Goal: Task Accomplishment & Management: Manage account settings

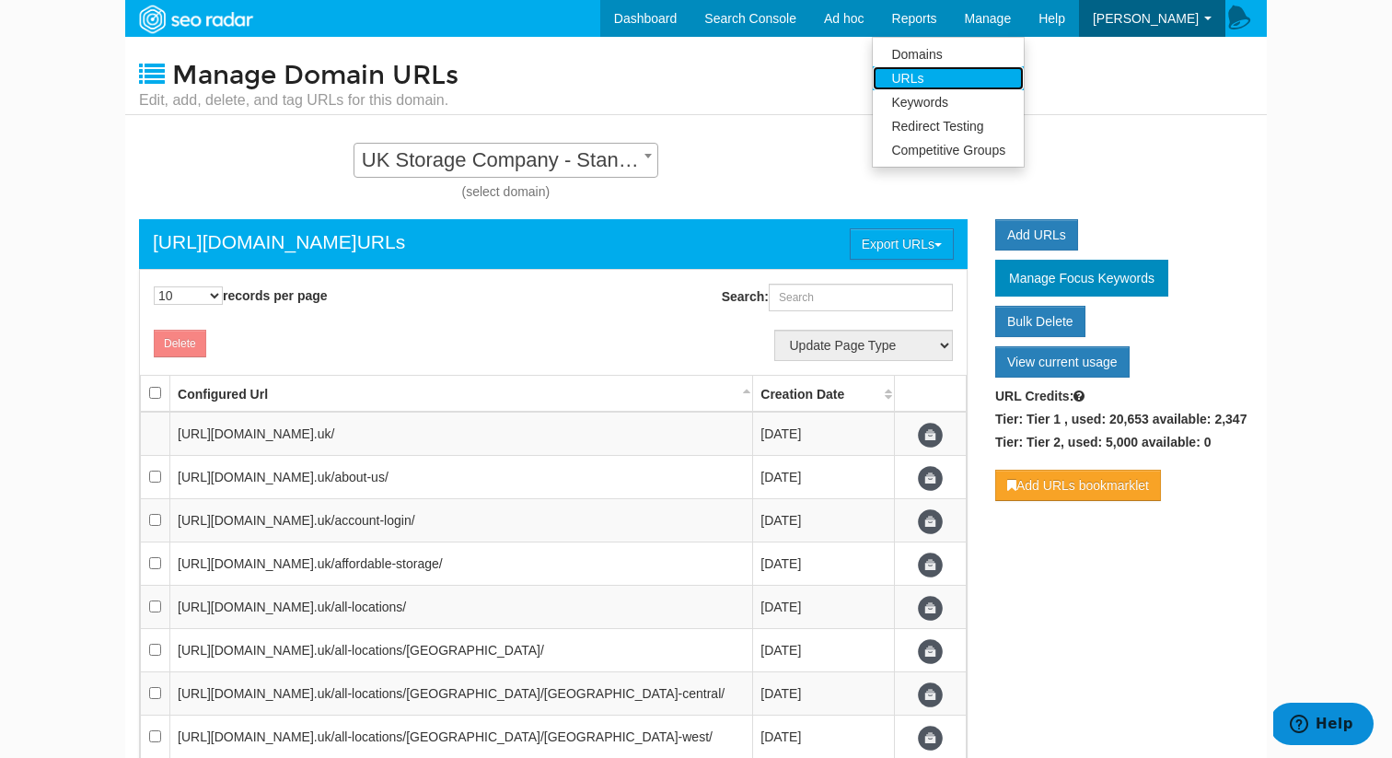
click at [975, 80] on link "URLs" at bounding box center [948, 78] width 151 height 24
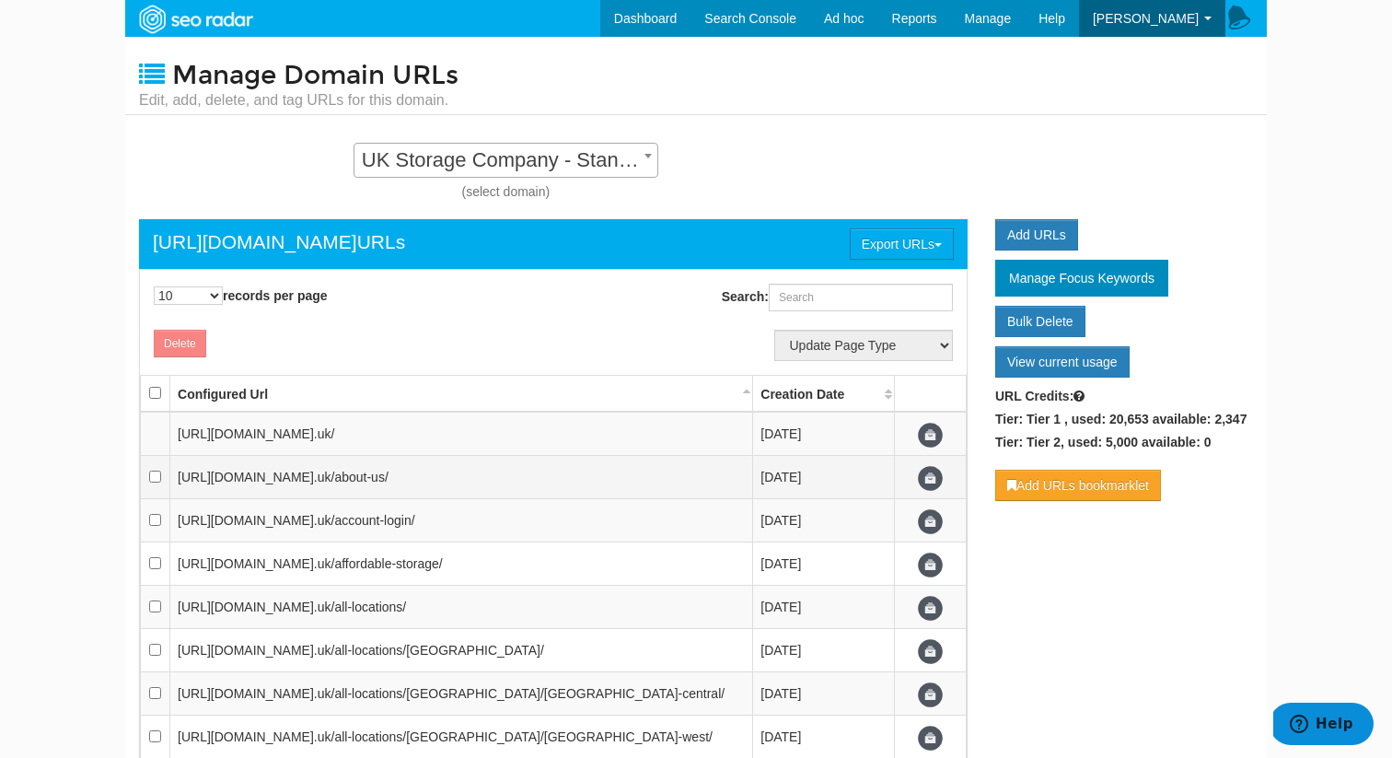
scroll to position [260, 0]
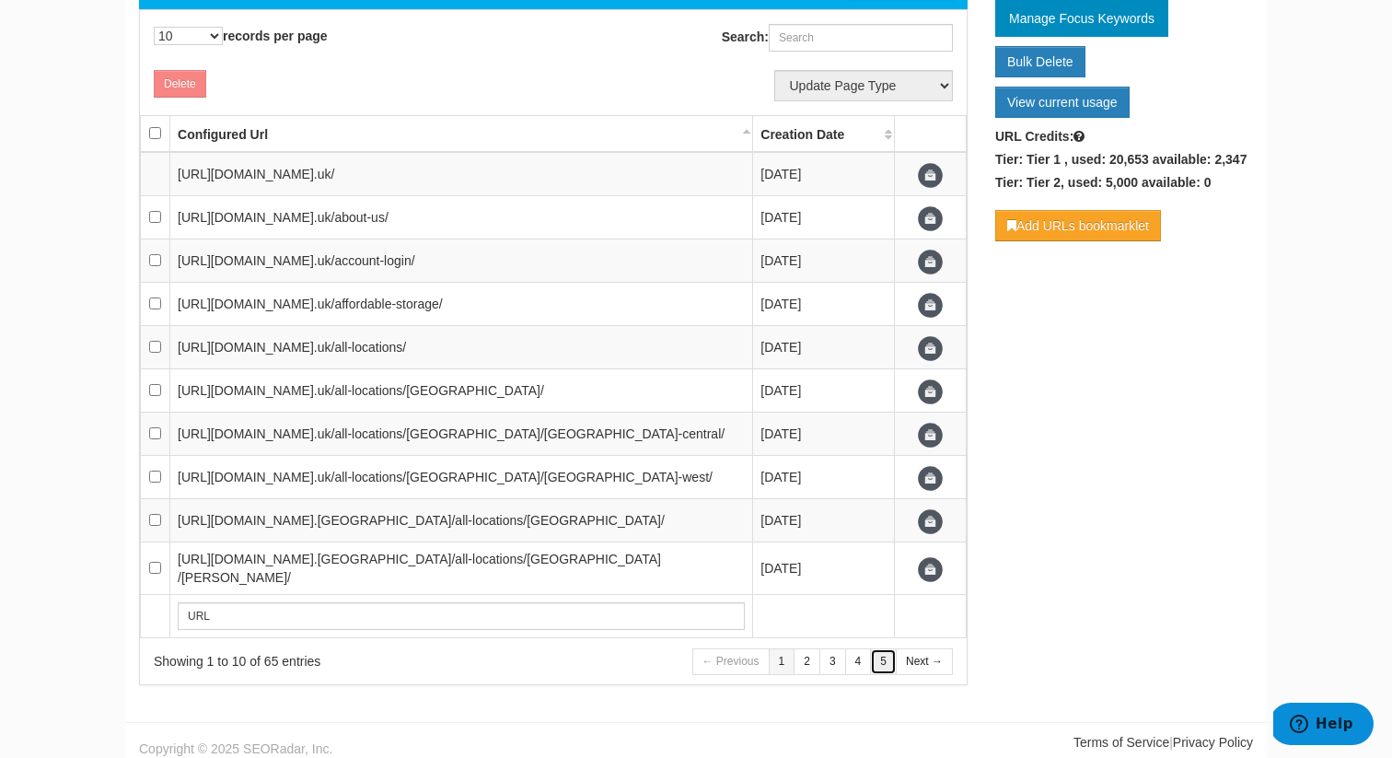
click at [887, 661] on link "5" at bounding box center [883, 661] width 27 height 27
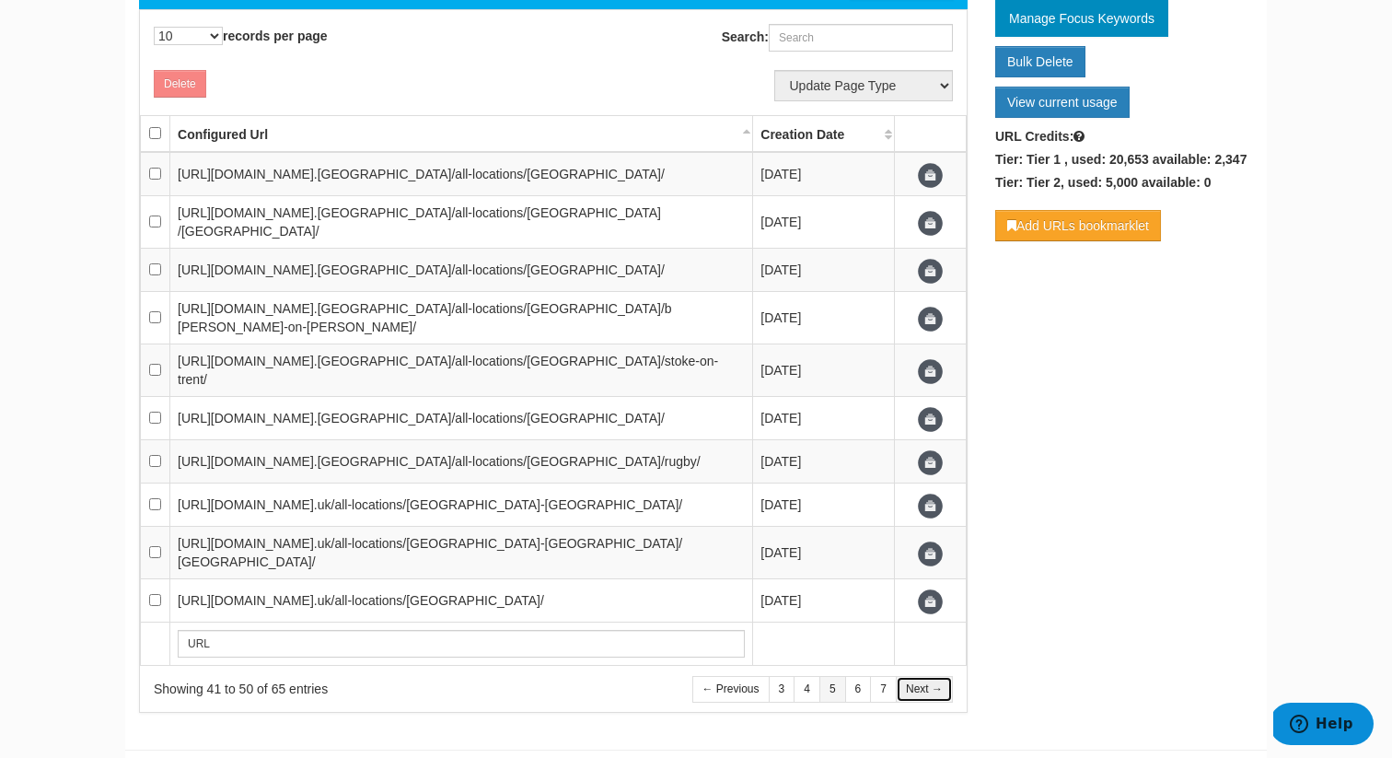
click at [924, 676] on link "Next →" at bounding box center [924, 689] width 57 height 27
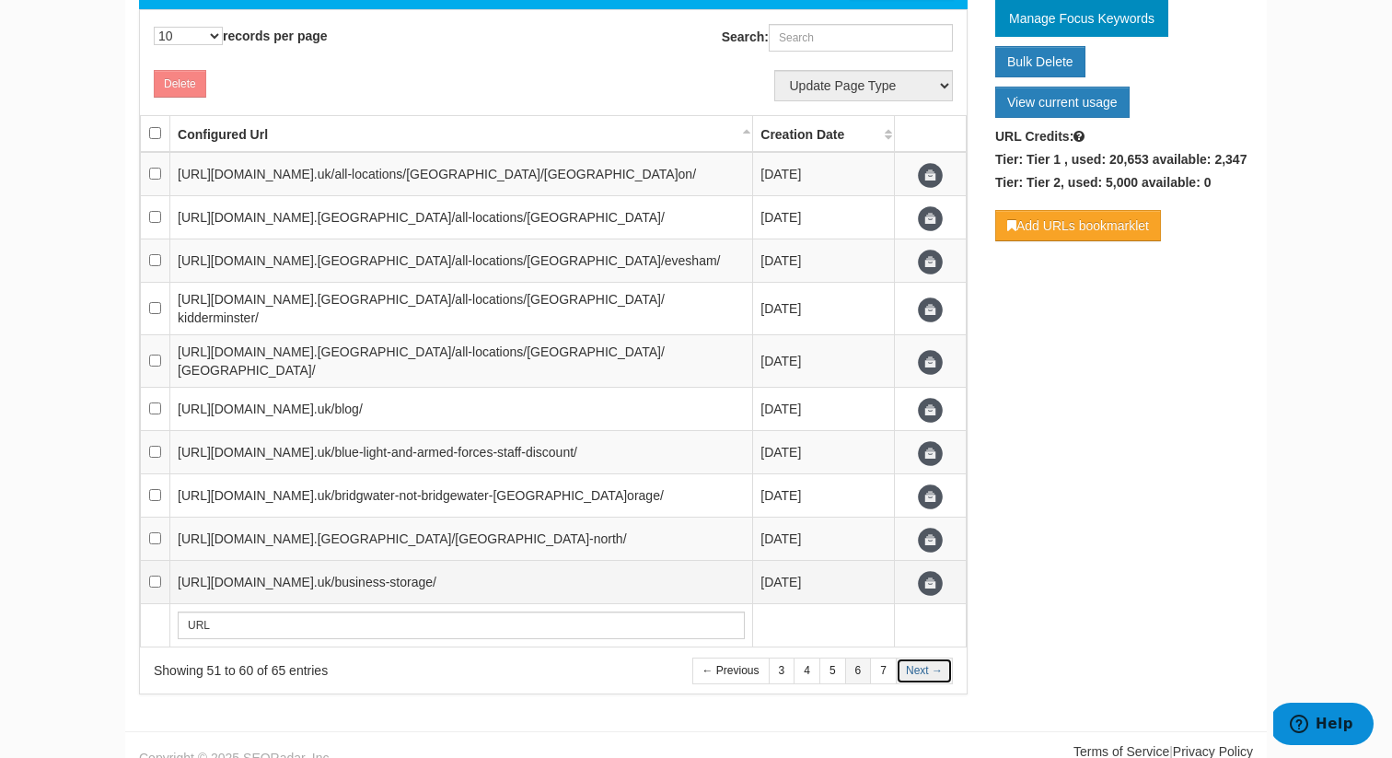
scroll to position [0, 0]
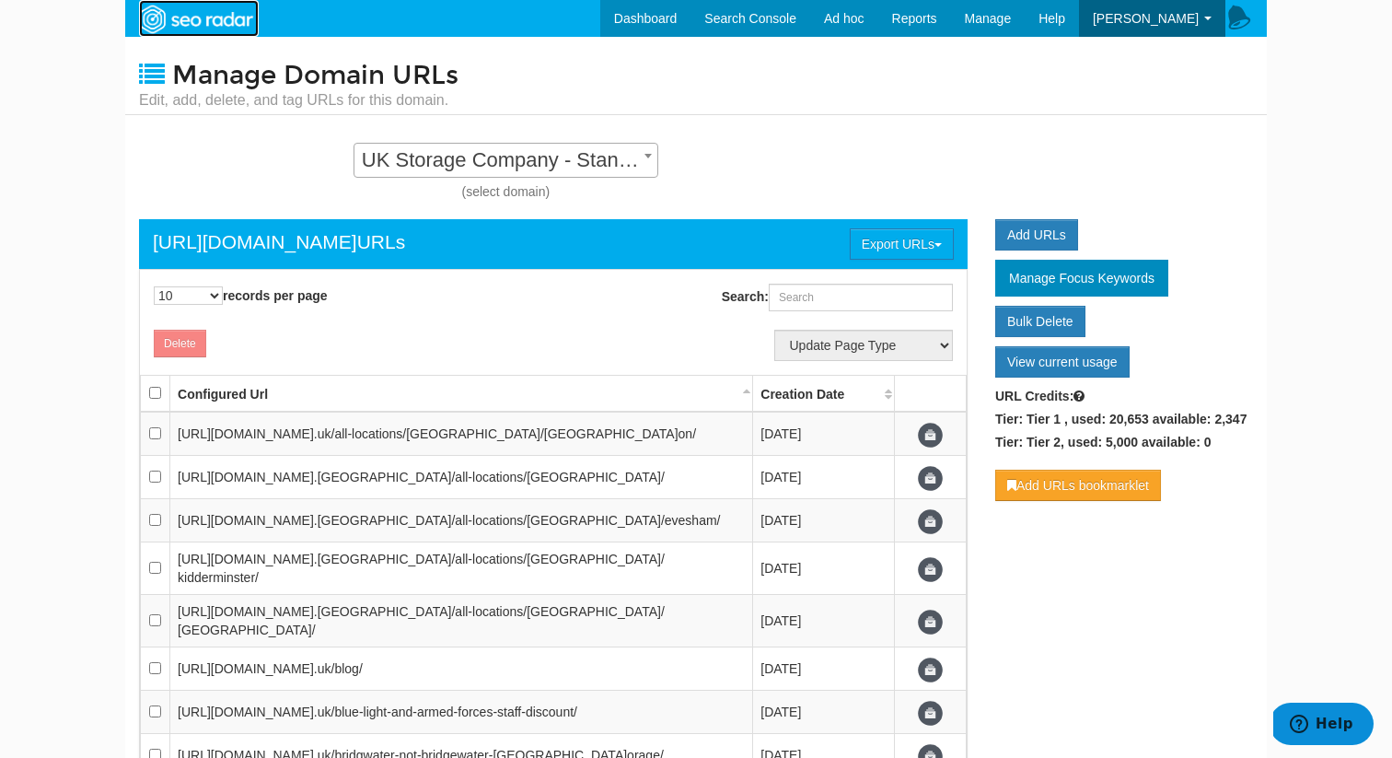
click at [213, 17] on img at bounding box center [195, 19] width 127 height 33
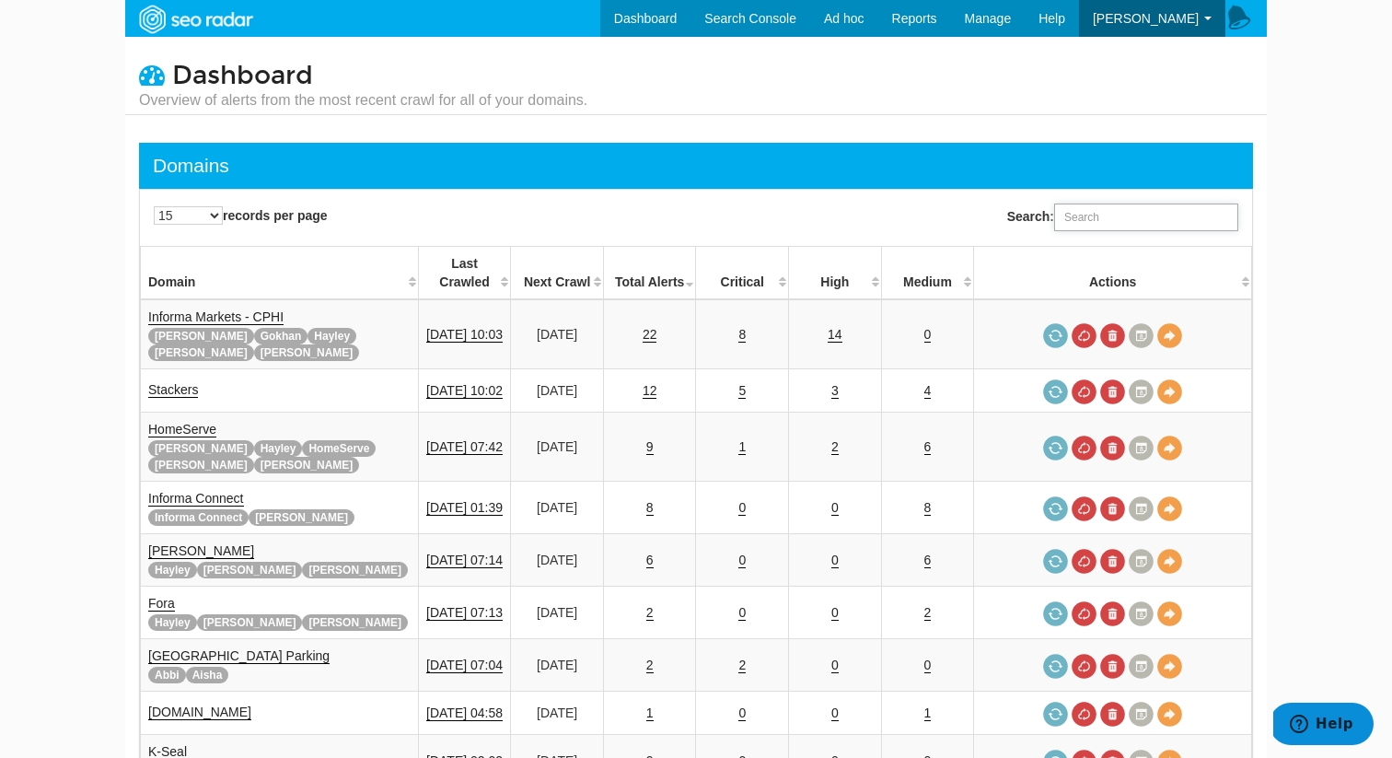
click at [1121, 208] on input "Search:" at bounding box center [1146, 217] width 184 height 28
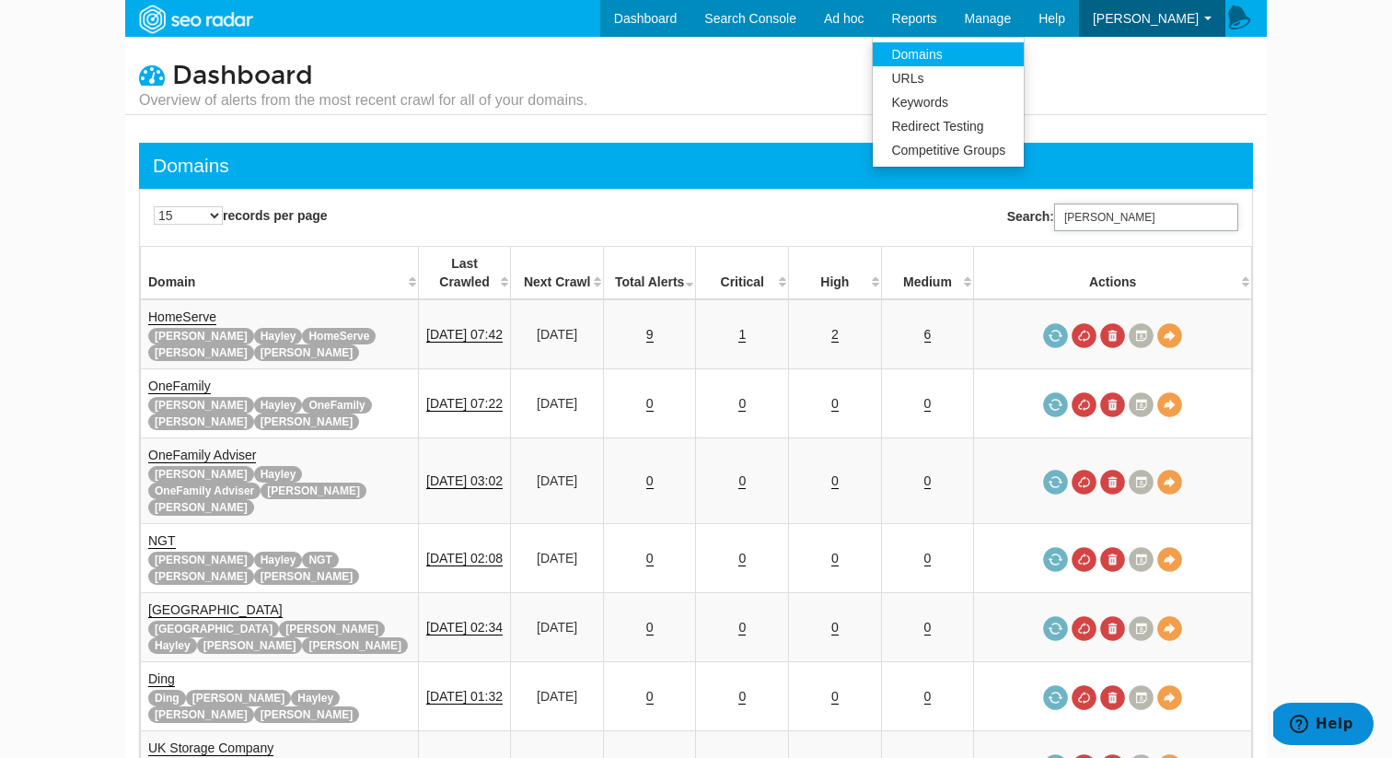
type input "rupert"
click at [991, 47] on link "Domains" at bounding box center [948, 54] width 151 height 24
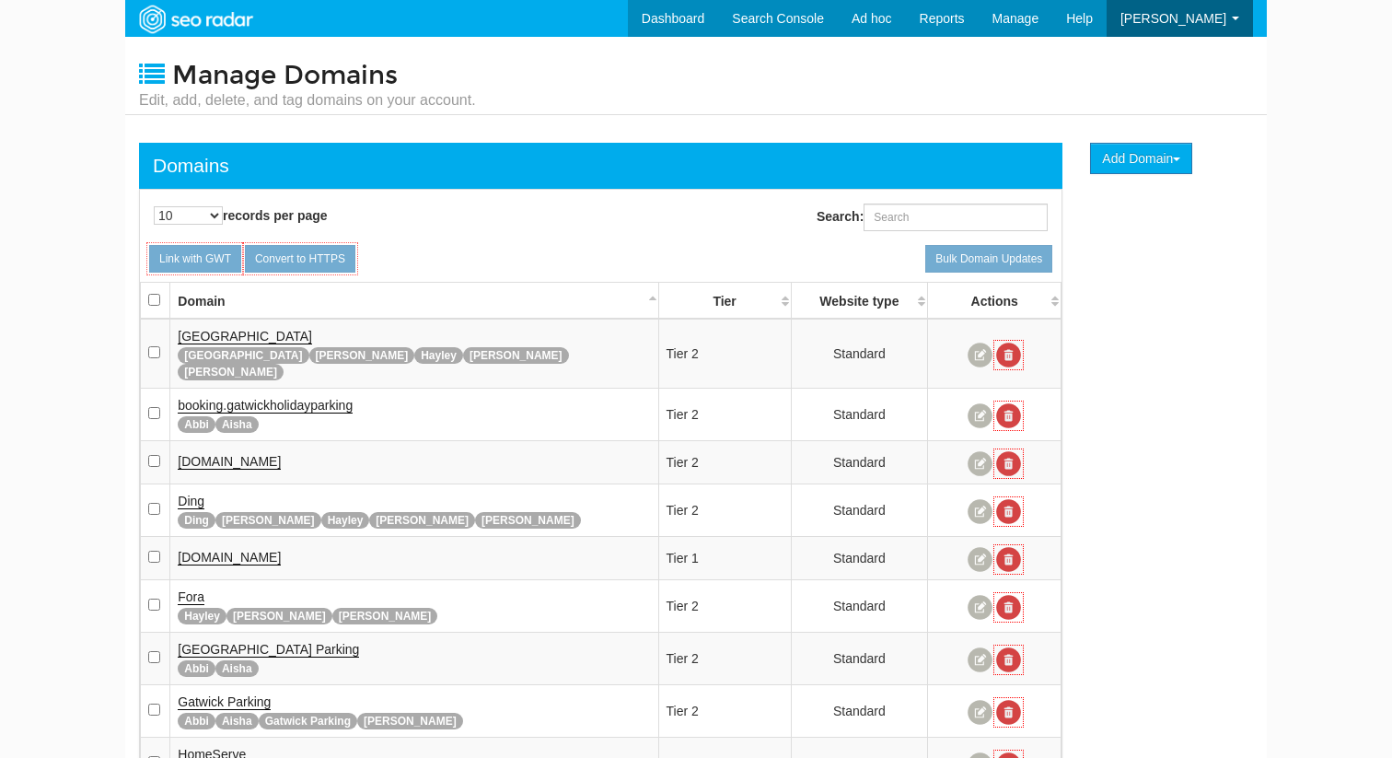
scroll to position [74, 0]
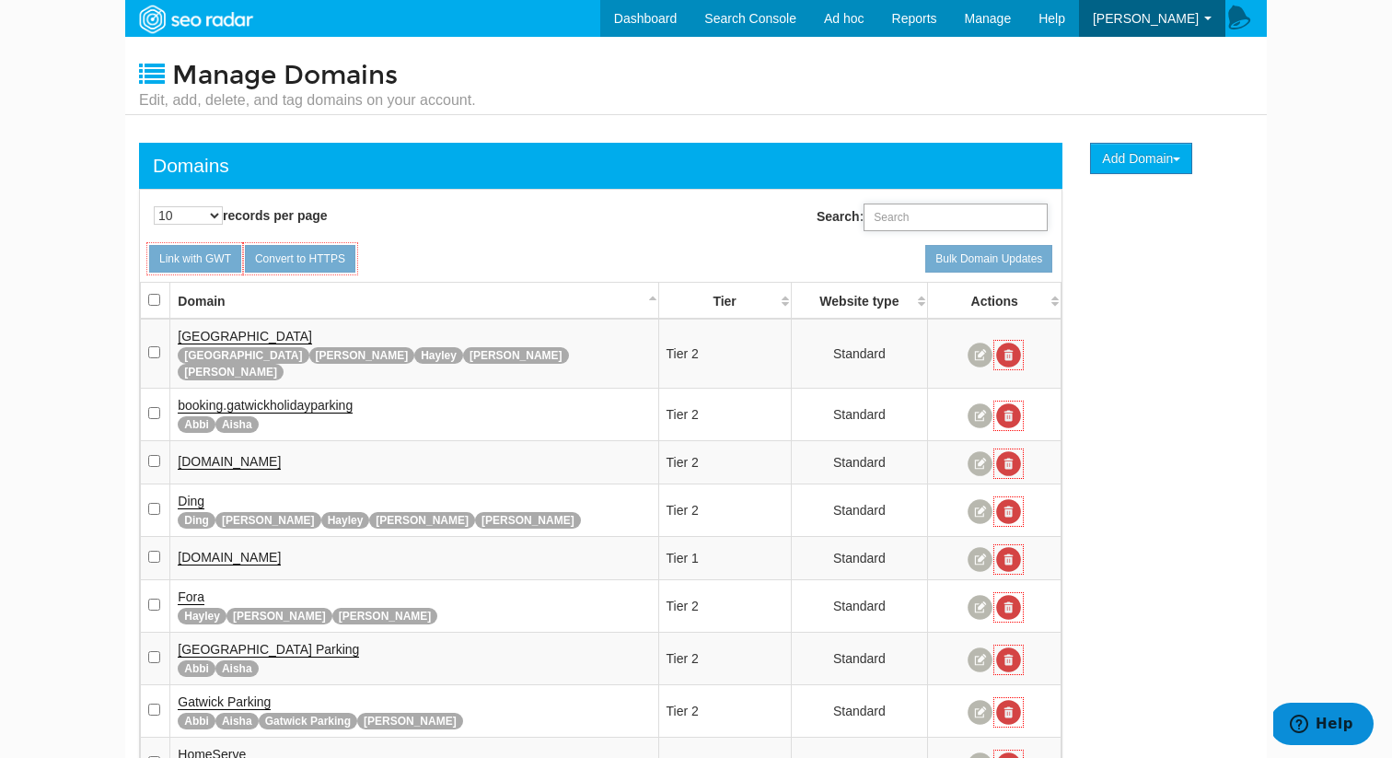
click at [892, 222] on input "Search:" at bounding box center [955, 217] width 184 height 28
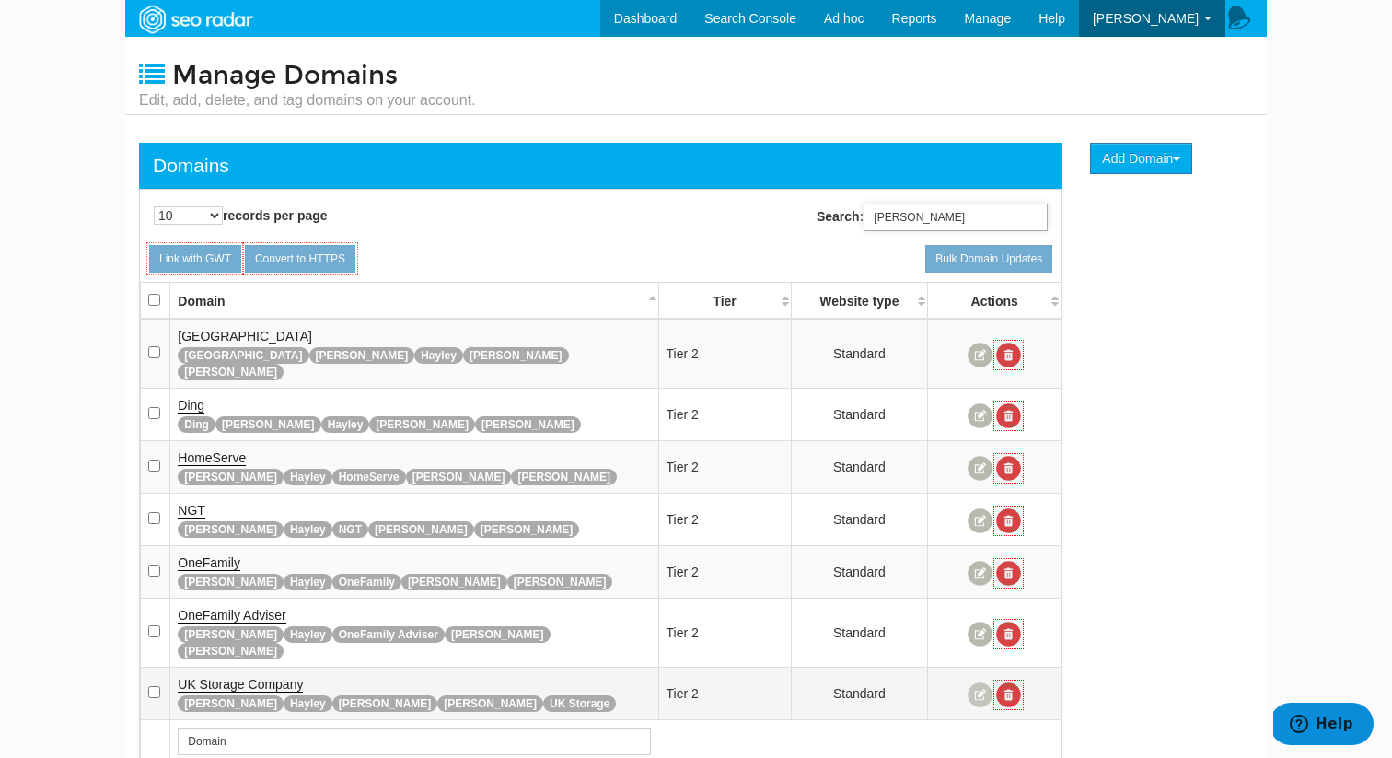
type input "rupert"
click at [983, 682] on link at bounding box center [979, 694] width 25 height 25
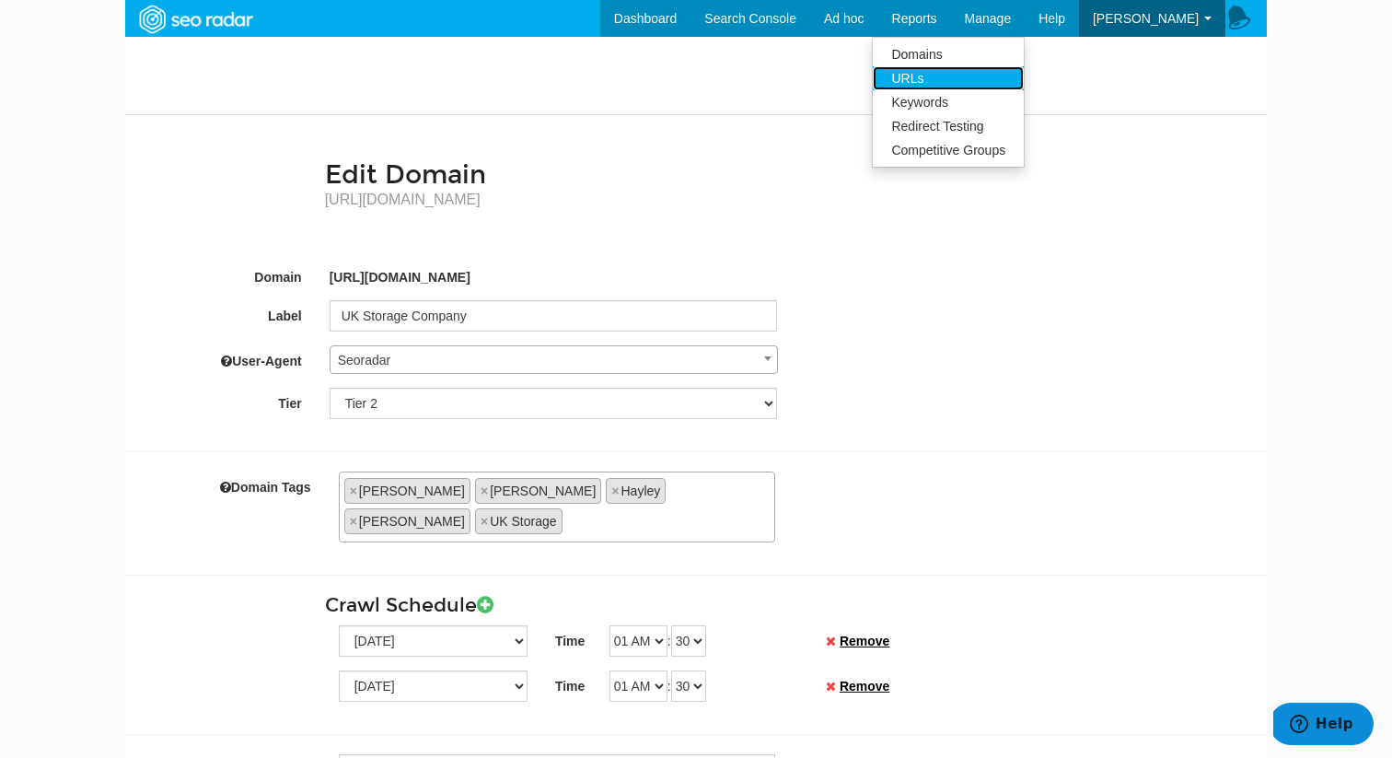
click at [966, 69] on link "URLs" at bounding box center [948, 78] width 151 height 24
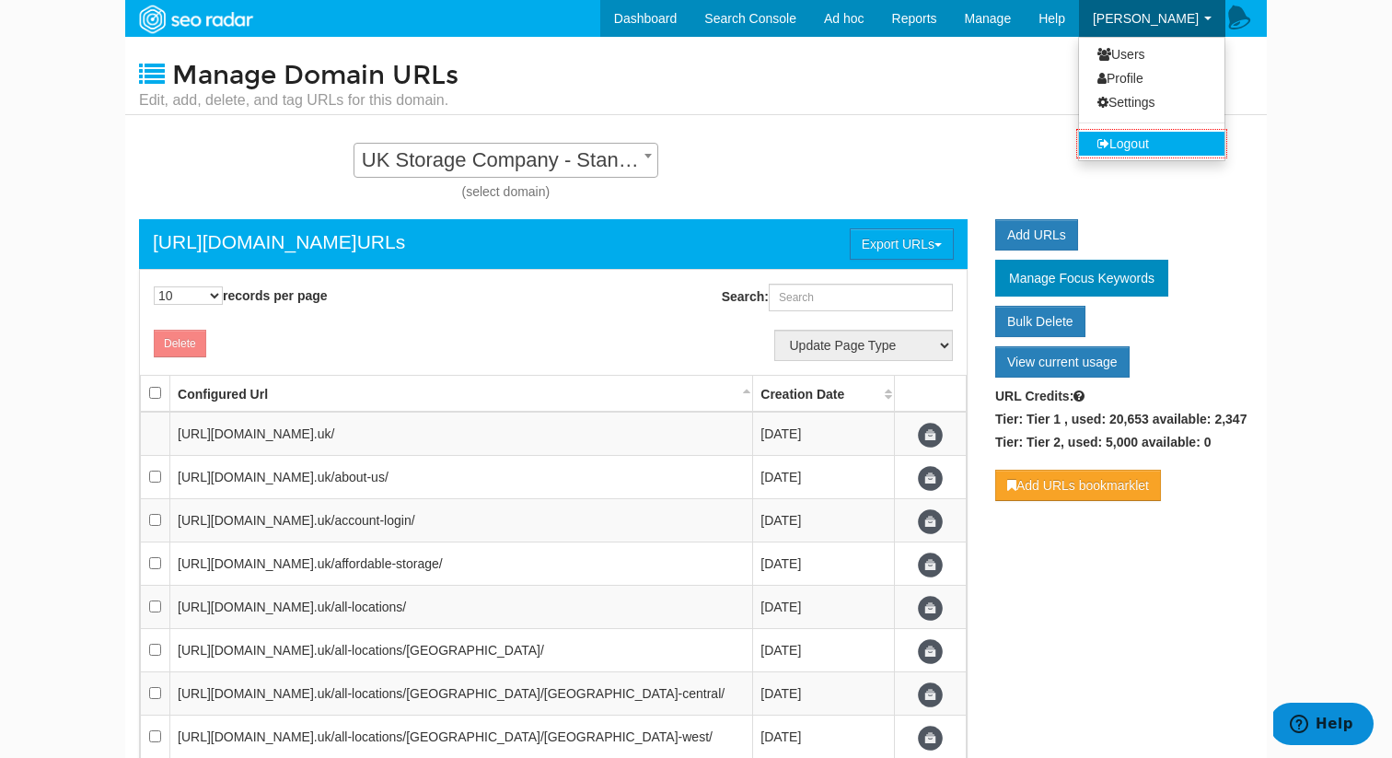
click at [1149, 141] on link "Logout" at bounding box center [1151, 144] width 145 height 24
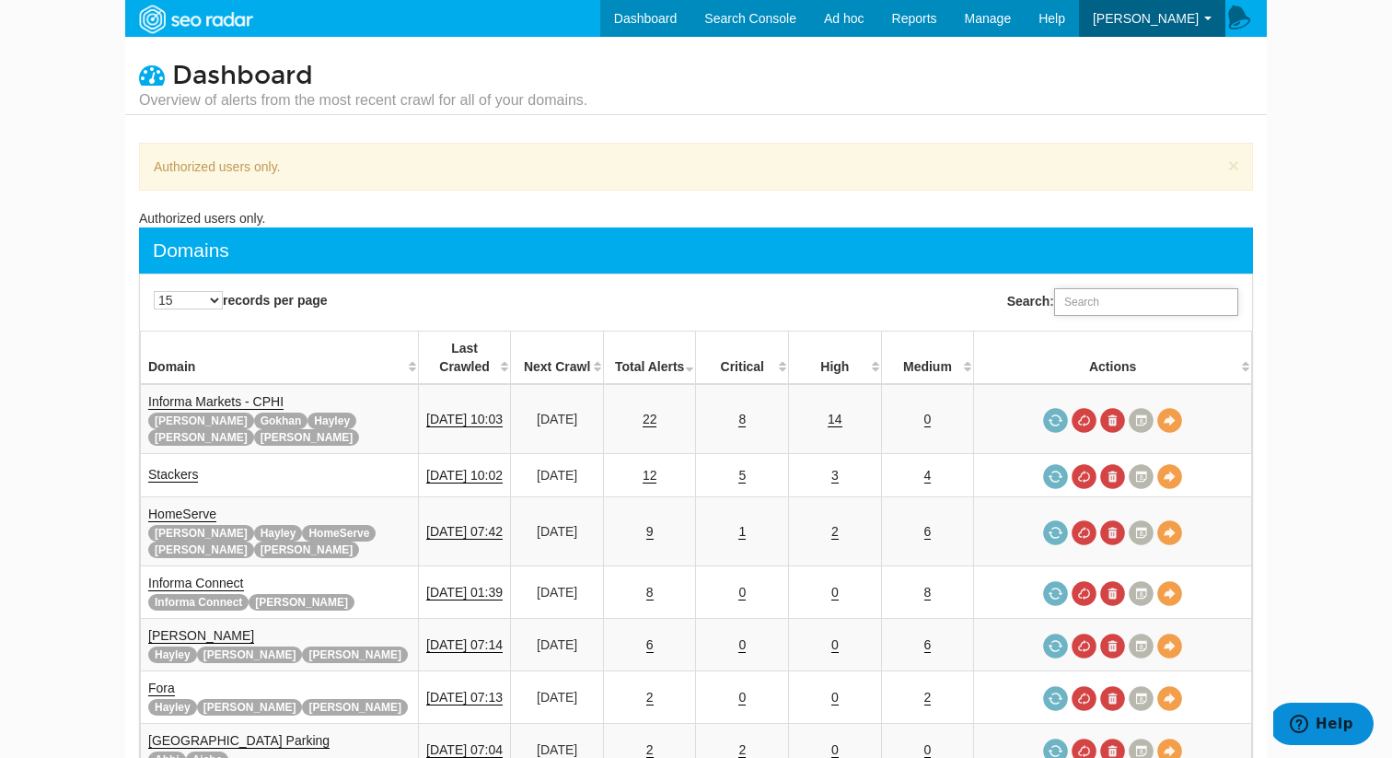
click at [1093, 309] on input "Search:" at bounding box center [1146, 302] width 184 height 28
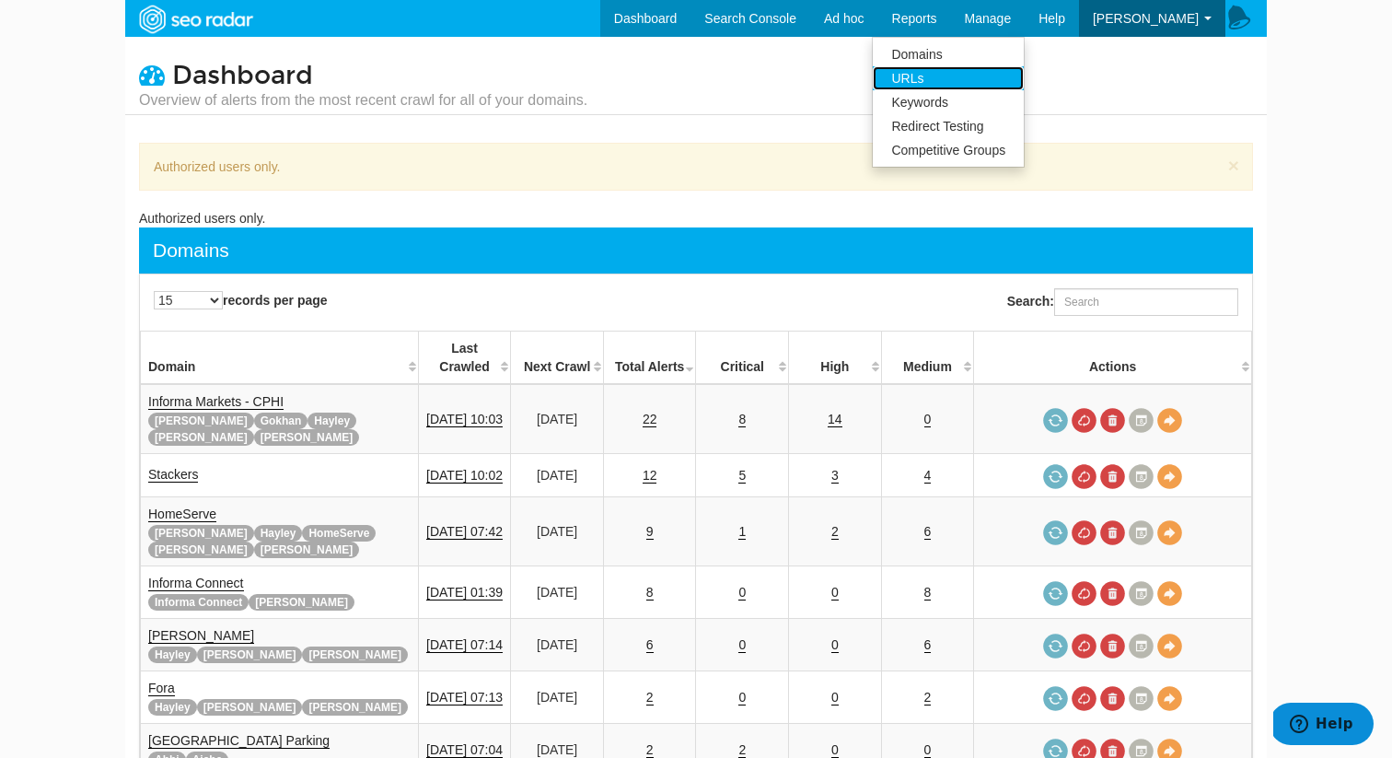
click at [983, 83] on link "URLs" at bounding box center [948, 78] width 151 height 24
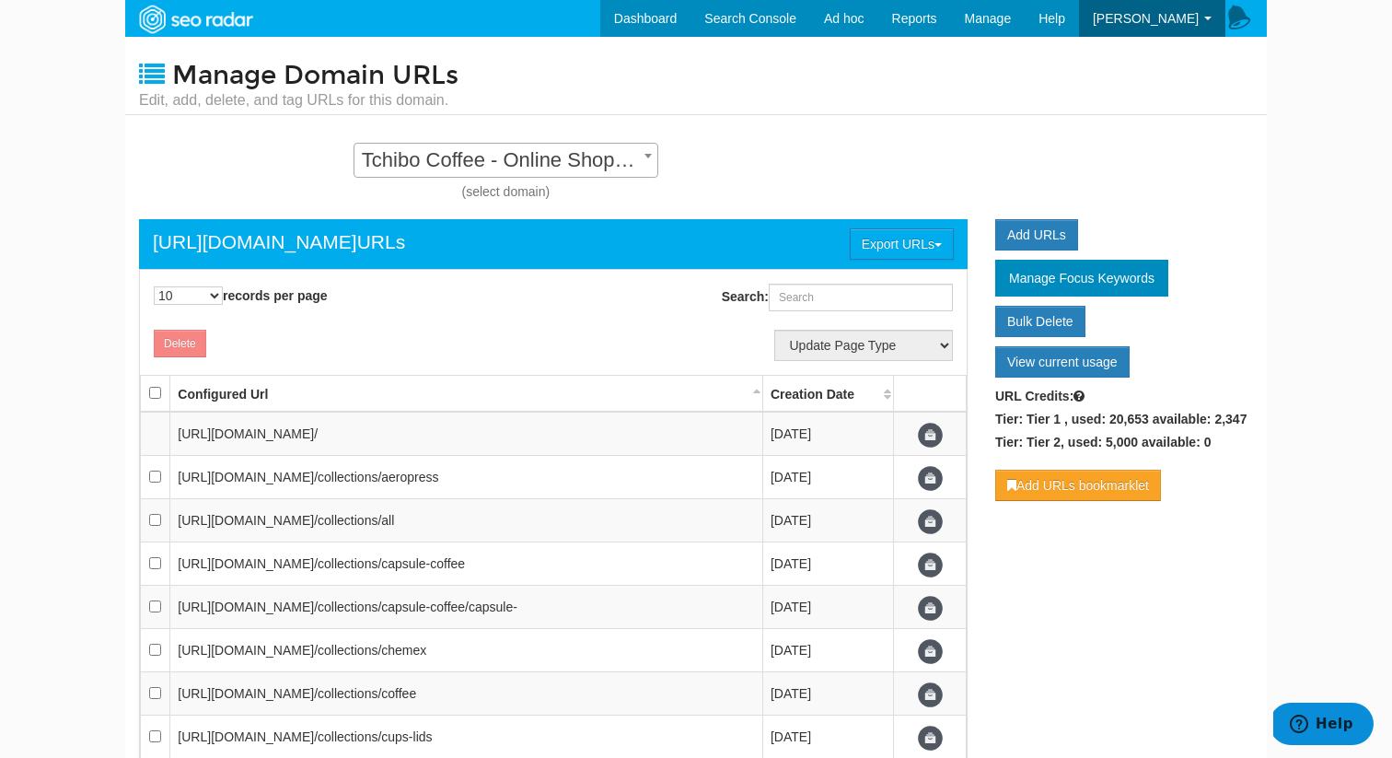
click at [585, 166] on span "Tchibo Coffee - Online Shop - Standard" at bounding box center [505, 160] width 303 height 26
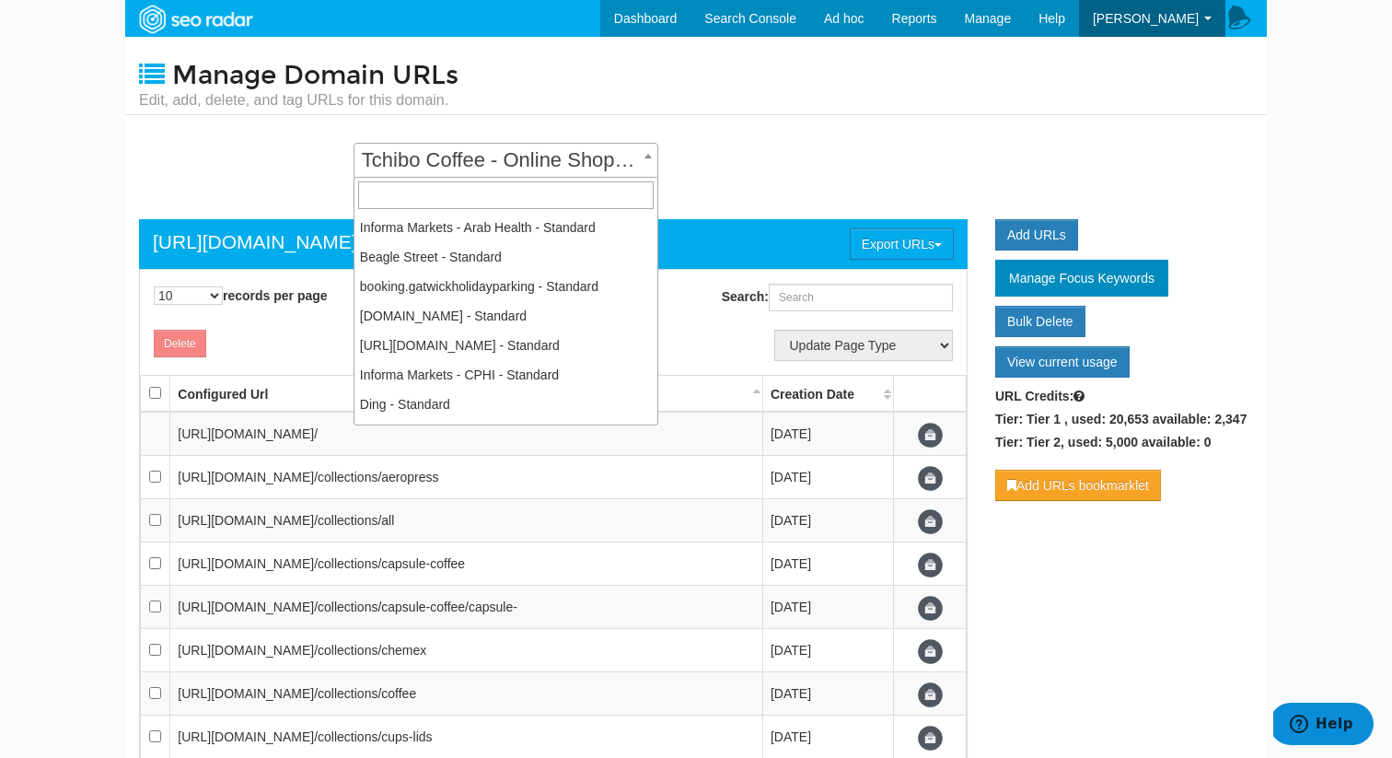
scroll to position [466, 0]
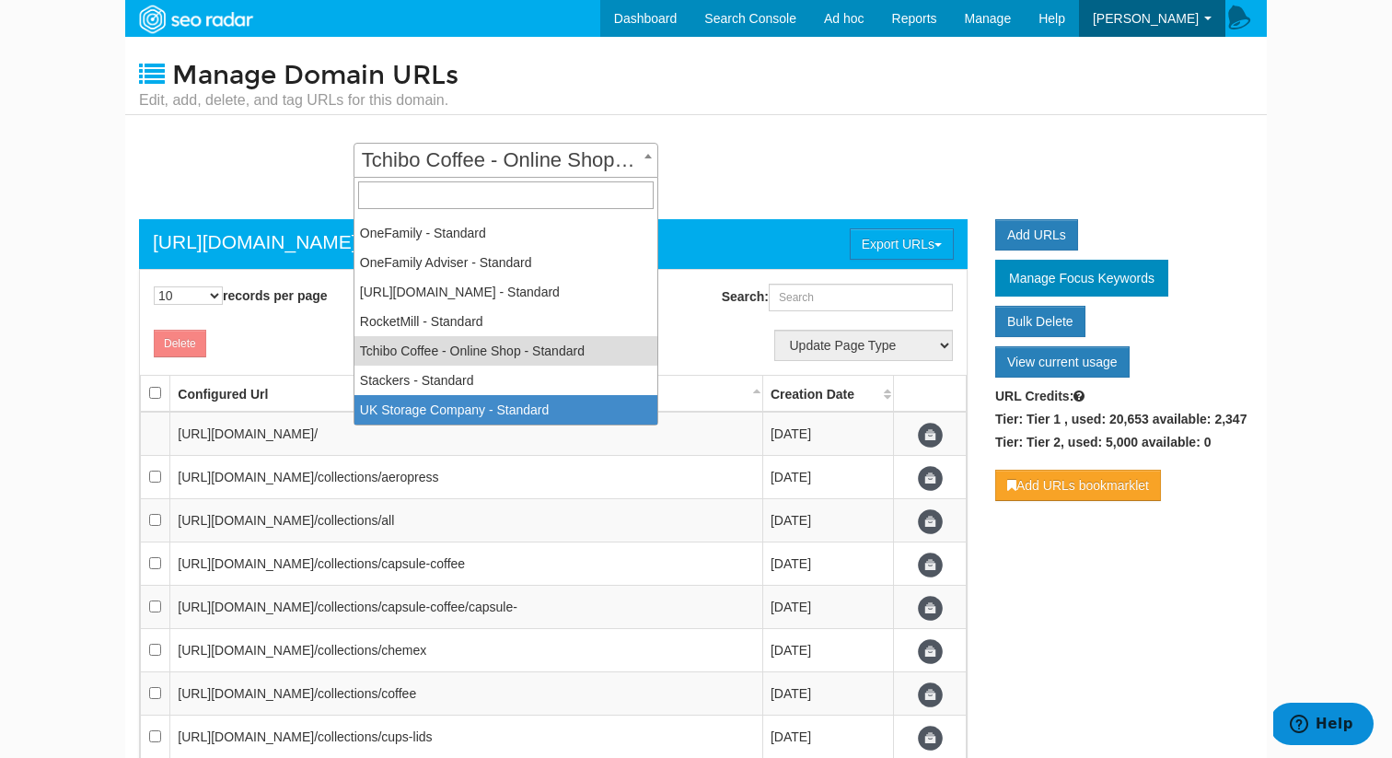
select select "15765"
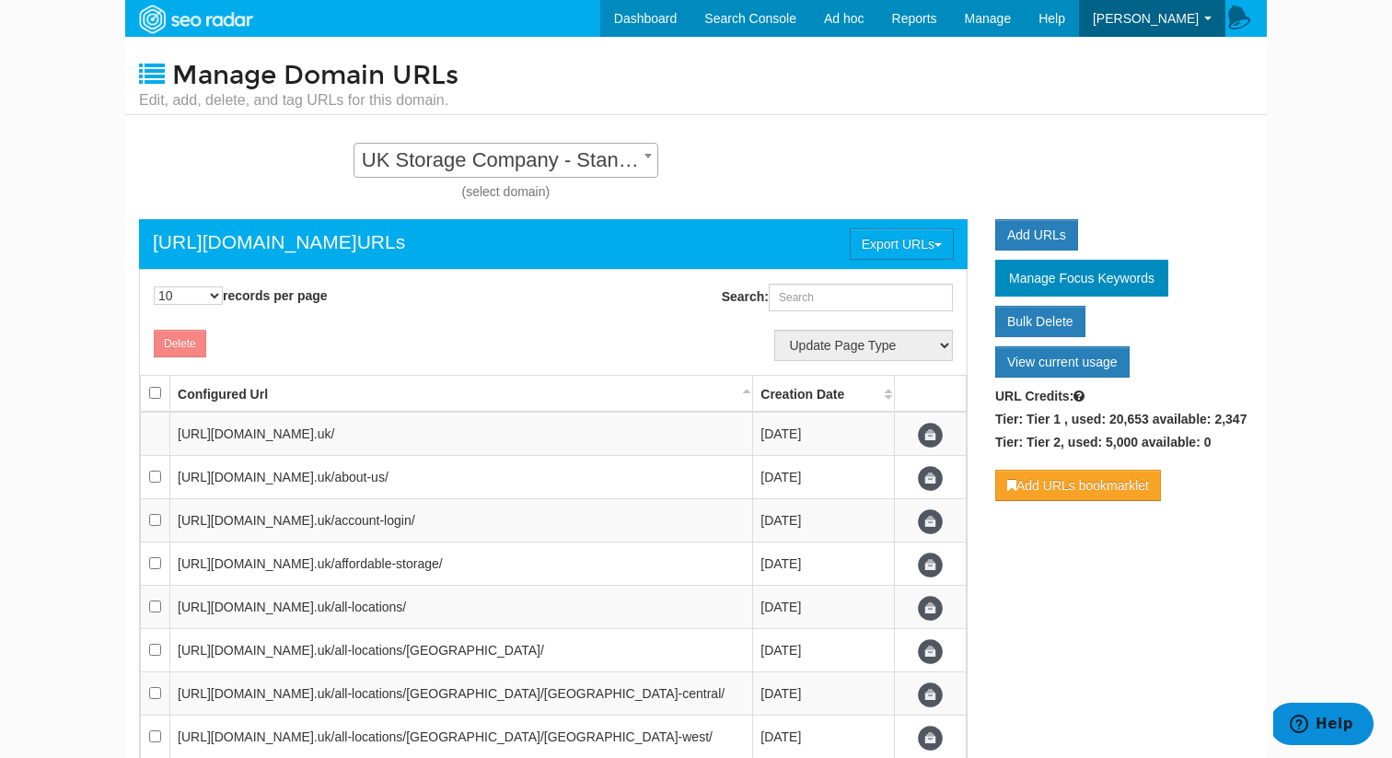
scroll to position [260, 0]
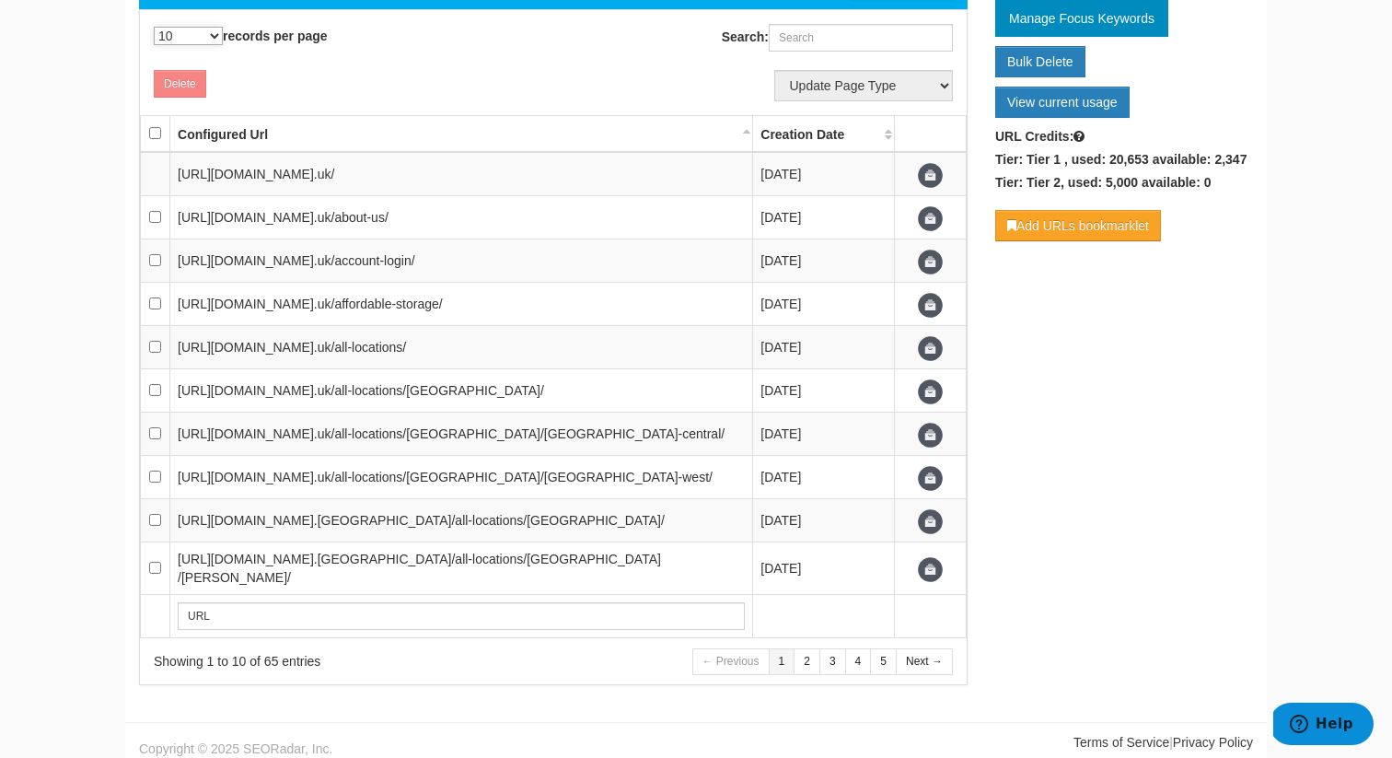
click at [196, 41] on select "10 25 50 100 500 1000" at bounding box center [188, 36] width 69 height 18
select select "1000"
click at [154, 27] on select "10 25 50 100 500 1000" at bounding box center [188, 36] width 69 height 18
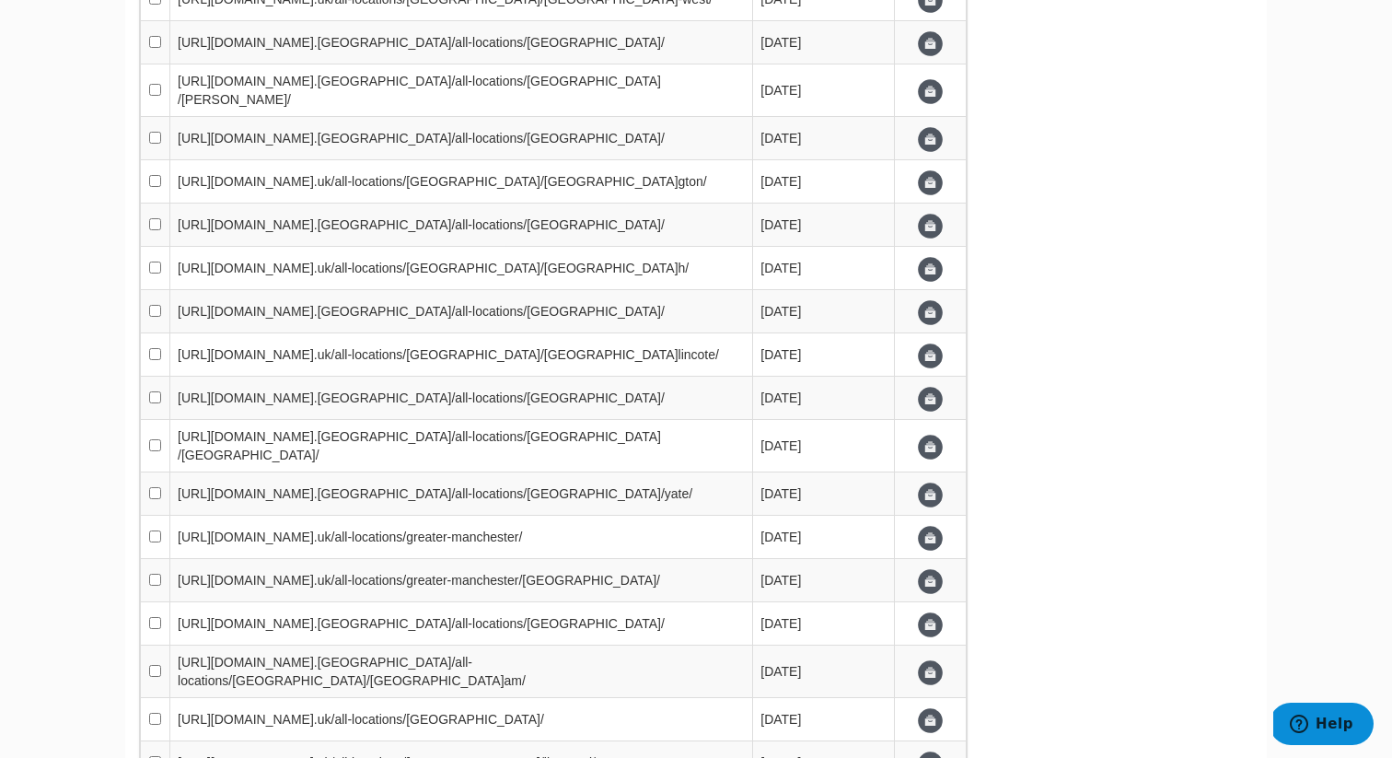
scroll to position [0, 0]
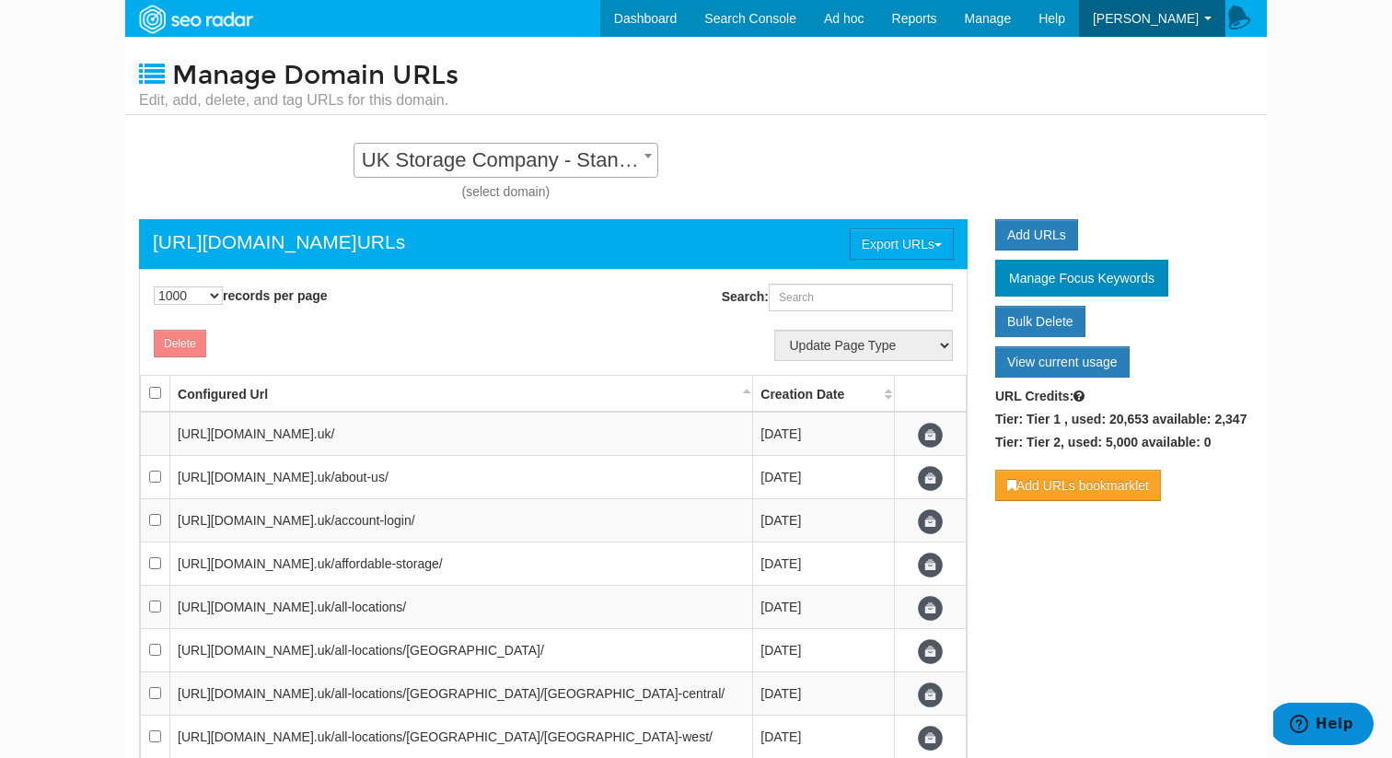
click at [1197, 191] on div "Informa Markets - Arab Health - Standard Beagle Street - Standard booking.gatwi…" at bounding box center [695, 181] width 1141 height 76
click at [1029, 326] on link "Bulk Delete" at bounding box center [1040, 321] width 90 height 31
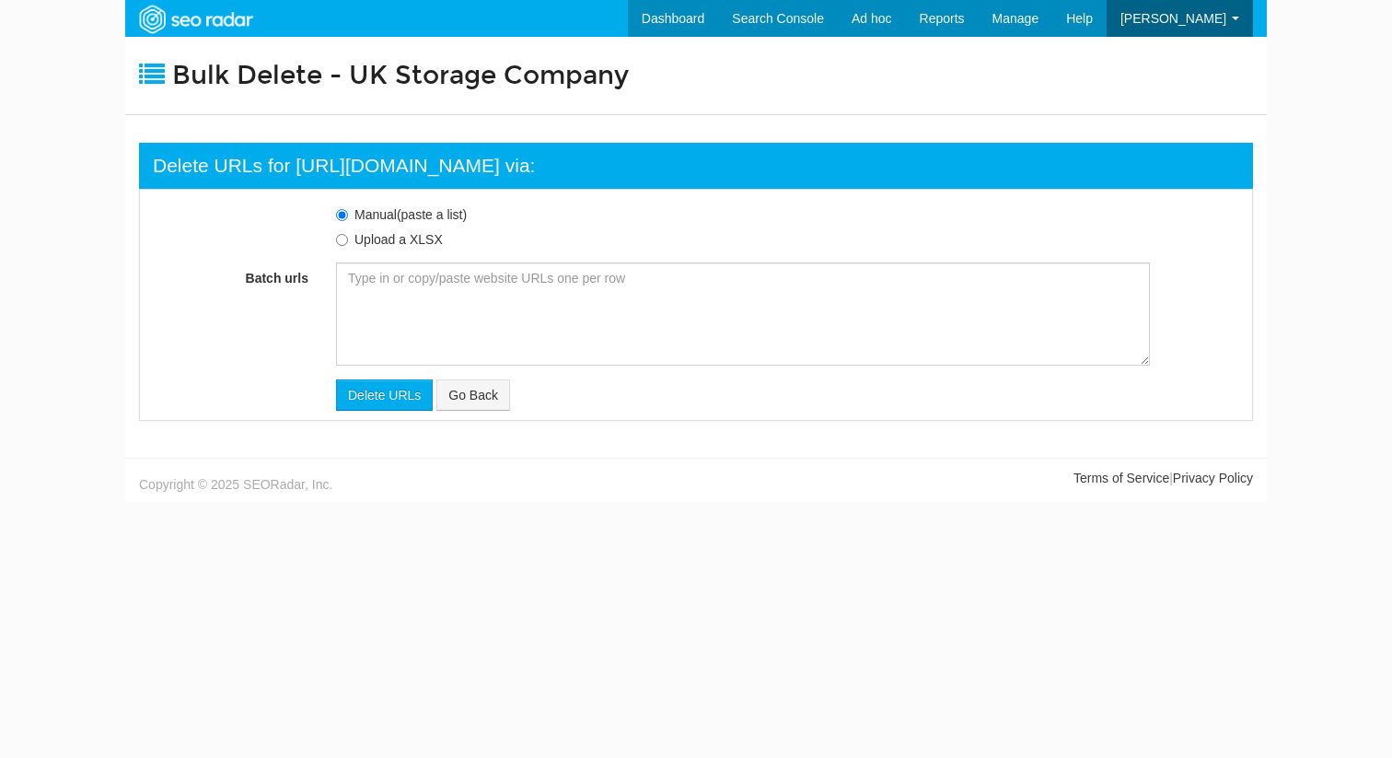
scroll to position [18, 0]
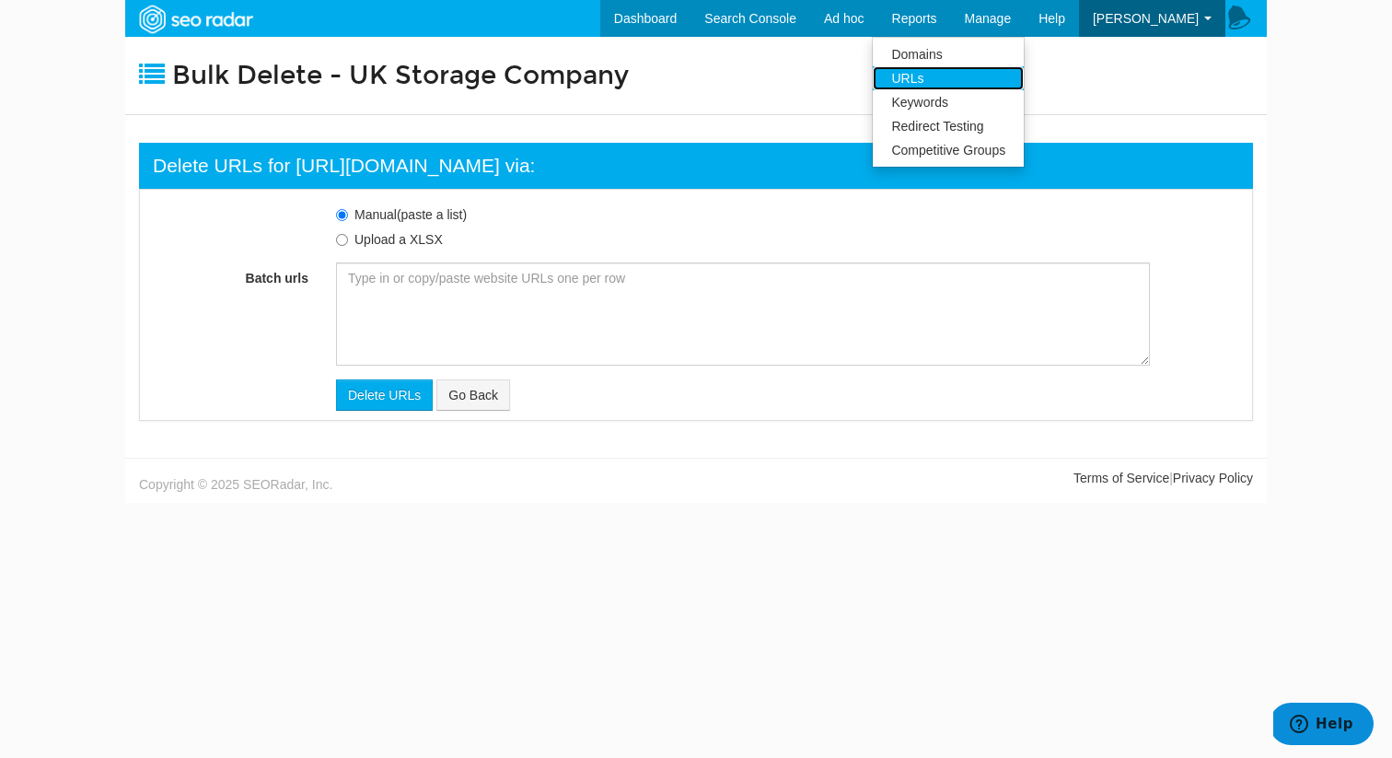
click at [995, 74] on link "URLs" at bounding box center [948, 78] width 151 height 24
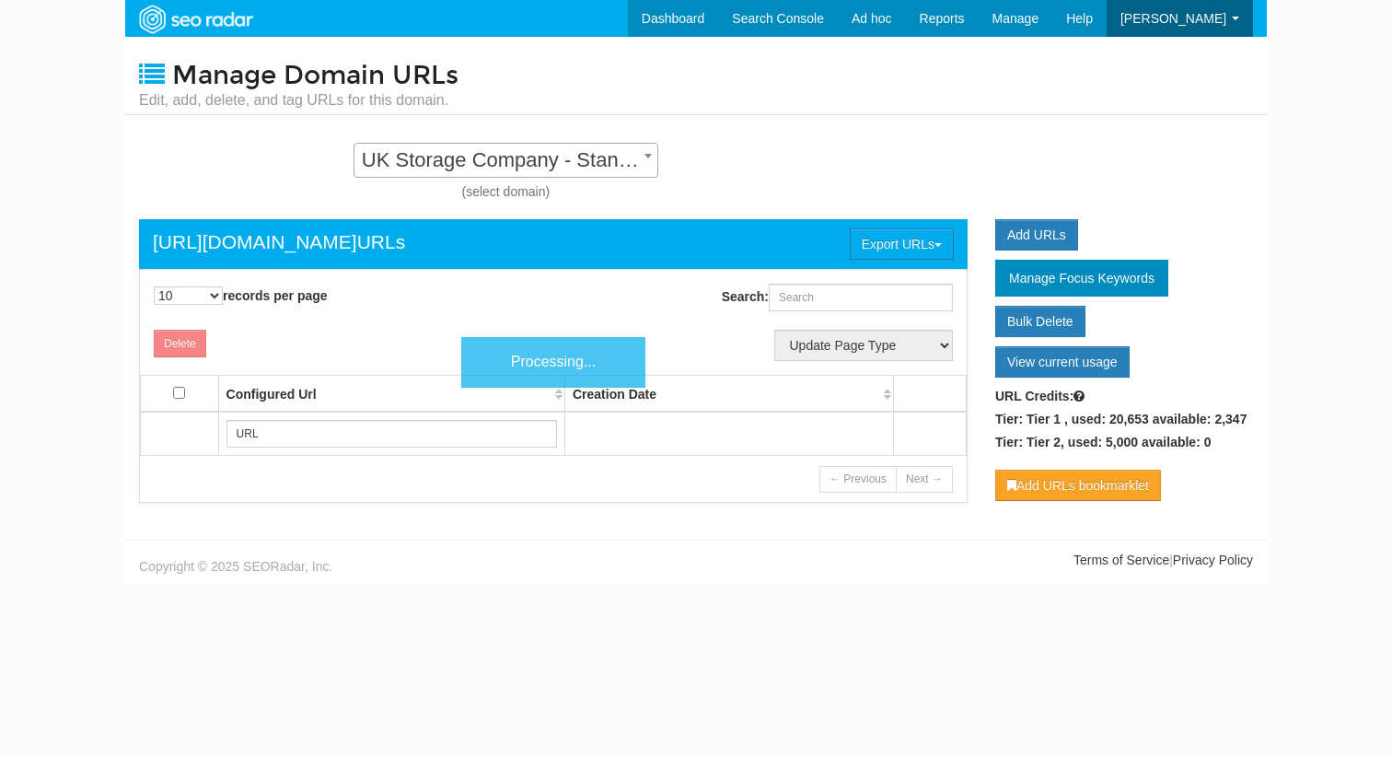
scroll to position [18, 0]
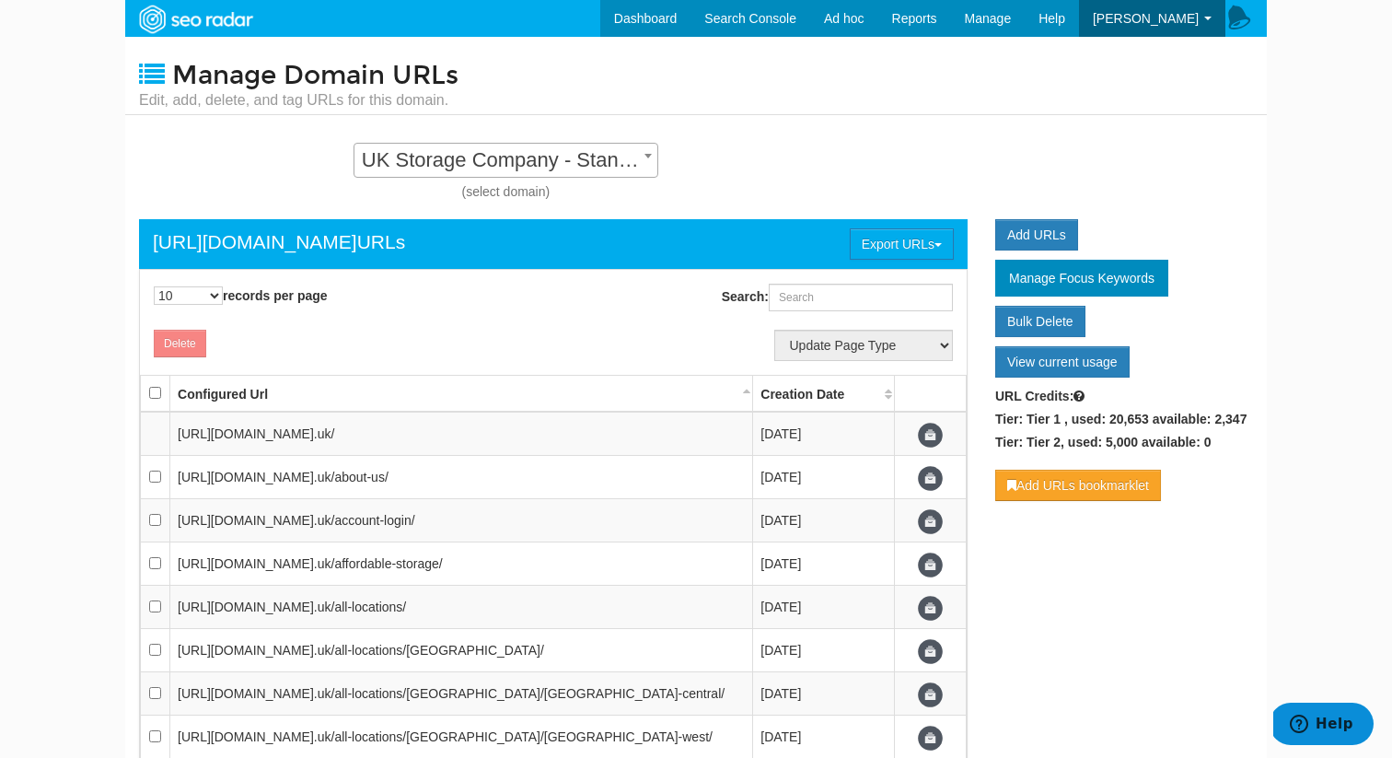
click at [155, 404] on th at bounding box center [155, 394] width 29 height 37
checkbox input "true"
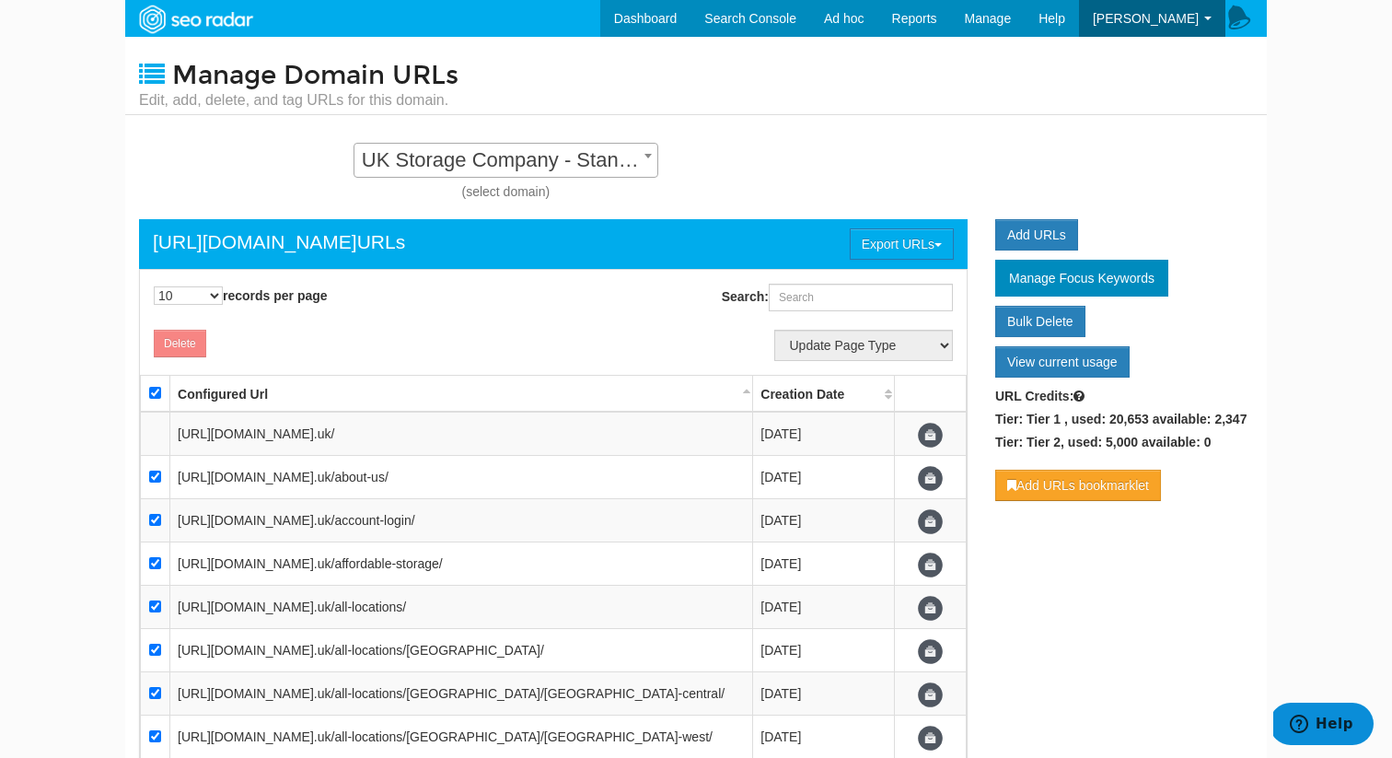
checkbox input "true"
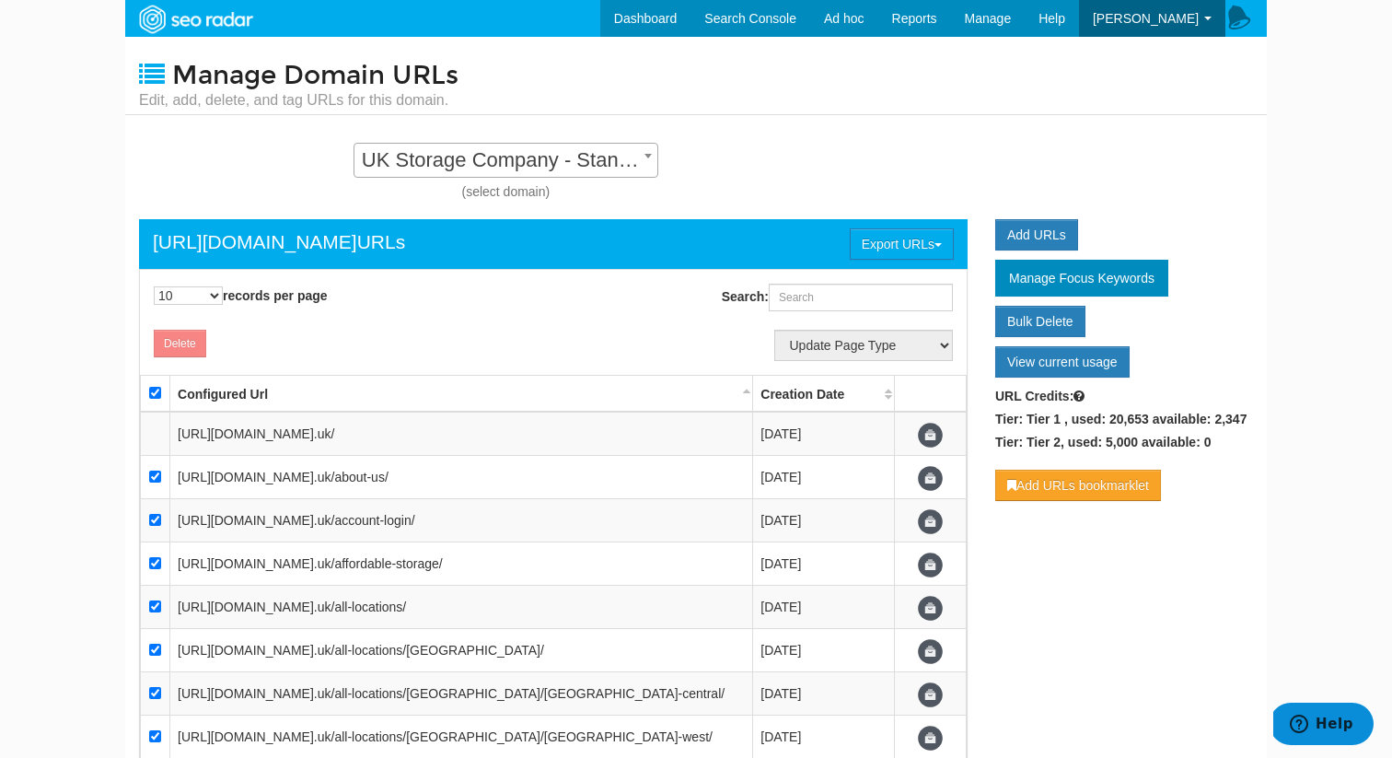
checkbox input "true"
click at [179, 350] on button "Delete" at bounding box center [180, 344] width 52 height 28
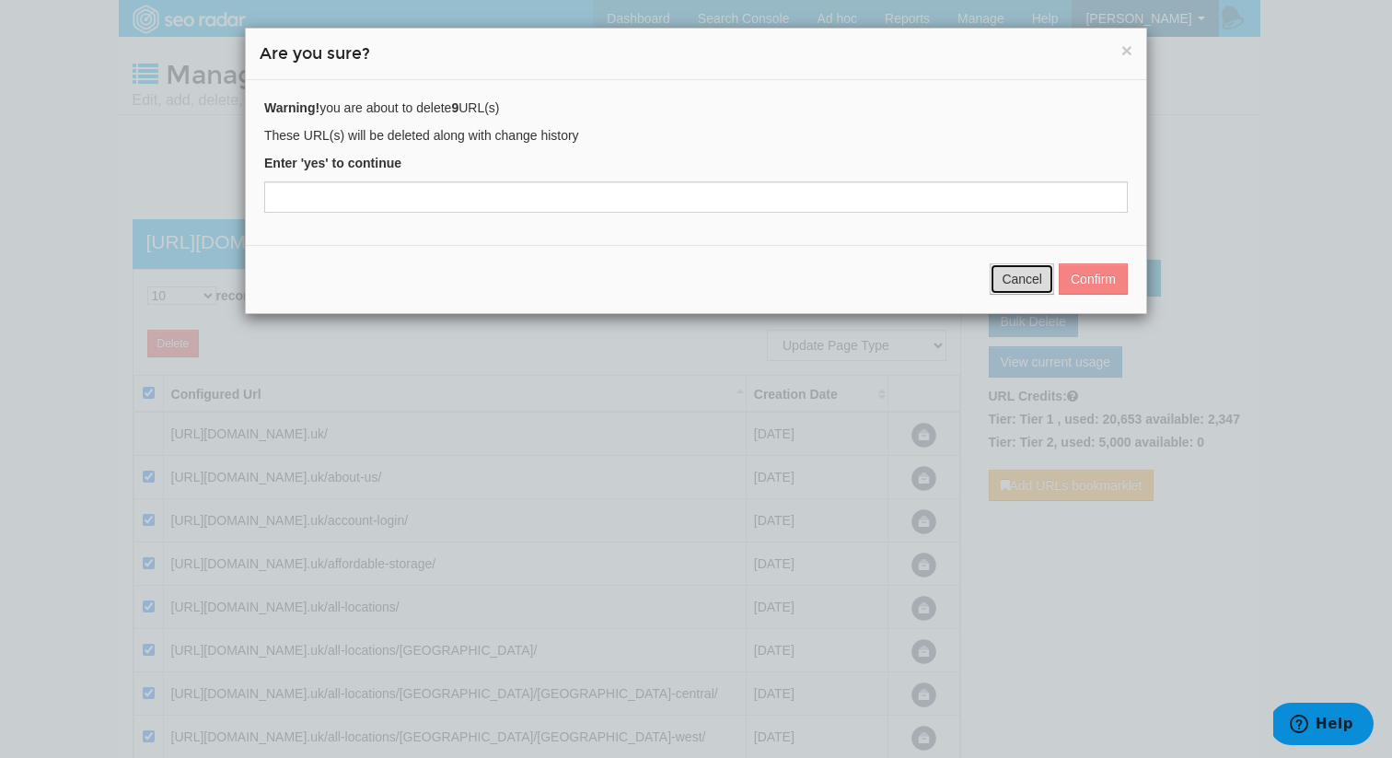
click at [1027, 270] on button "Cancel" at bounding box center [1021, 278] width 64 height 31
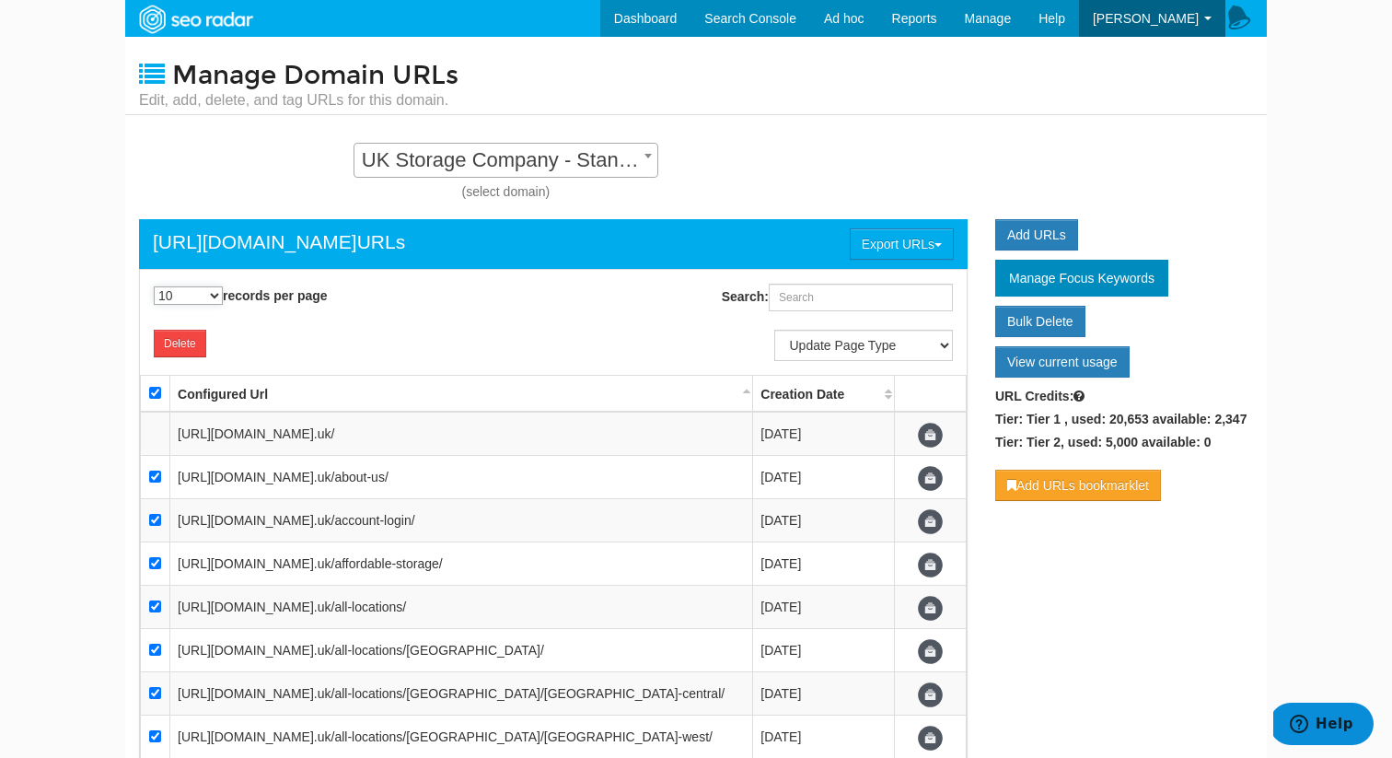
click at [202, 299] on select "10 25 50 100 500 1000" at bounding box center [188, 295] width 69 height 18
select select "1000"
click at [154, 286] on select "10 25 50 100 500 1000" at bounding box center [188, 295] width 69 height 18
click at [149, 392] on input "checkbox" at bounding box center [155, 393] width 12 height 12
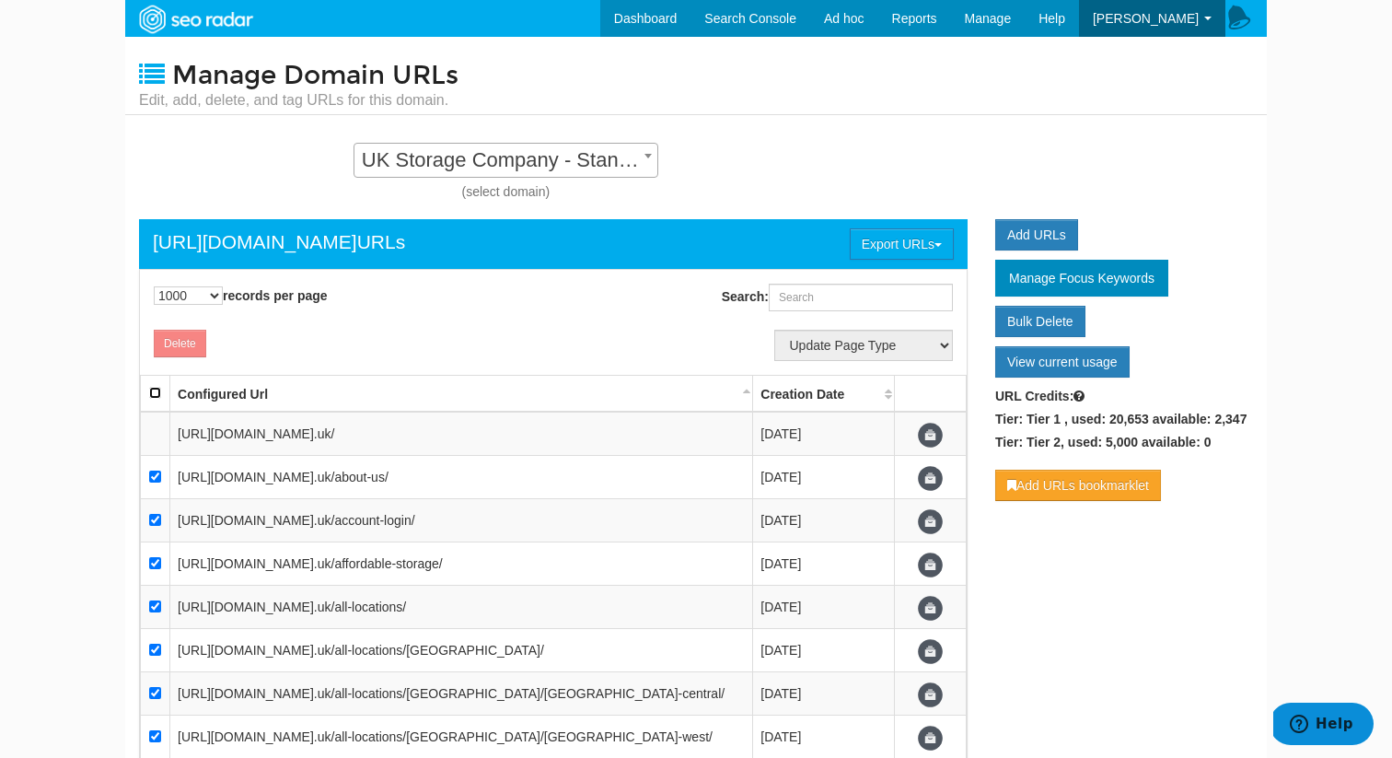
checkbox input "true"
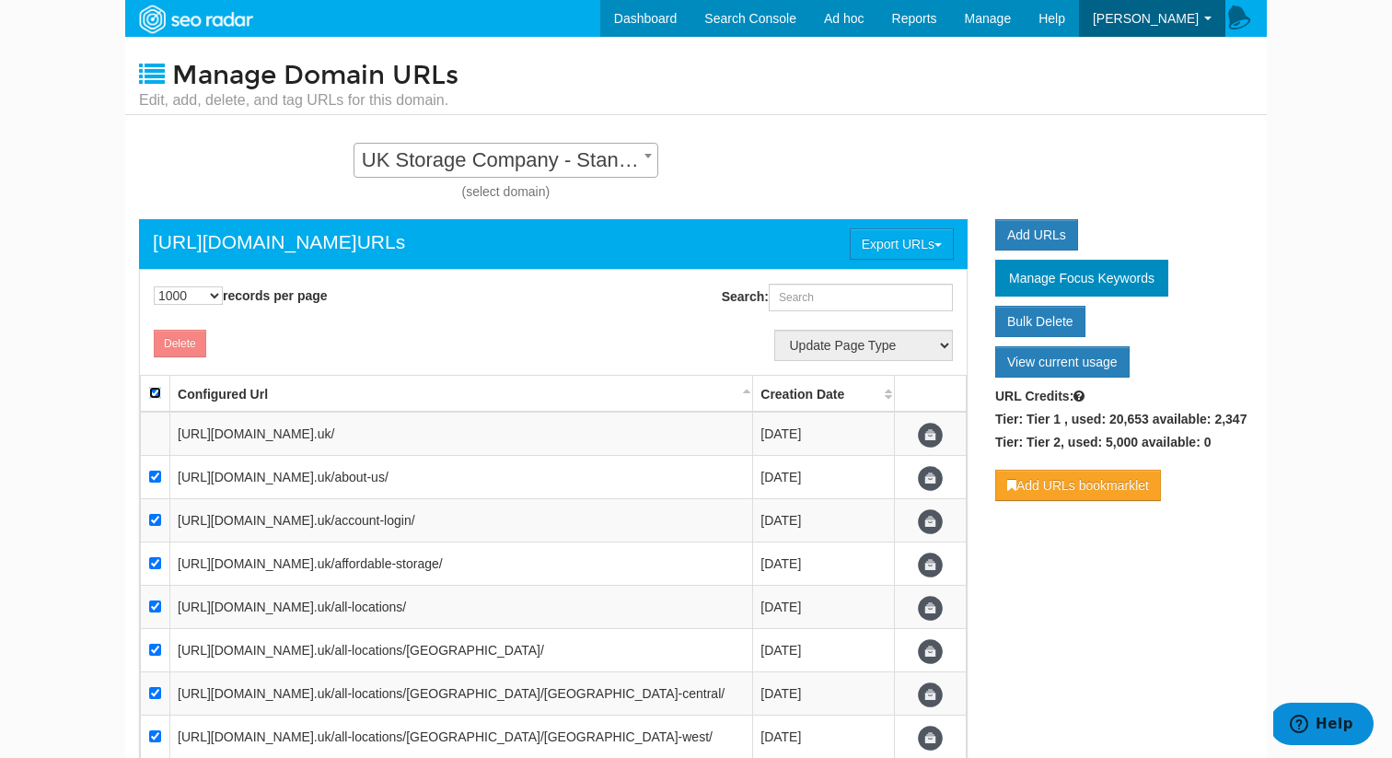
checkbox input "true"
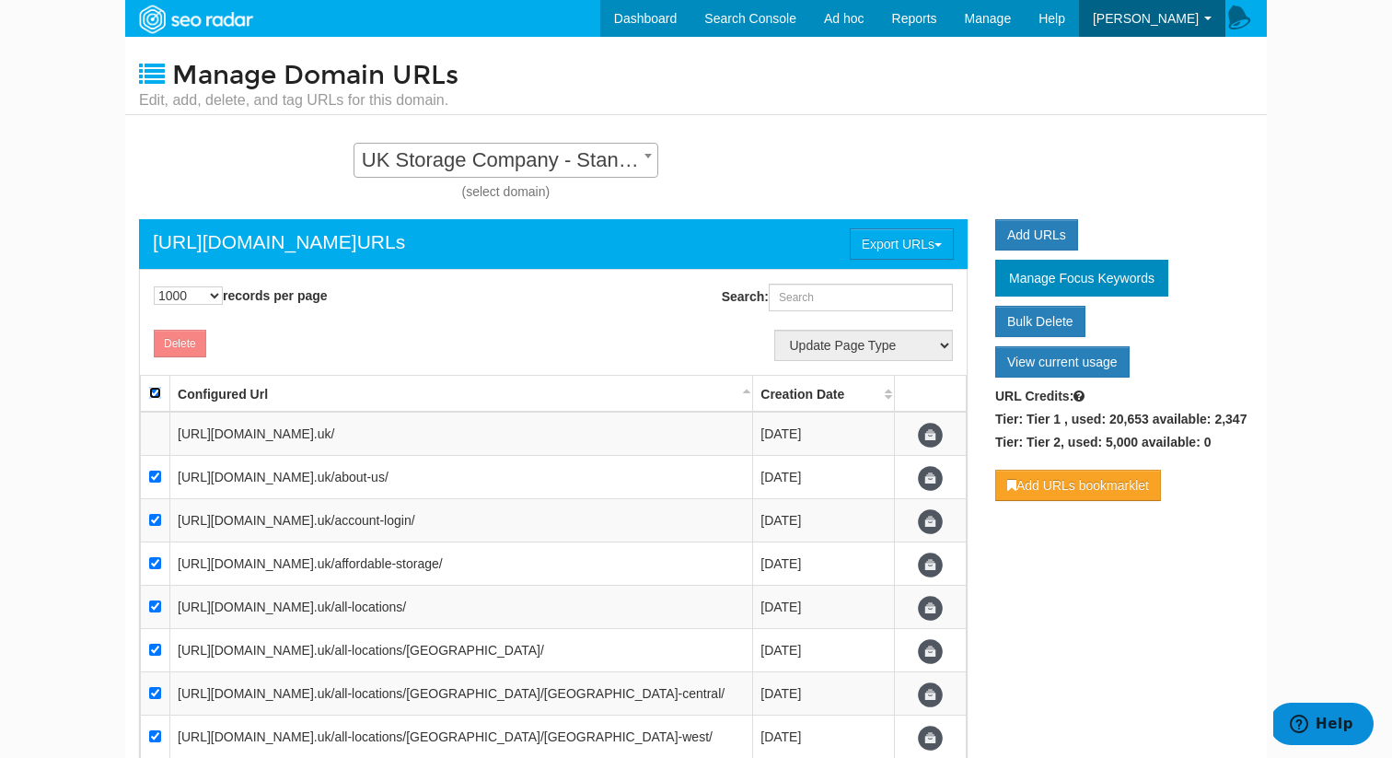
checkbox input "true"
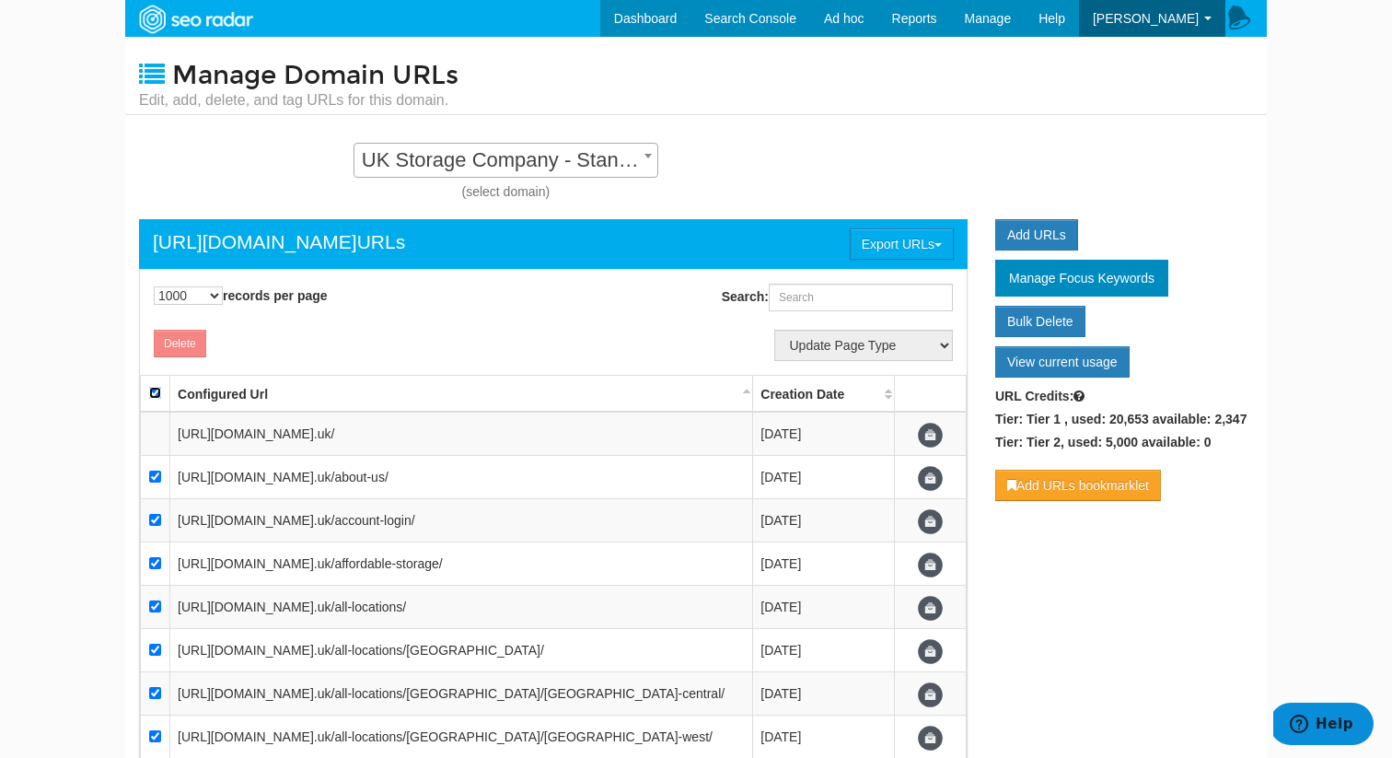
checkbox input "true"
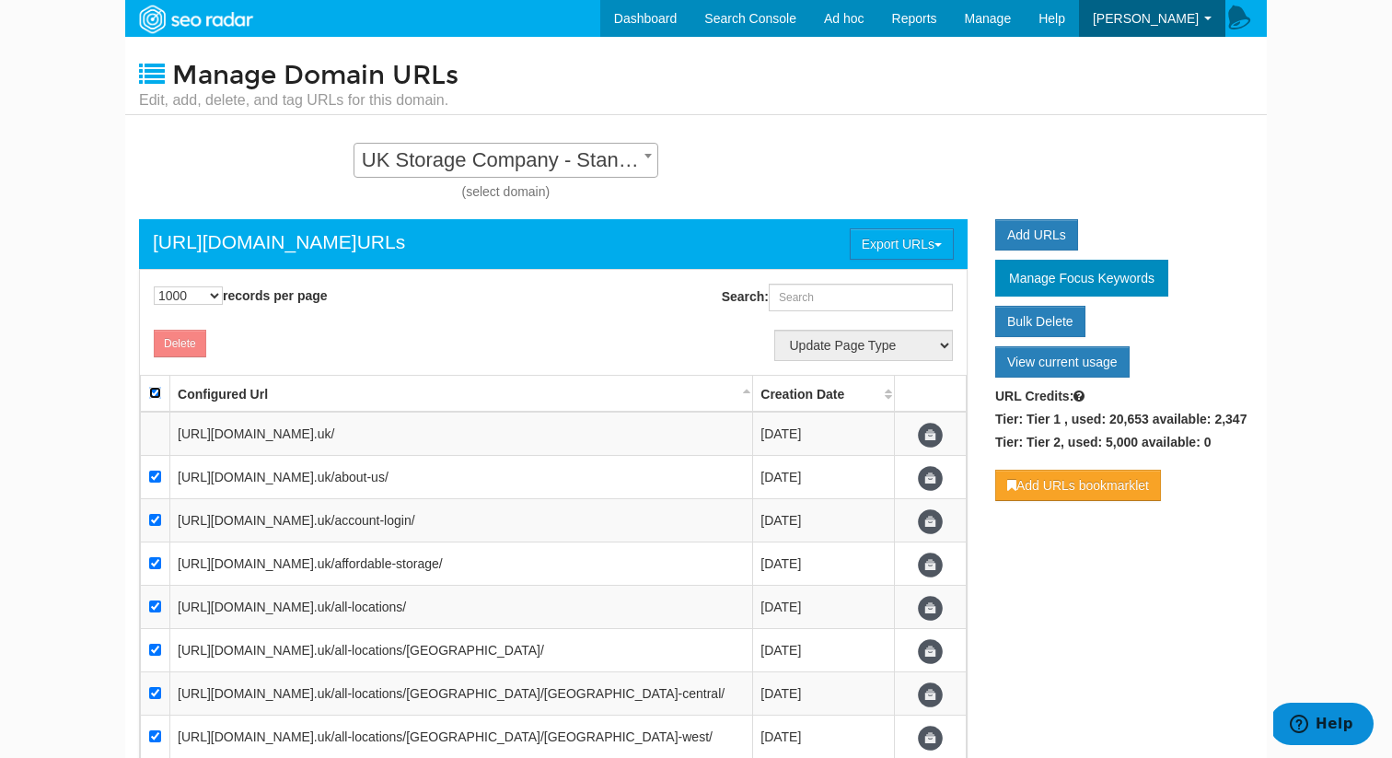
checkbox input "true"
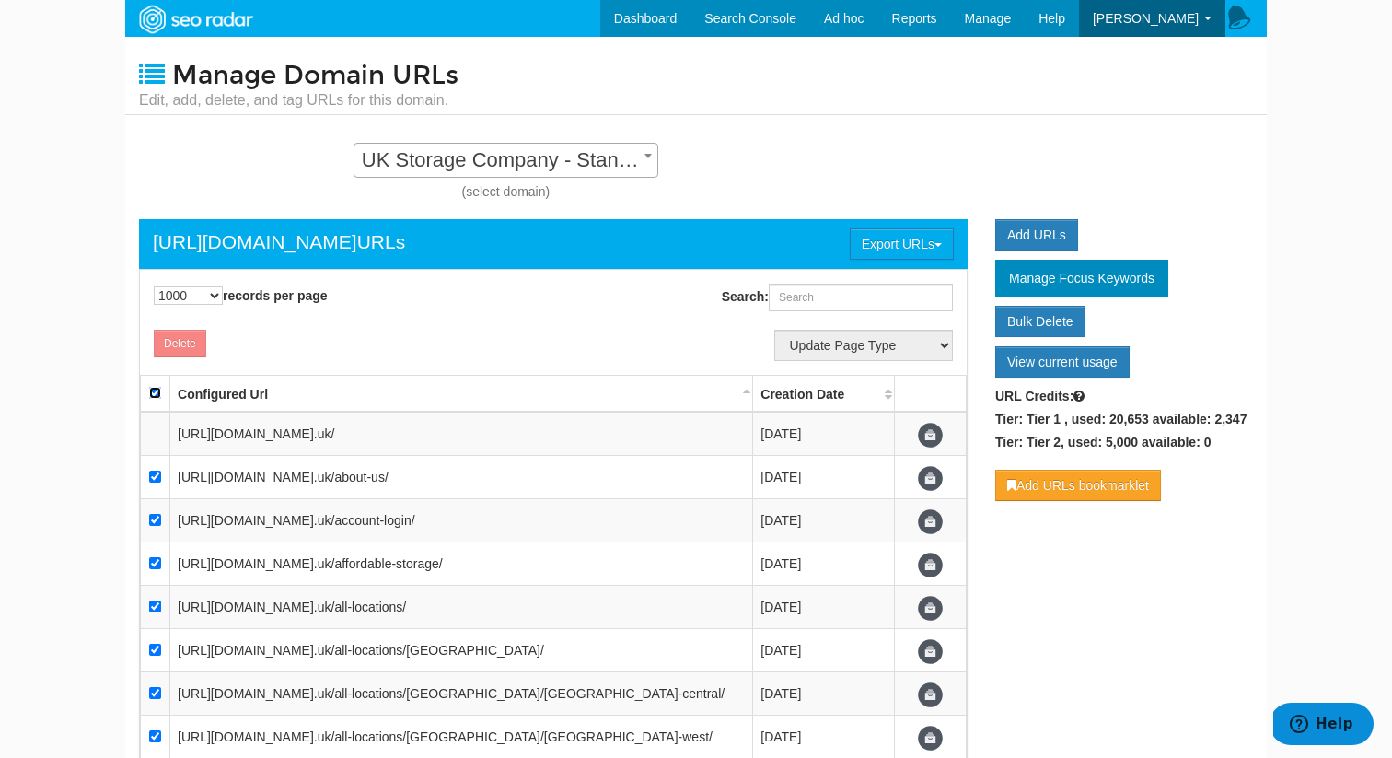
checkbox input "true"
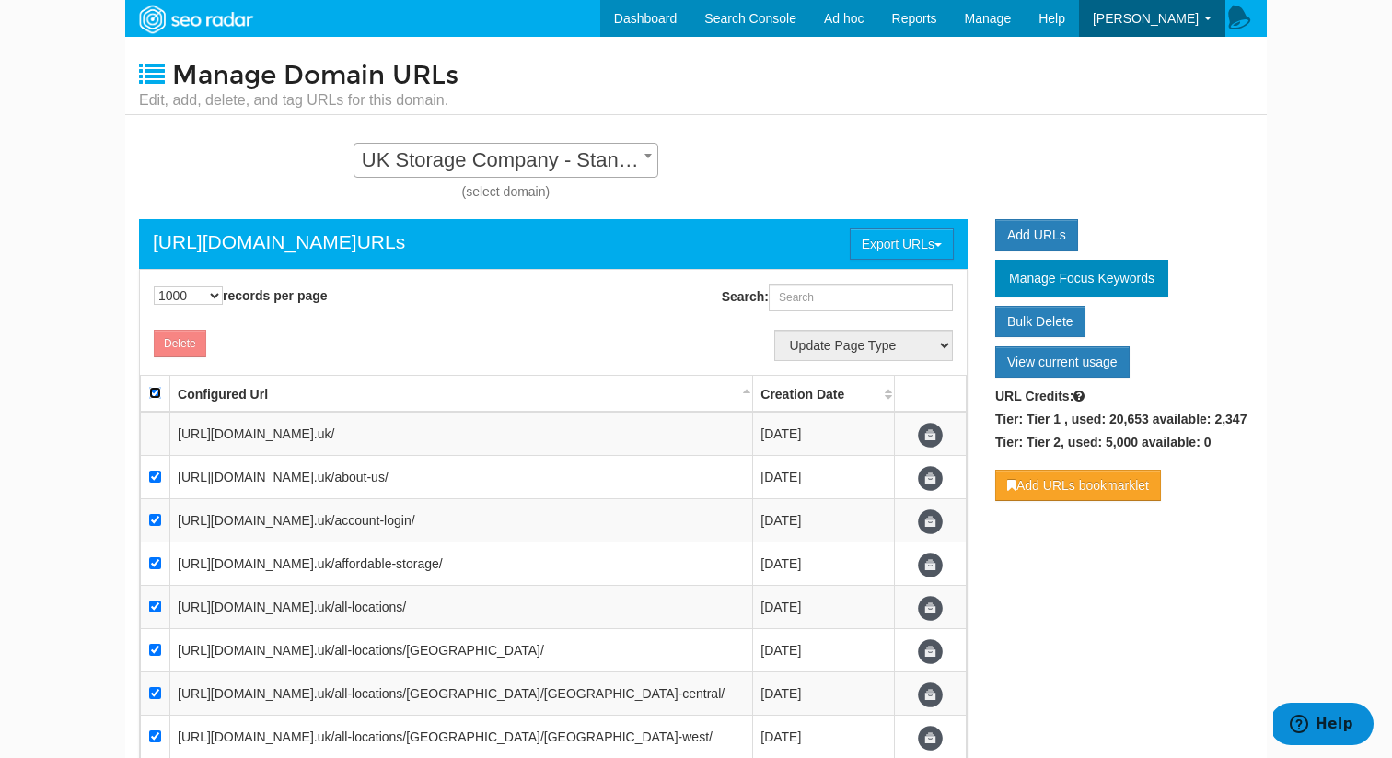
checkbox input "true"
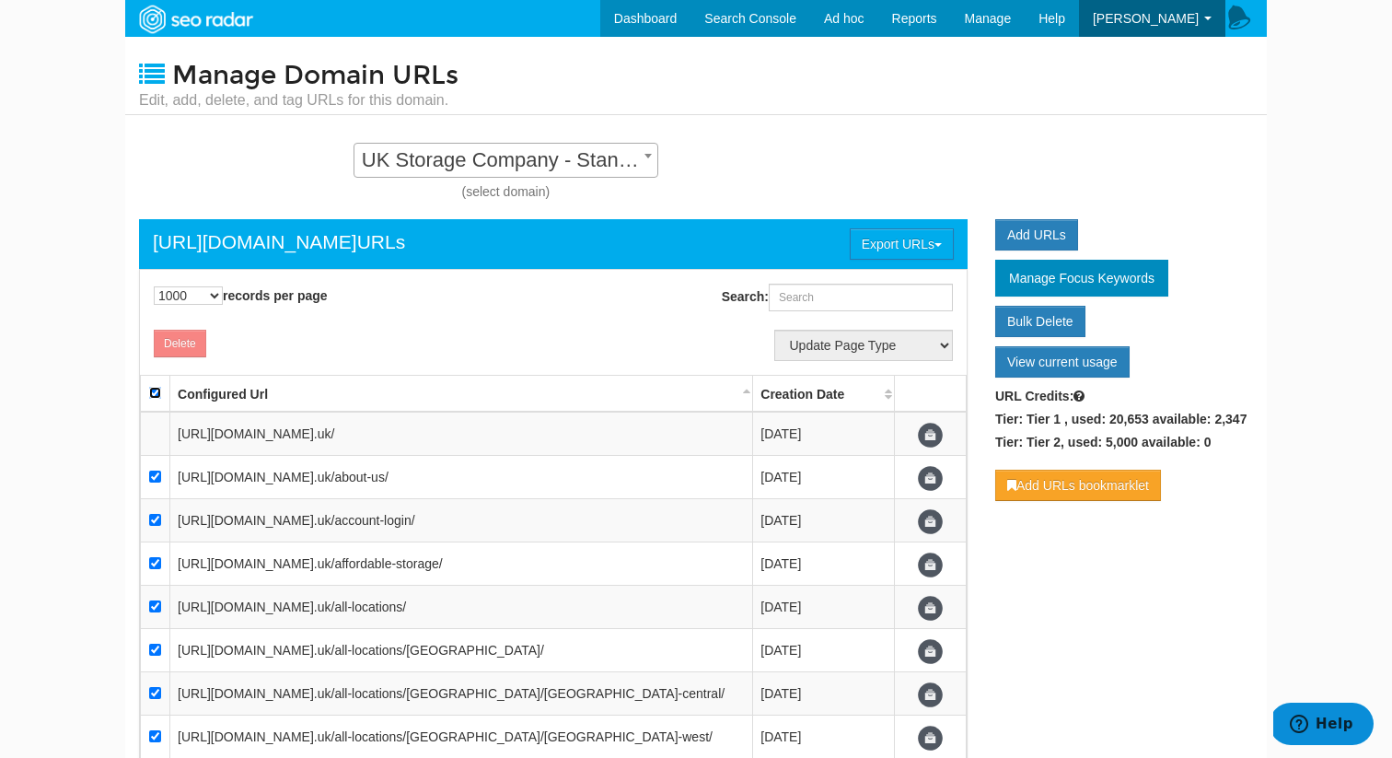
checkbox input "true"
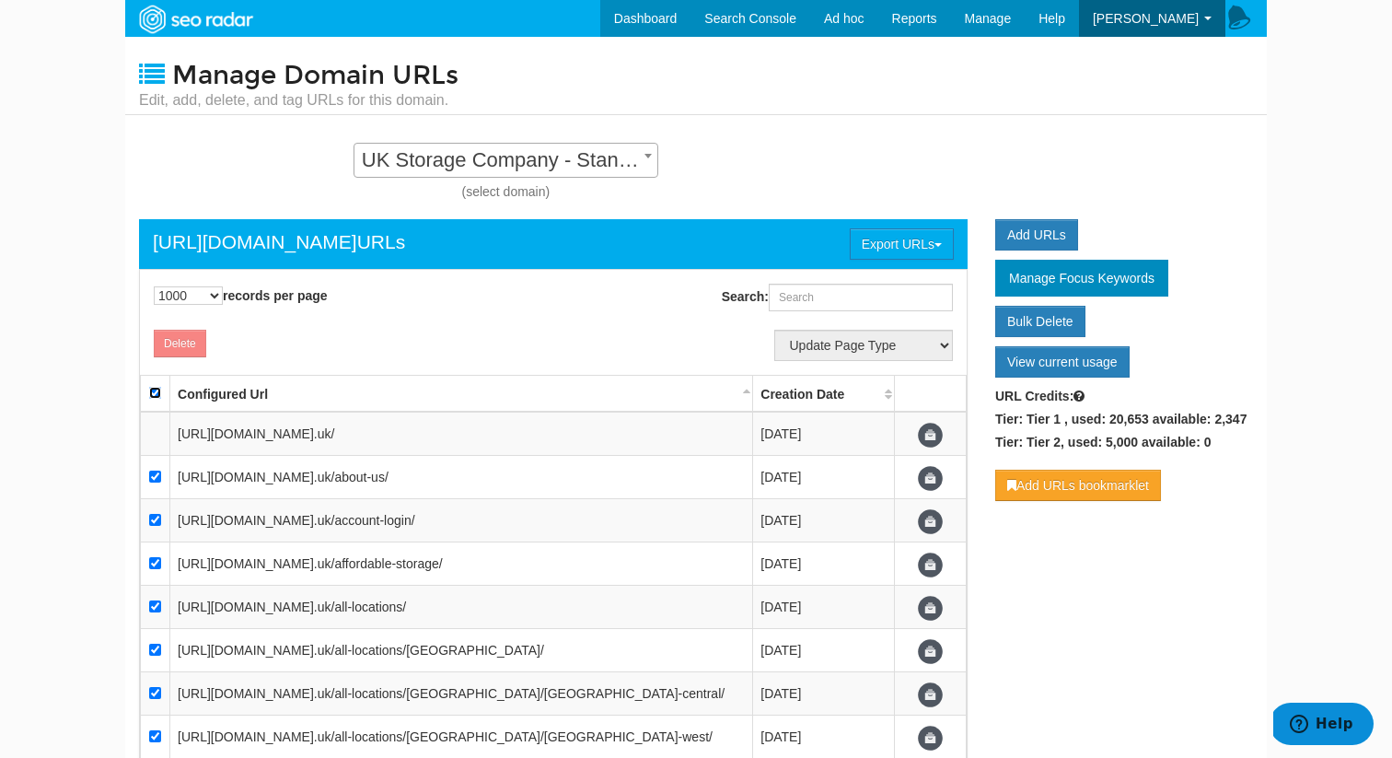
checkbox input "true"
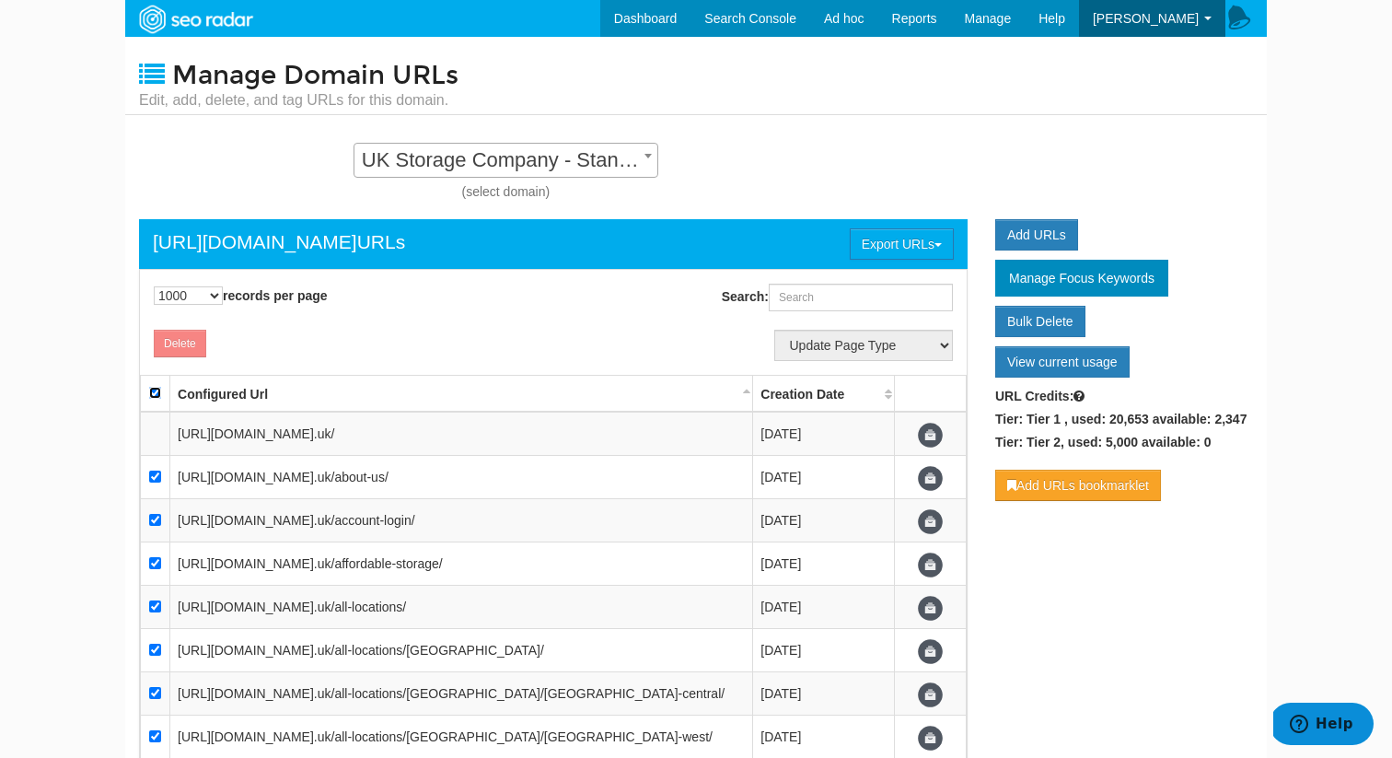
checkbox input "true"
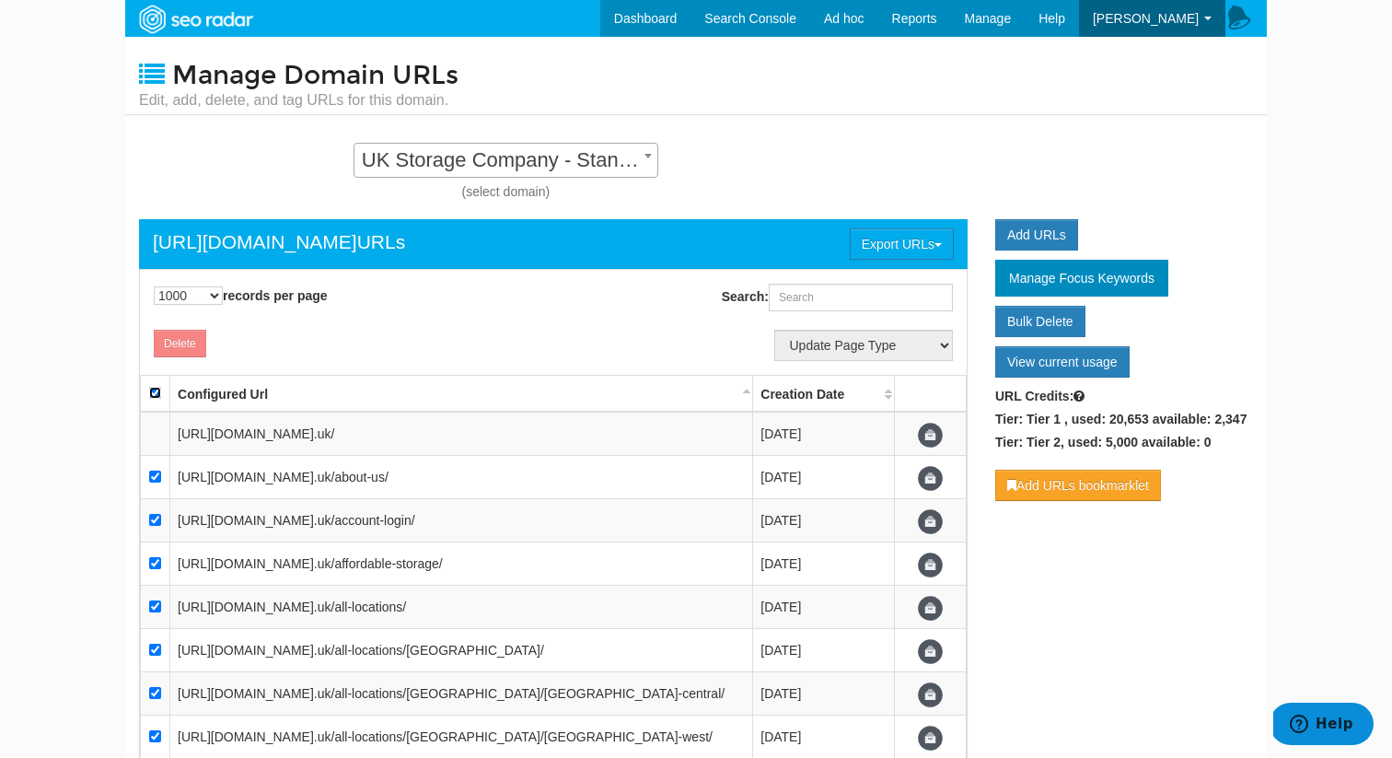
checkbox input "true"
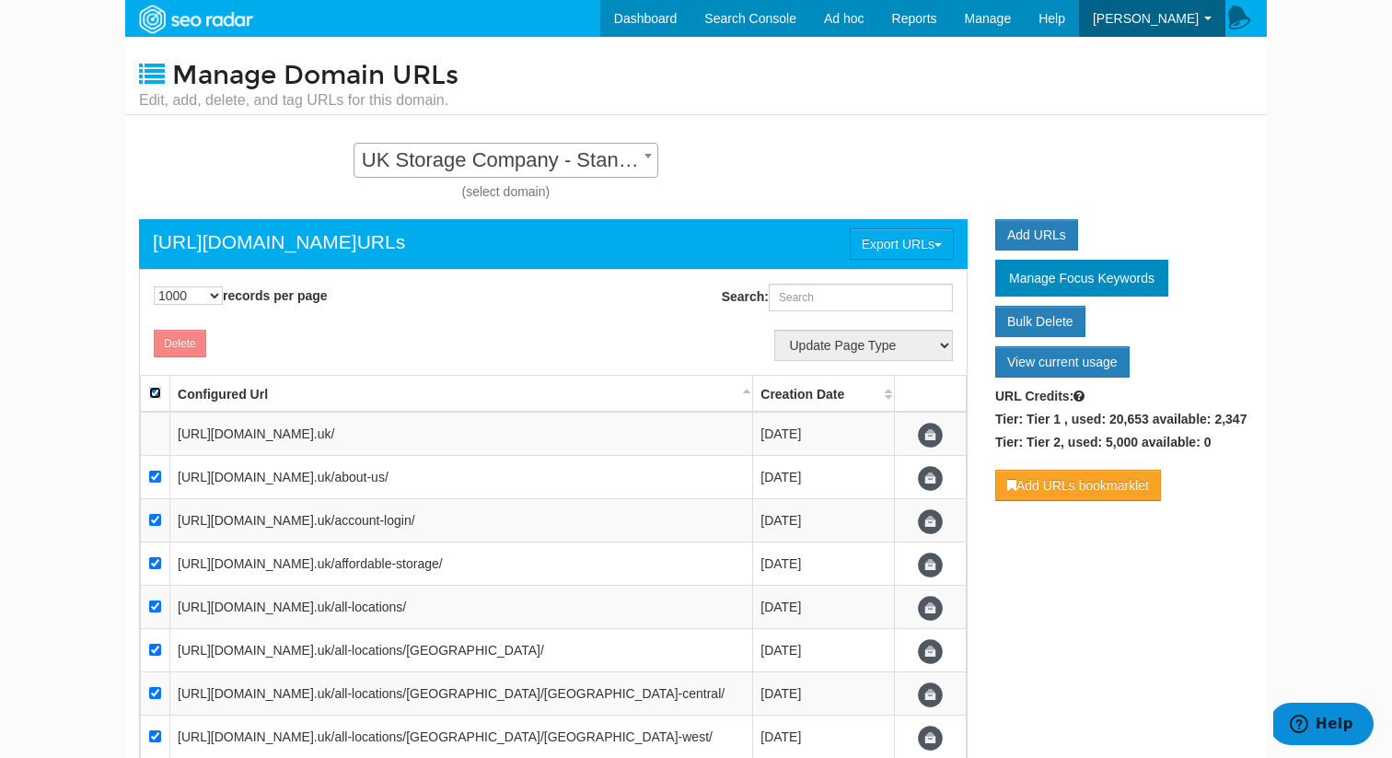
checkbox input "true"
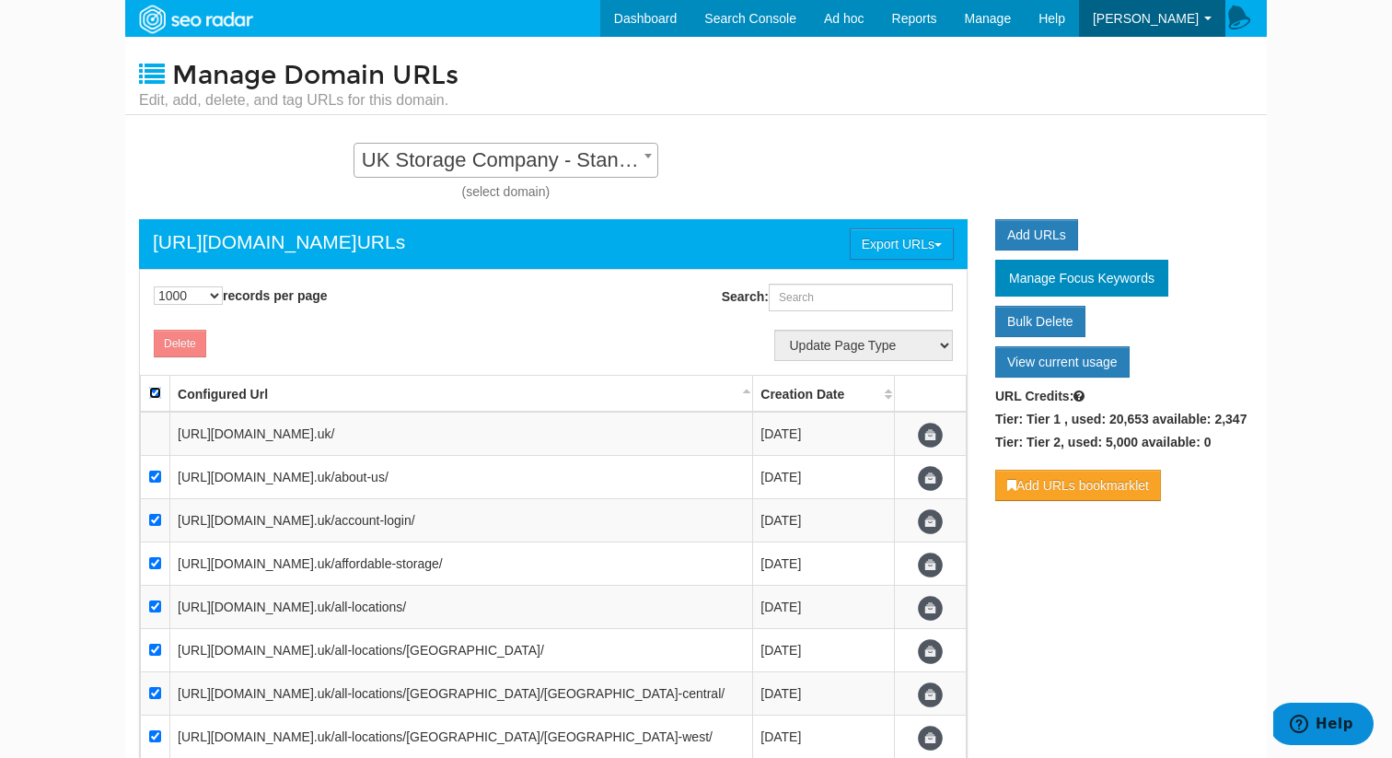
checkbox input "true"
click at [182, 347] on button "Delete" at bounding box center [180, 344] width 52 height 28
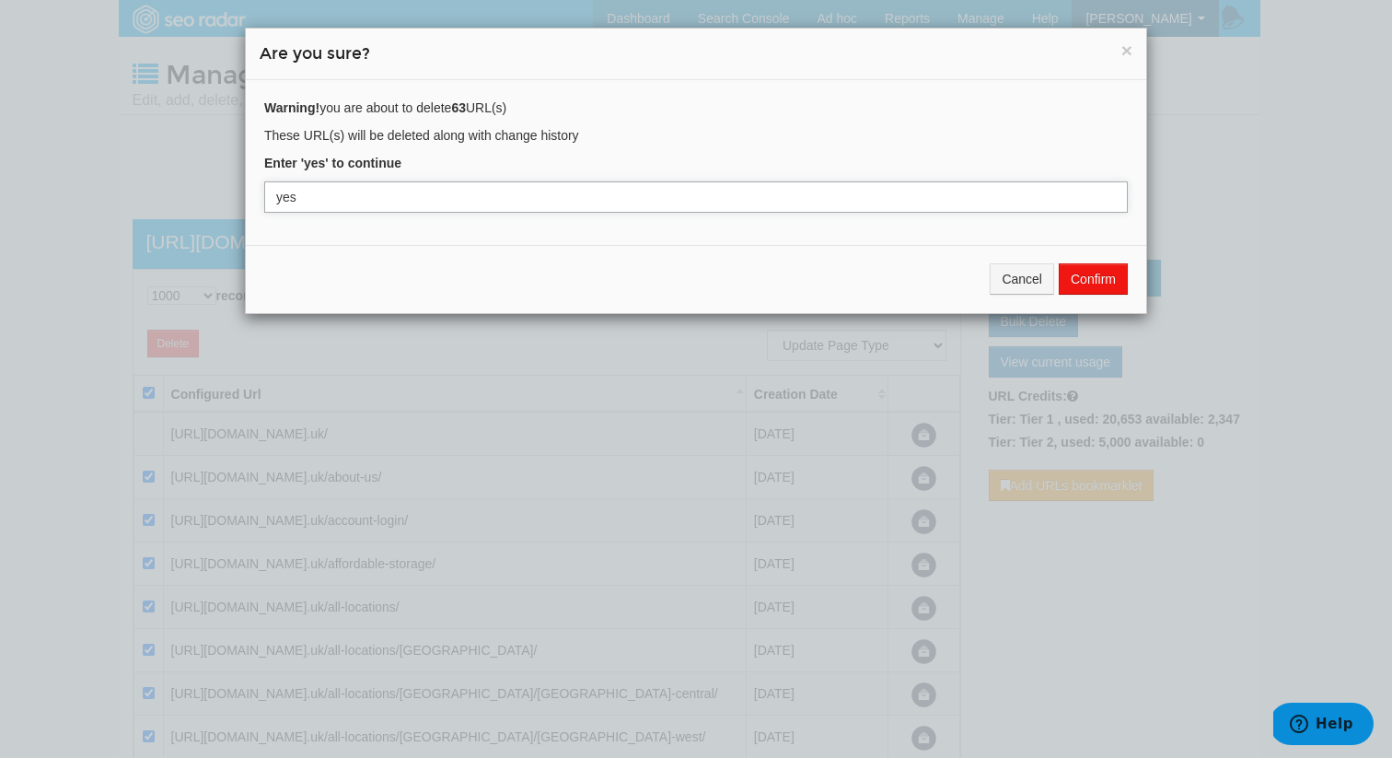
type input "yes"
click at [1100, 280] on button "Confirm" at bounding box center [1092, 278] width 69 height 31
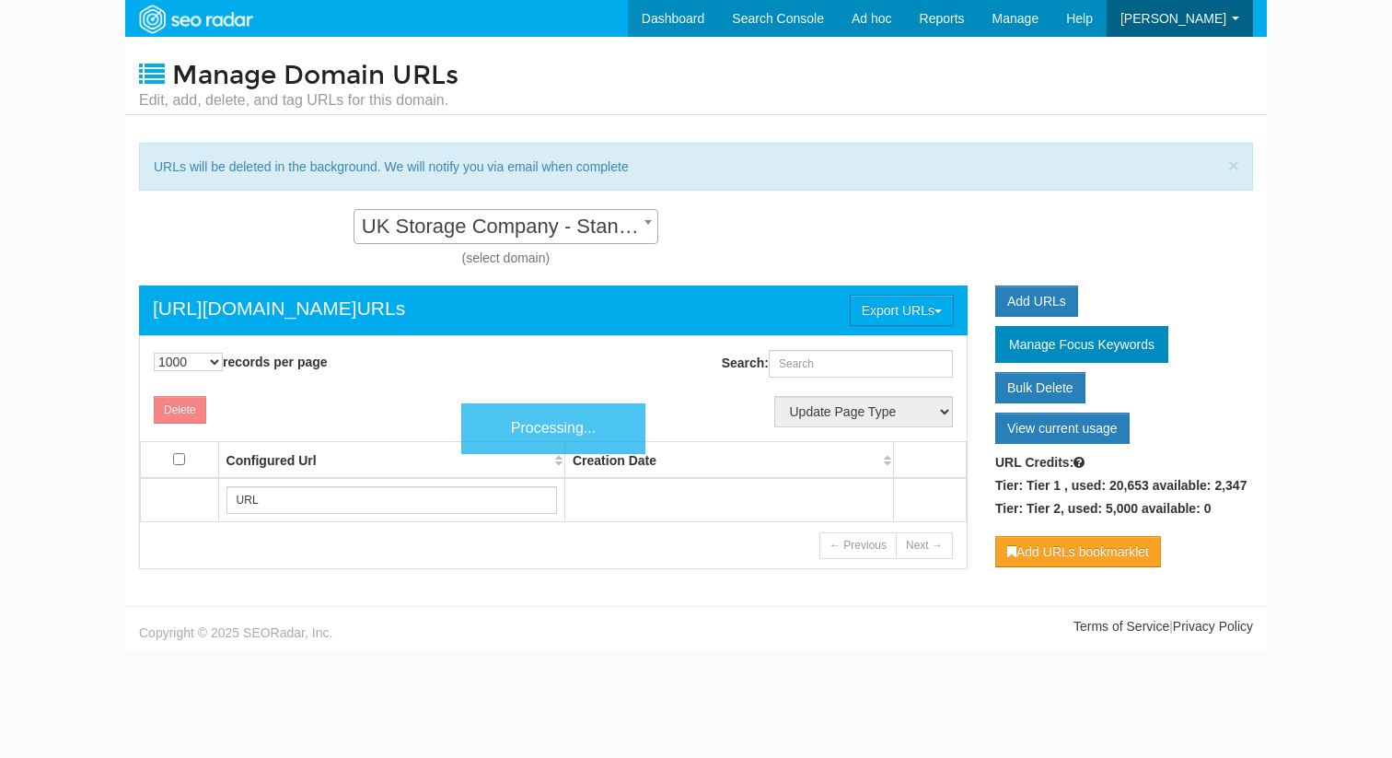
select select "1000"
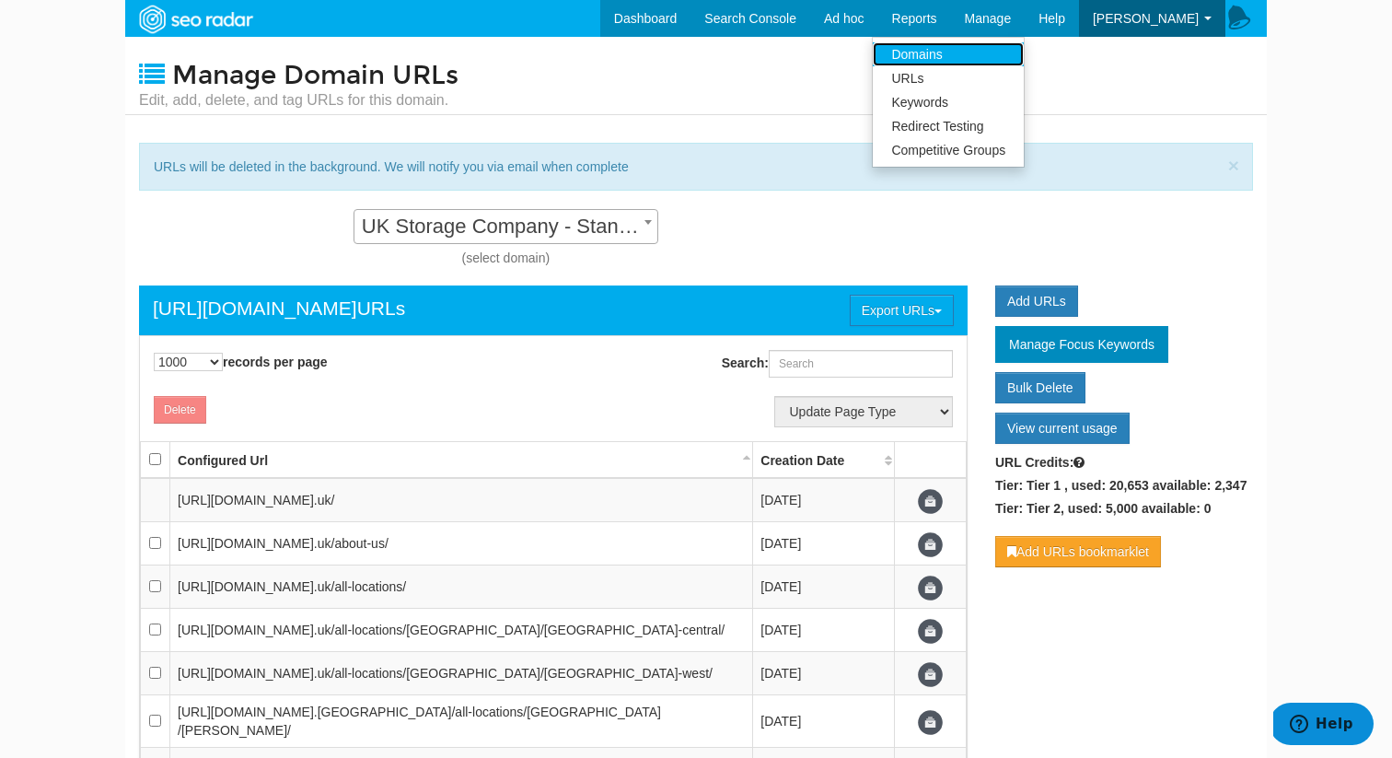
click at [986, 53] on link "Domains" at bounding box center [948, 54] width 151 height 24
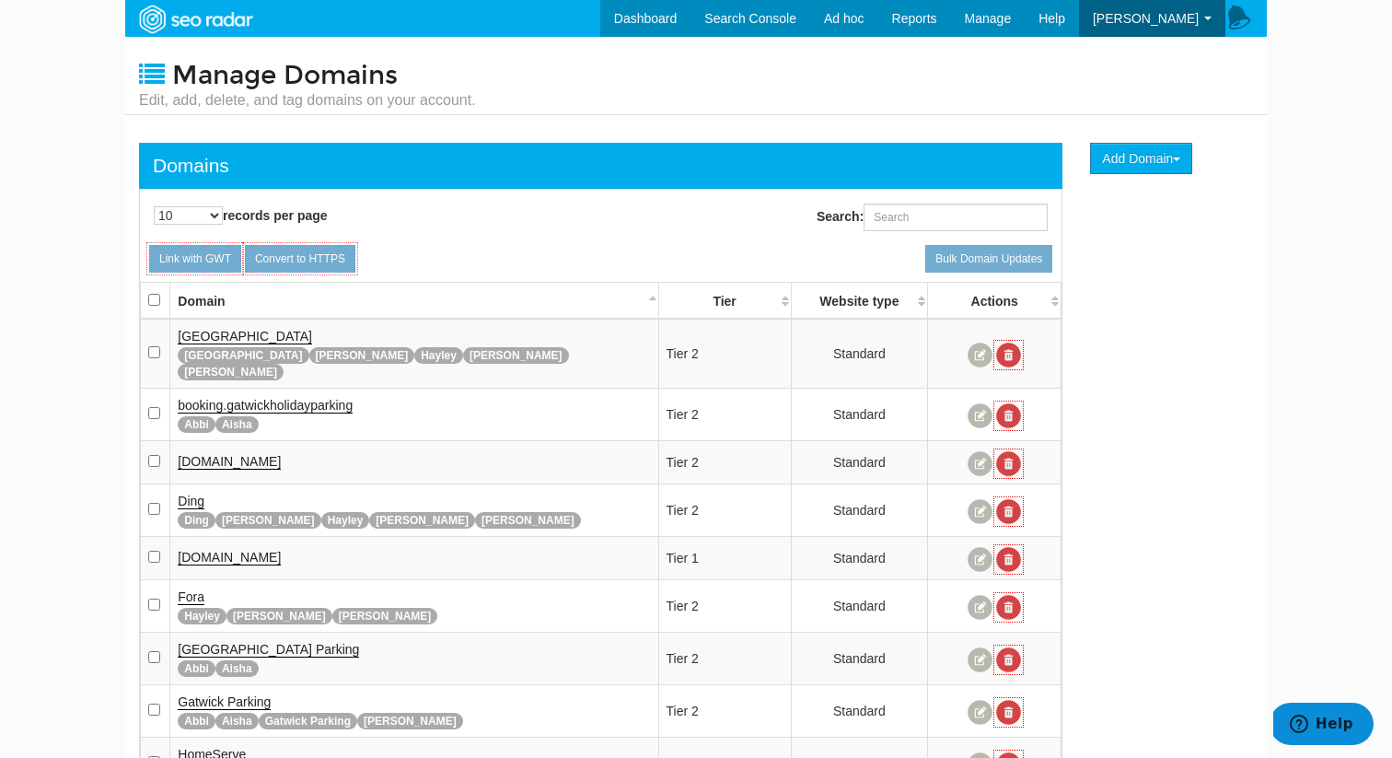
click at [975, 234] on div "Search:" at bounding box center [931, 219] width 231 height 32
click at [961, 214] on input "Search:" at bounding box center [955, 217] width 184 height 28
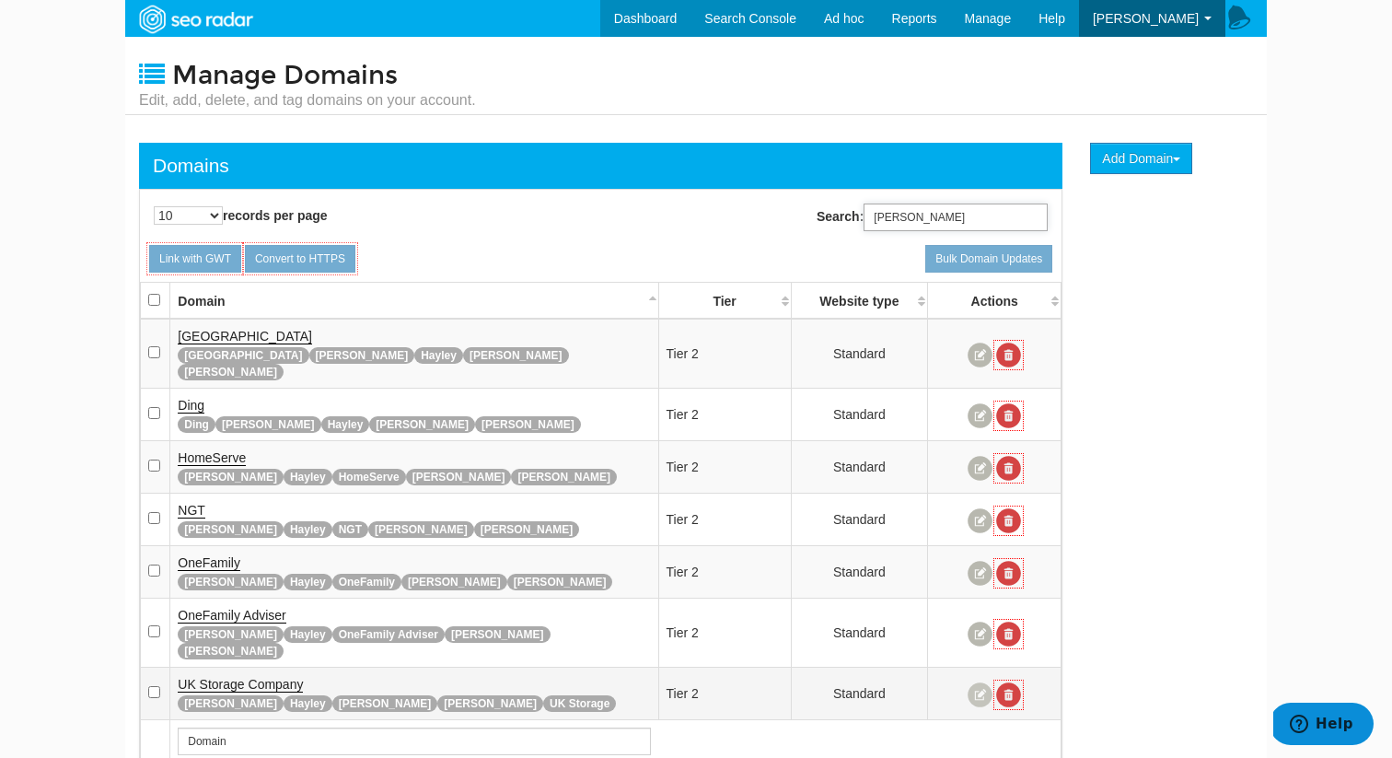
type input "[PERSON_NAME]"
click at [973, 682] on link at bounding box center [979, 694] width 25 height 25
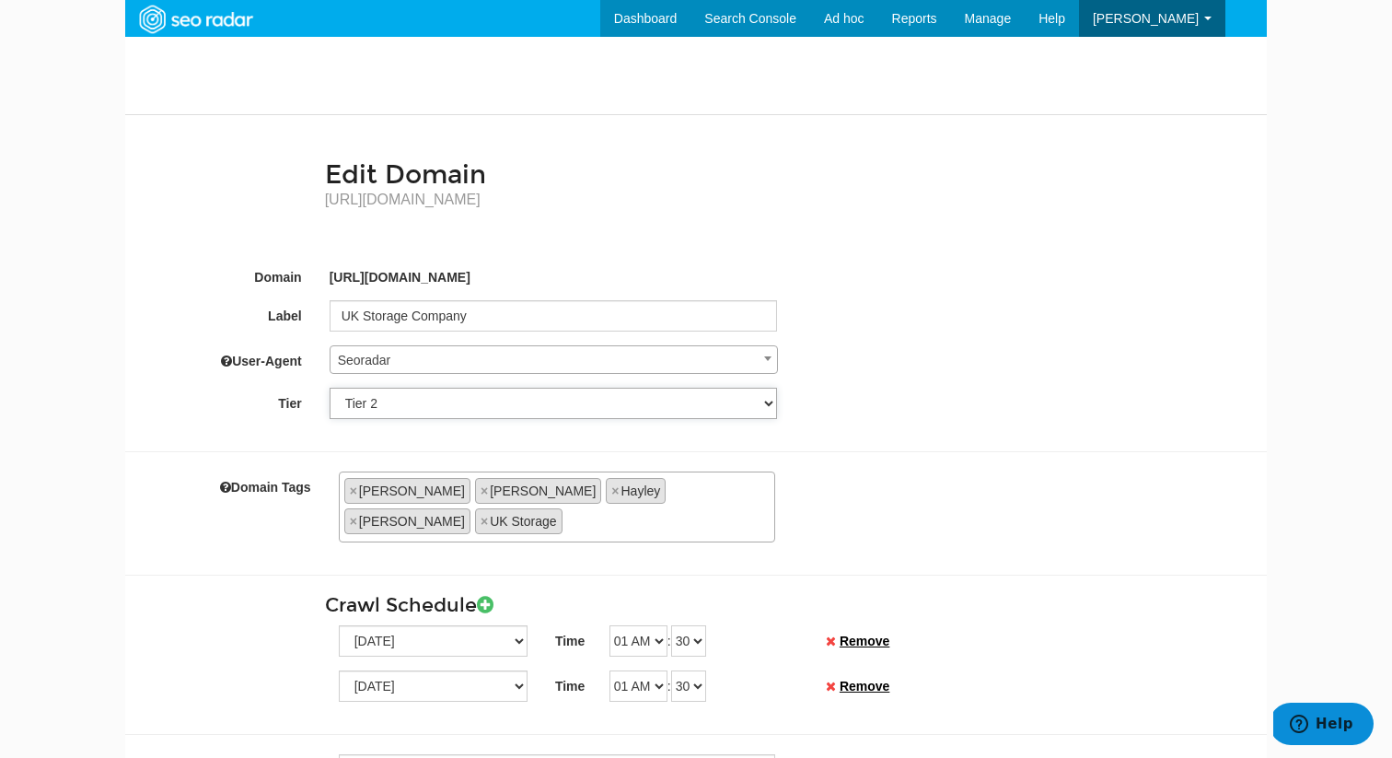
click at [581, 405] on select "Tier 1 Tier 2" at bounding box center [554, 402] width 448 height 31
select select "5"
click at [330, 387] on select "Tier 1 Tier 2" at bounding box center [554, 402] width 448 height 31
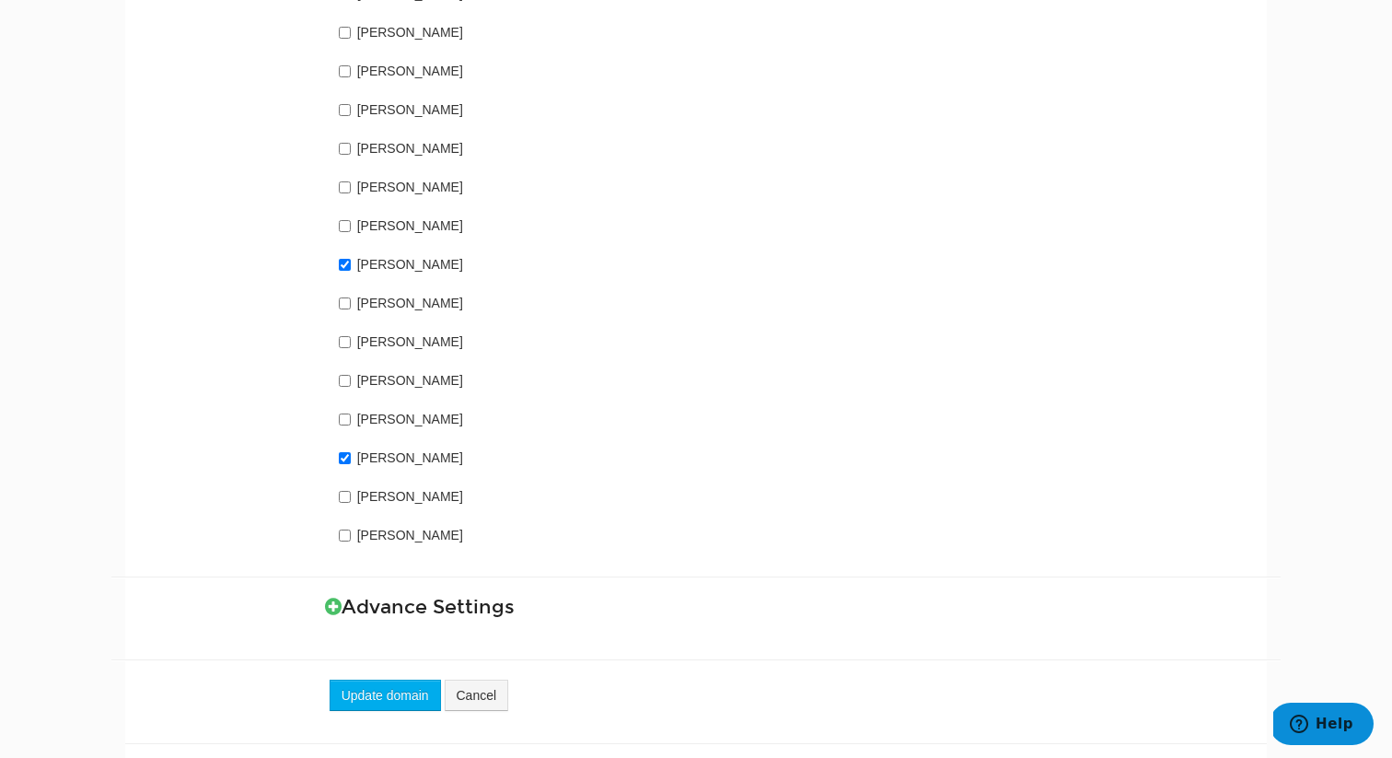
click at [388, 679] on button "Update domain" at bounding box center [385, 694] width 111 height 31
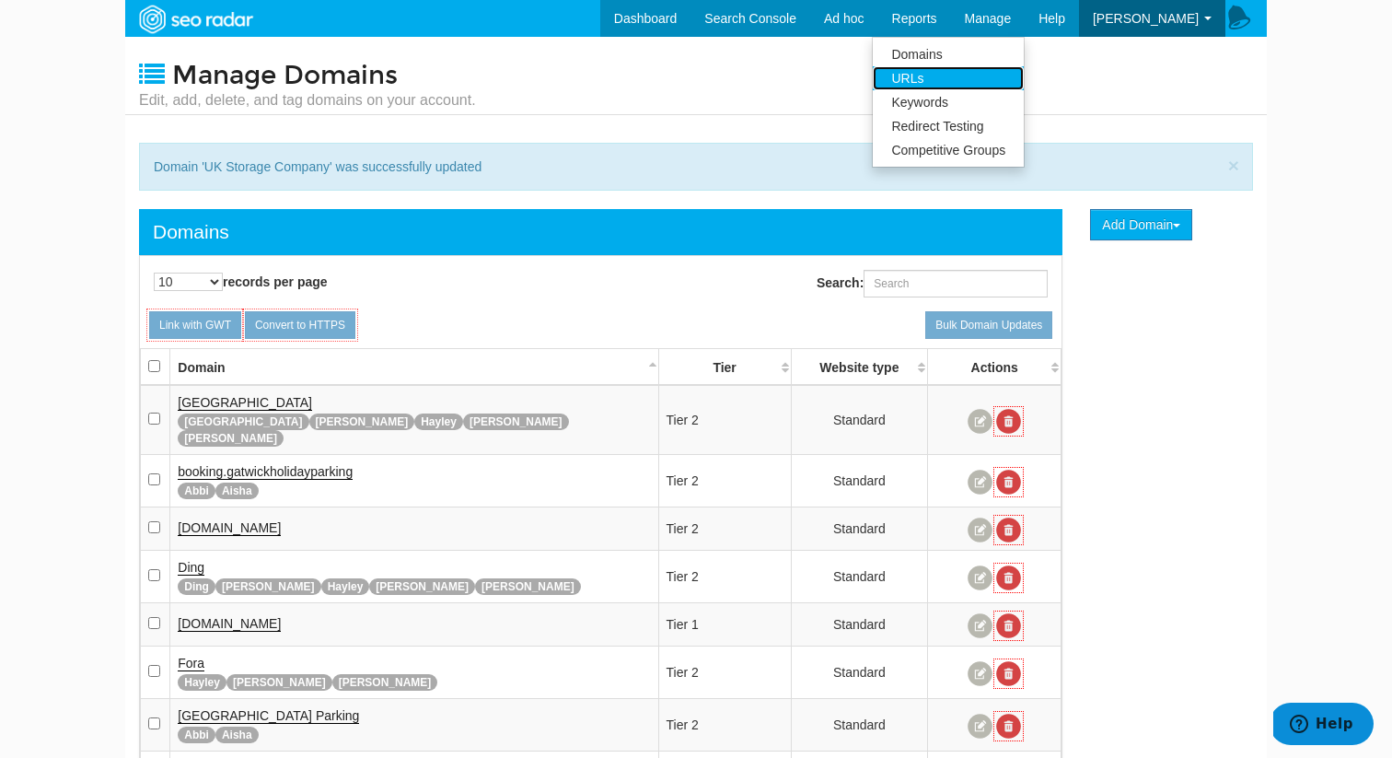
click at [964, 71] on link "URLs" at bounding box center [948, 78] width 151 height 24
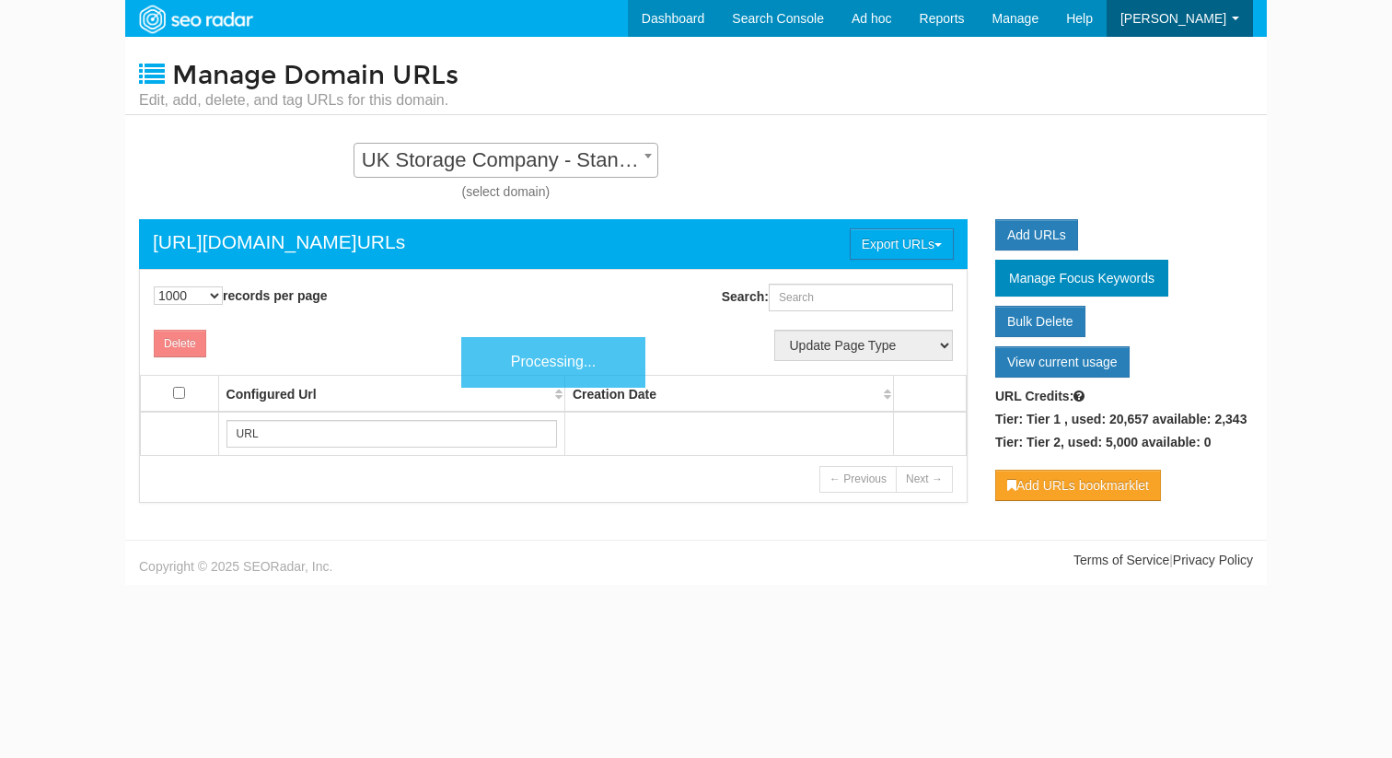
select select "1000"
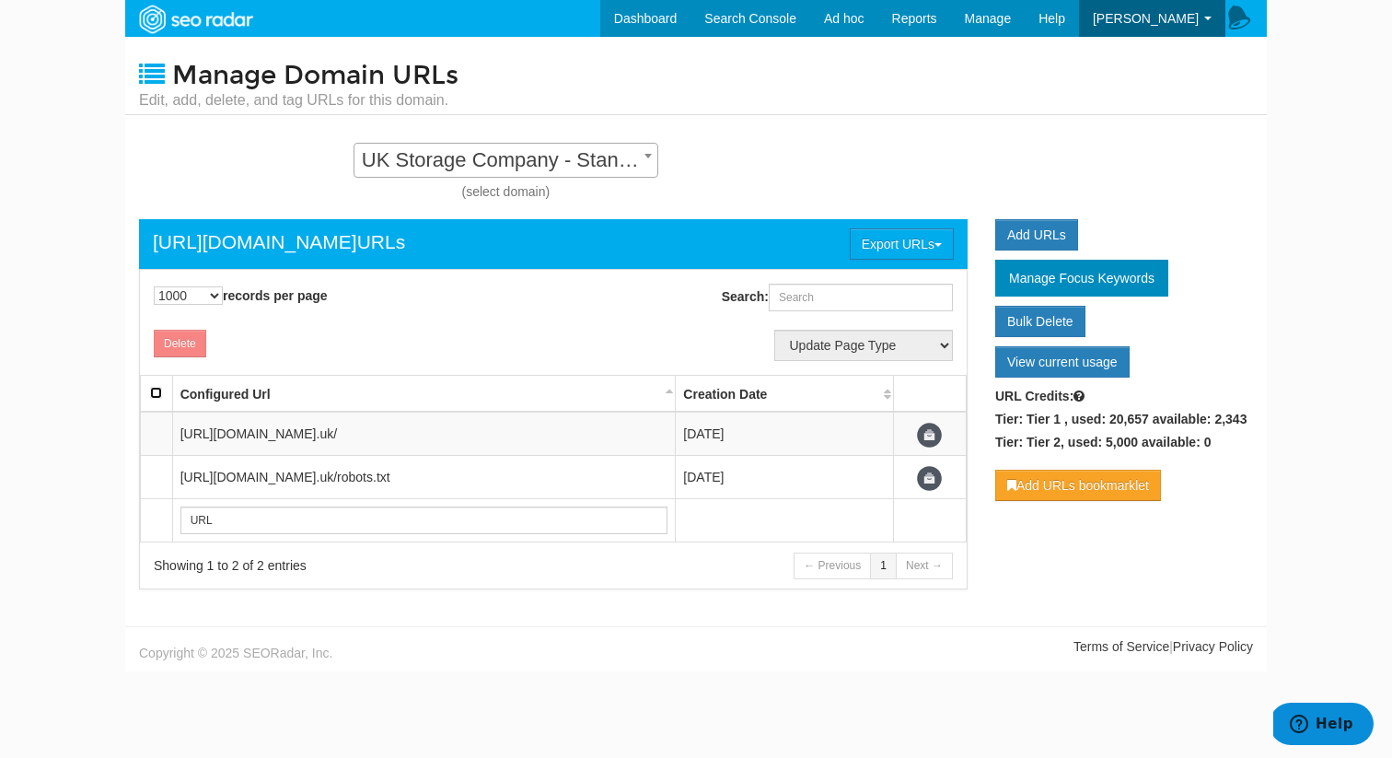
click at [159, 393] on input "checkbox" at bounding box center [156, 393] width 12 height 12
checkbox input "true"
click at [185, 341] on button "Delete" at bounding box center [180, 344] width 52 height 28
click at [1029, 231] on link "Add URLs" at bounding box center [1036, 234] width 83 height 31
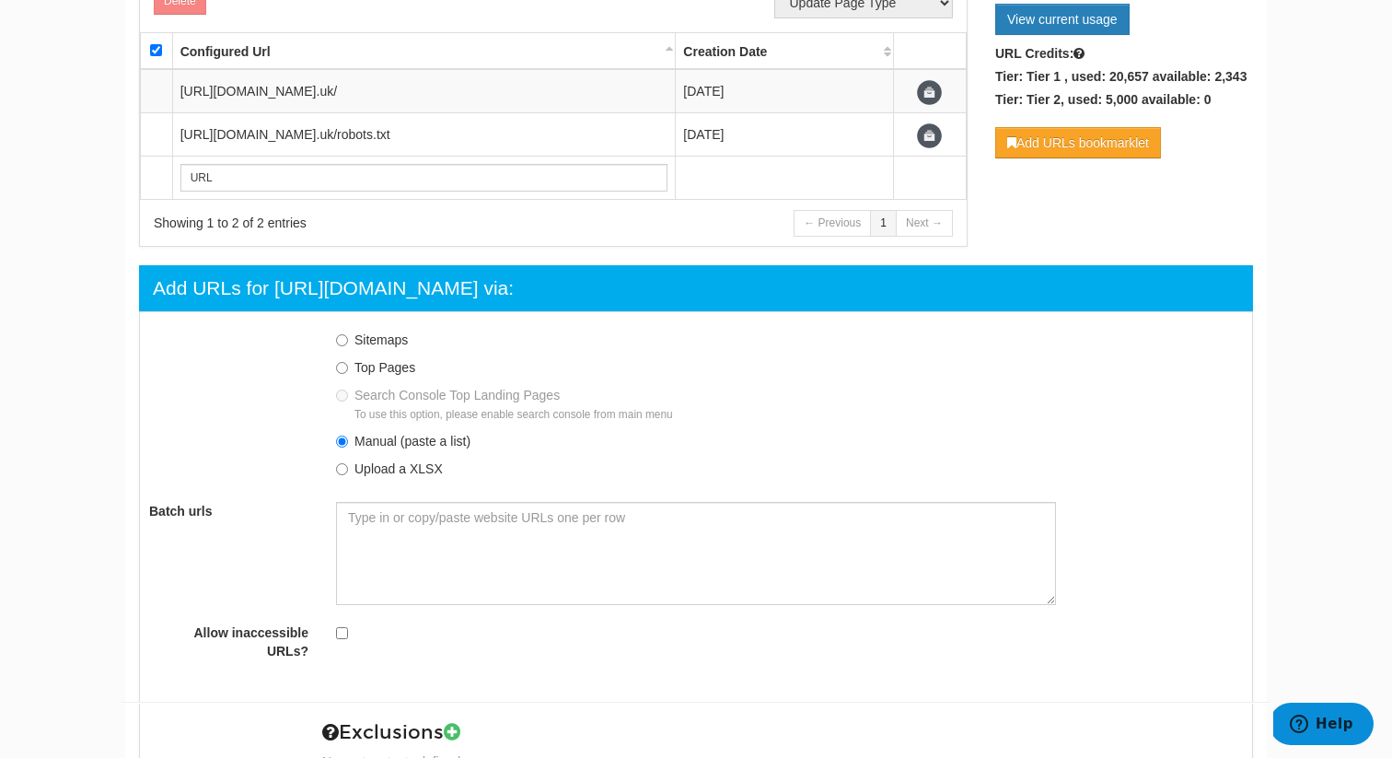
scroll to position [479, 0]
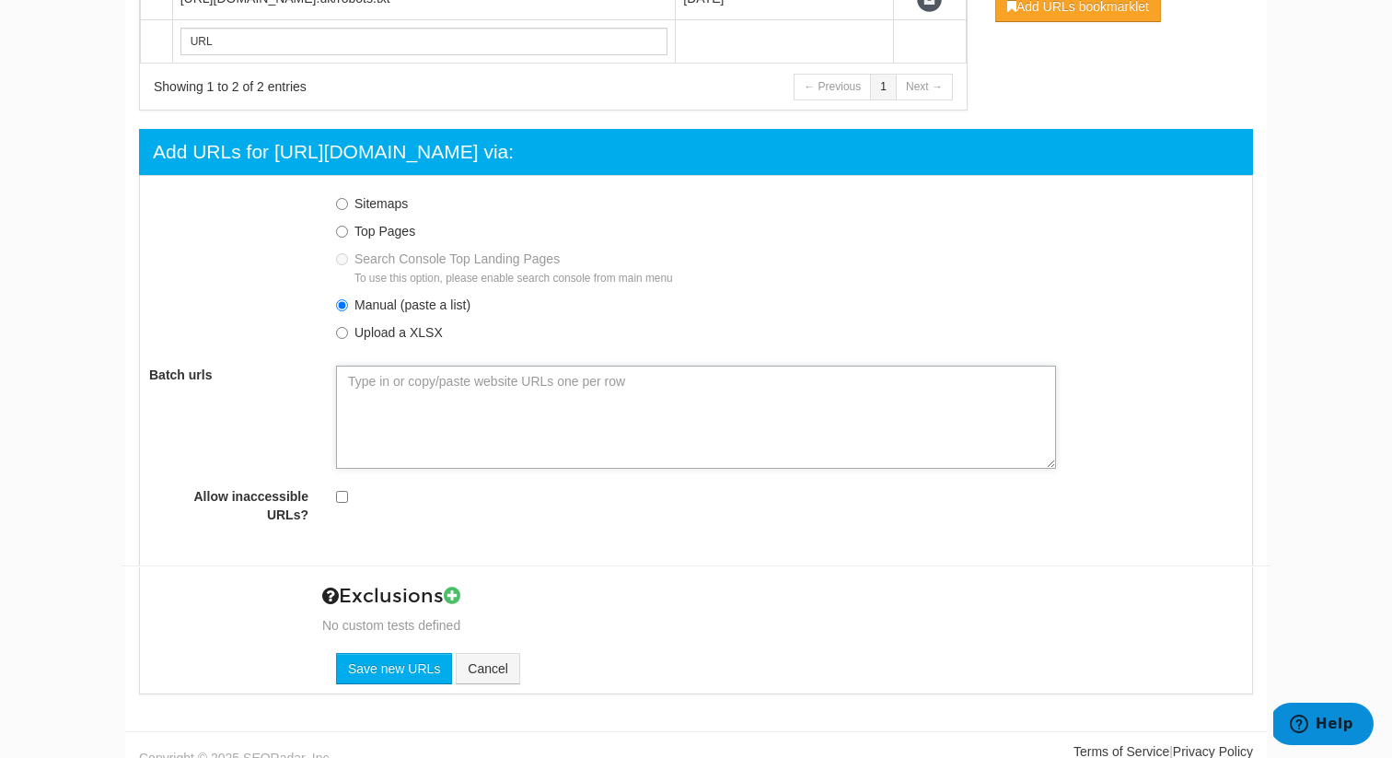
click at [463, 401] on textarea "Batch urls" at bounding box center [696, 416] width 720 height 103
paste textarea "https://www.ukstoragecompany.co.uk/ https://www.ukstoragecompany.co.uk/about-us…"
type textarea "https://www.ukstoragecompany.co.uk/ https://www.ukstoragecompany.co.uk/about-us…"
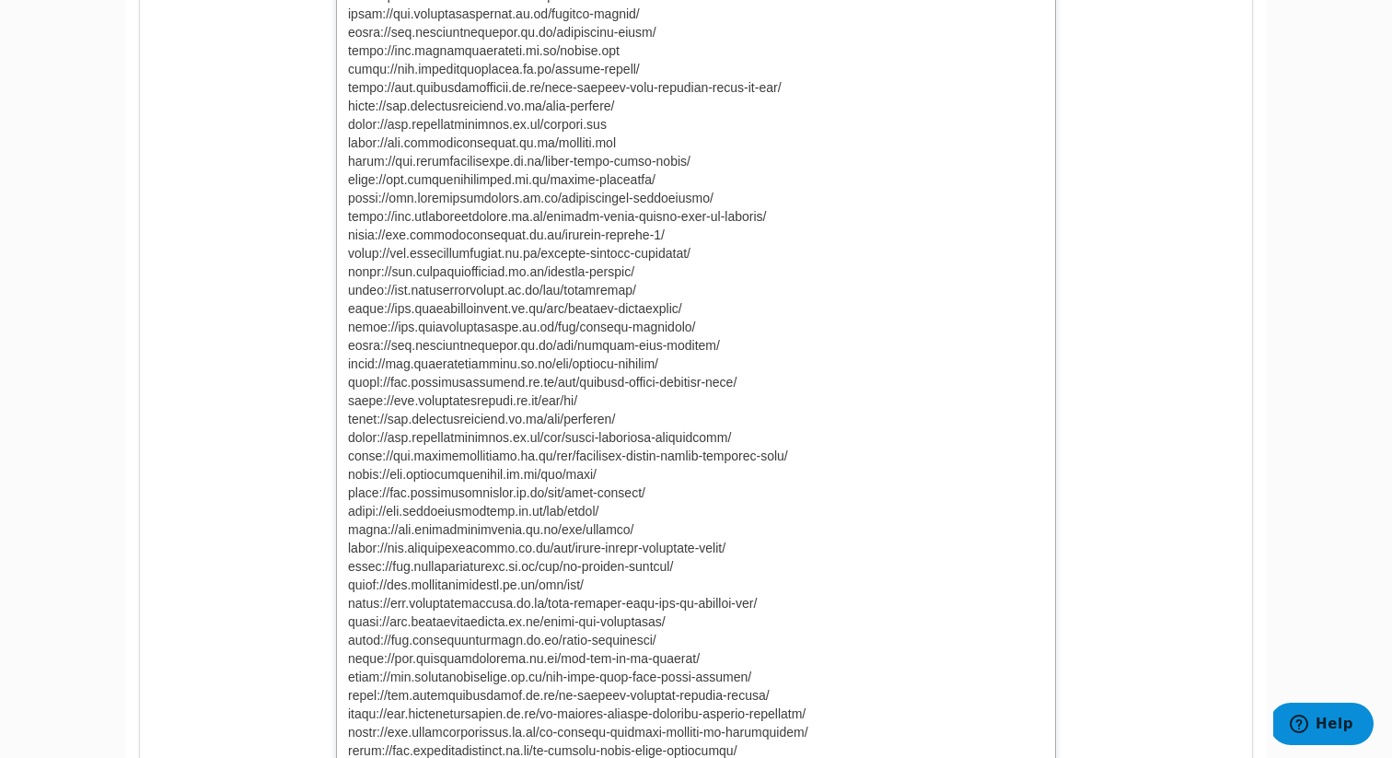
scroll to position [2693, 0]
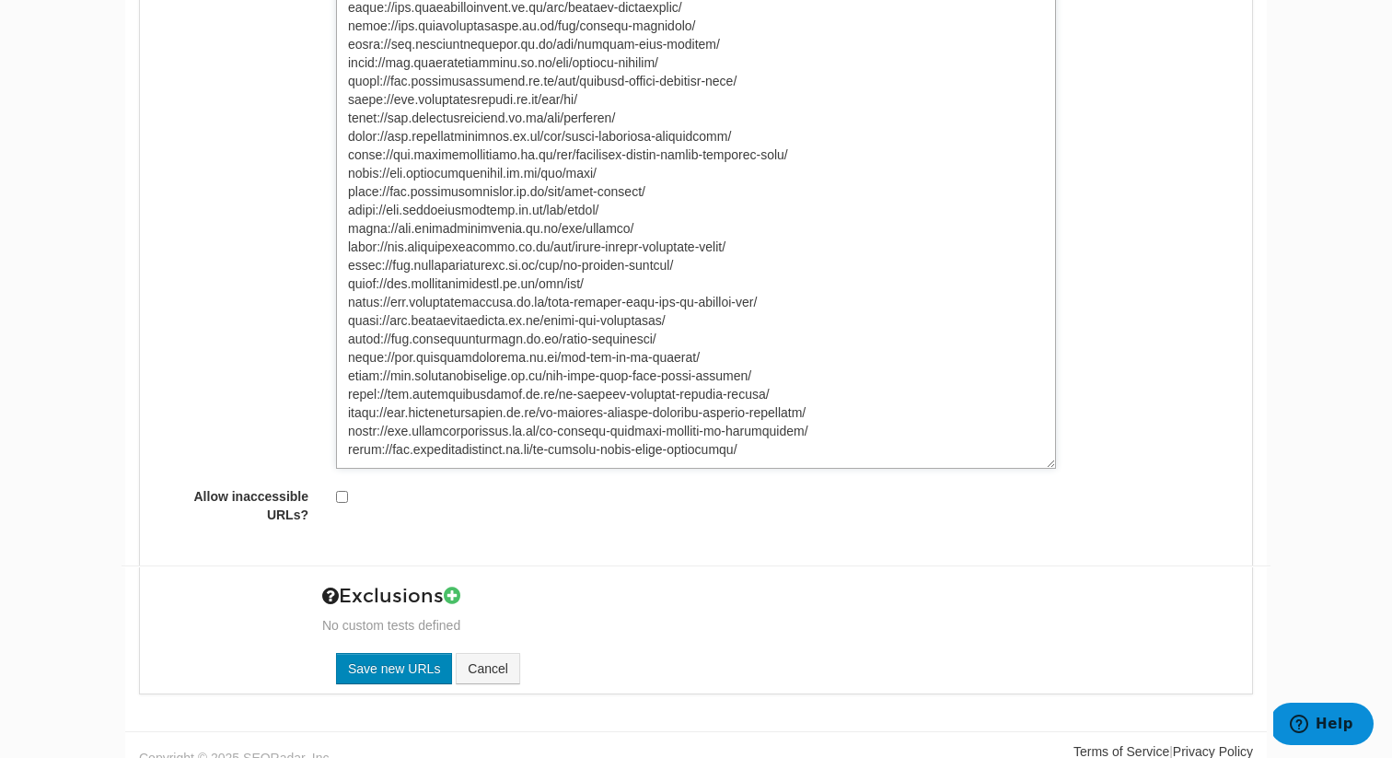
type textarea "https://www.ukstoragecompany.co.uk/ https://www.ukstoragecompany.co.uk/about-us…"
click at [411, 653] on input "Save new URLs" at bounding box center [394, 668] width 116 height 31
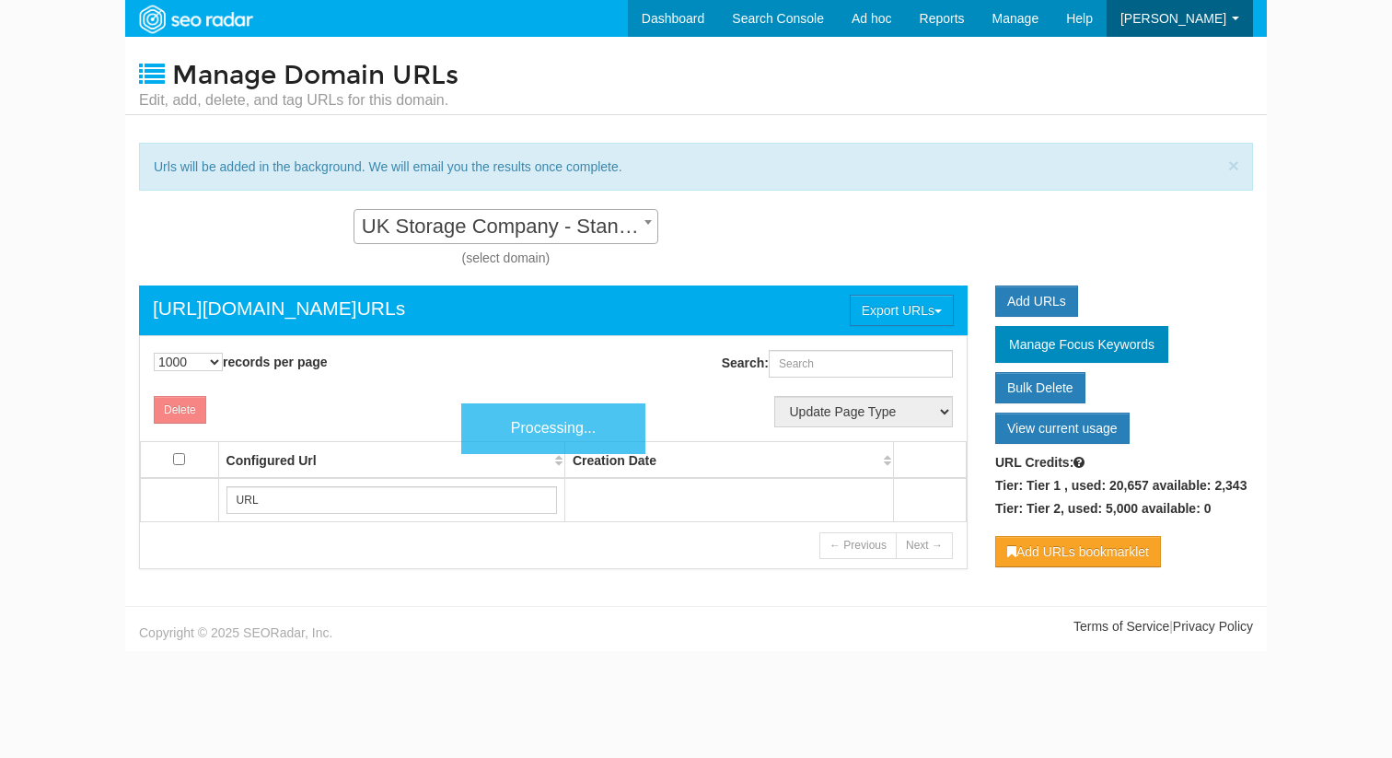
select select "1000"
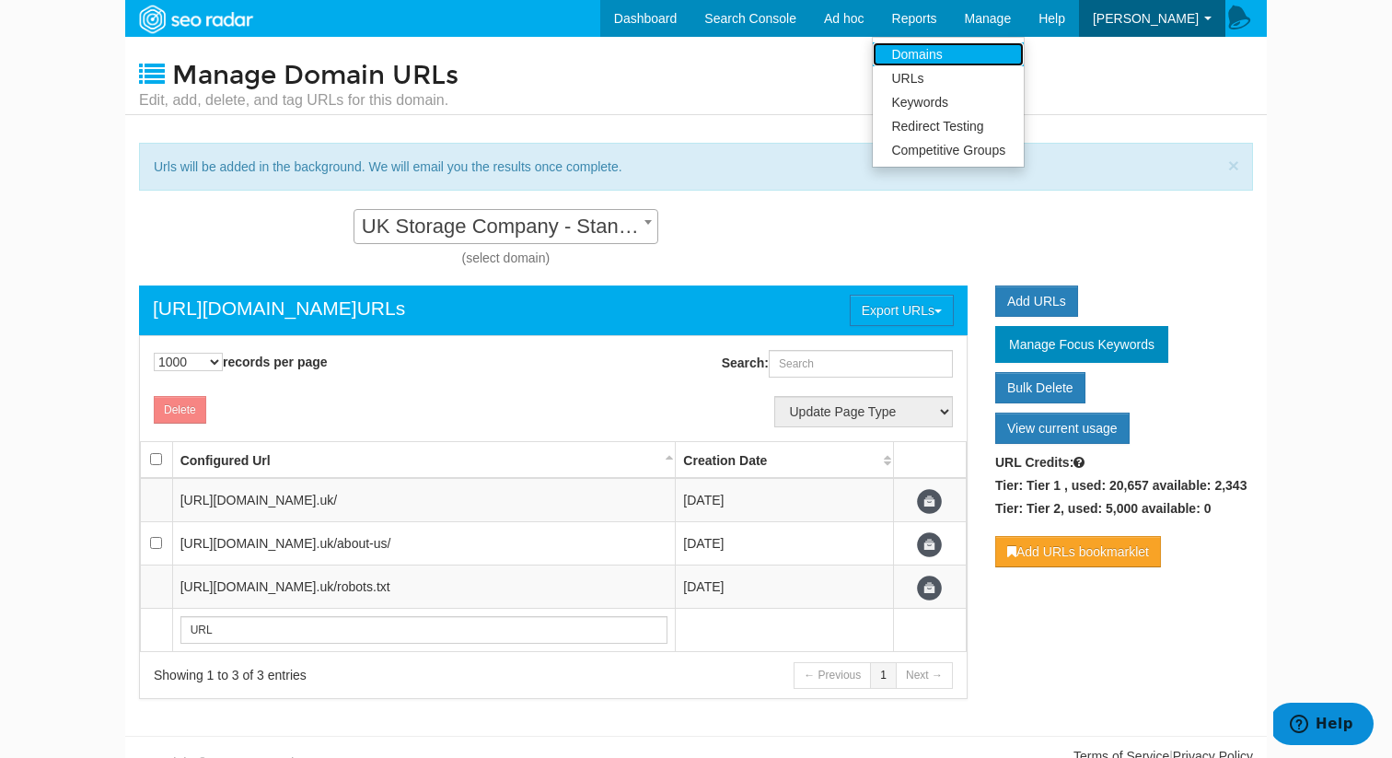
click at [1019, 59] on link "Domains" at bounding box center [948, 54] width 151 height 24
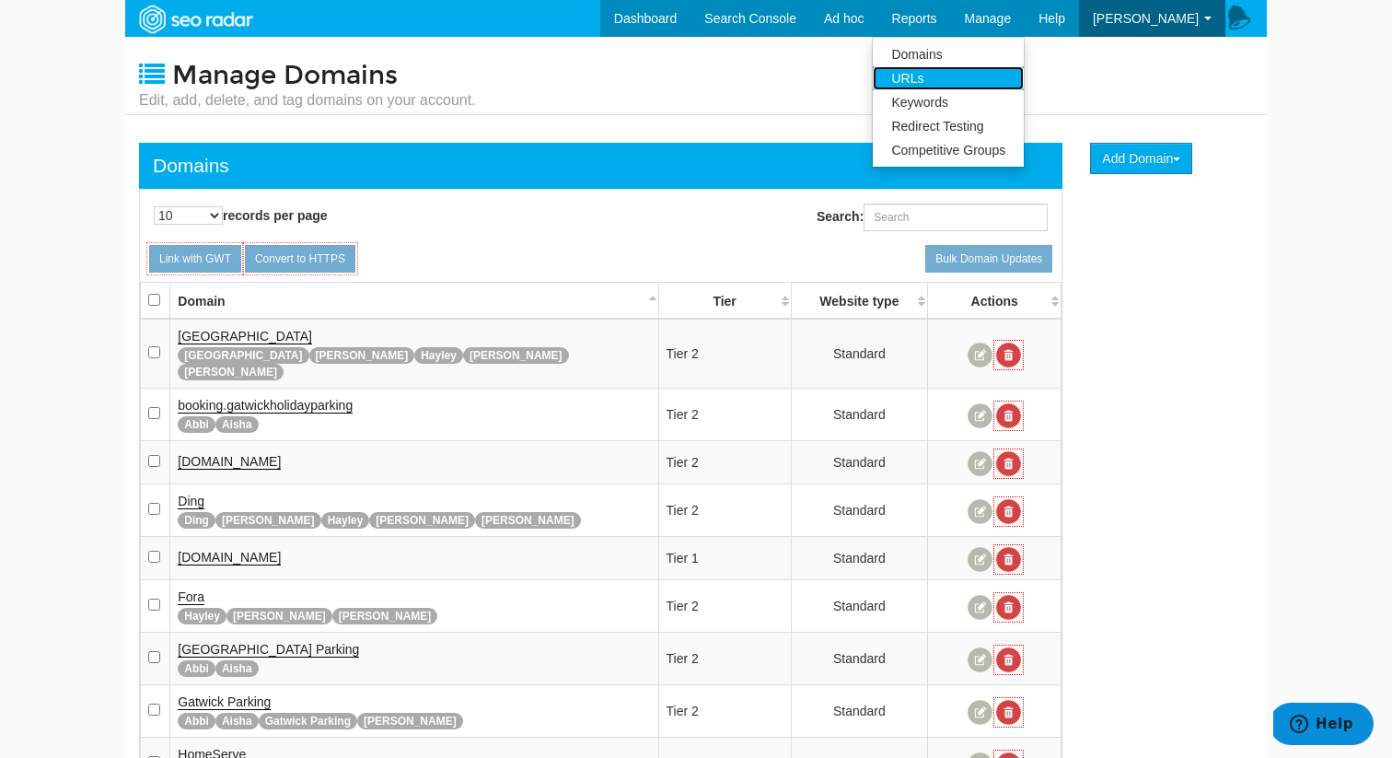
click at [991, 74] on link "URLs" at bounding box center [948, 78] width 151 height 24
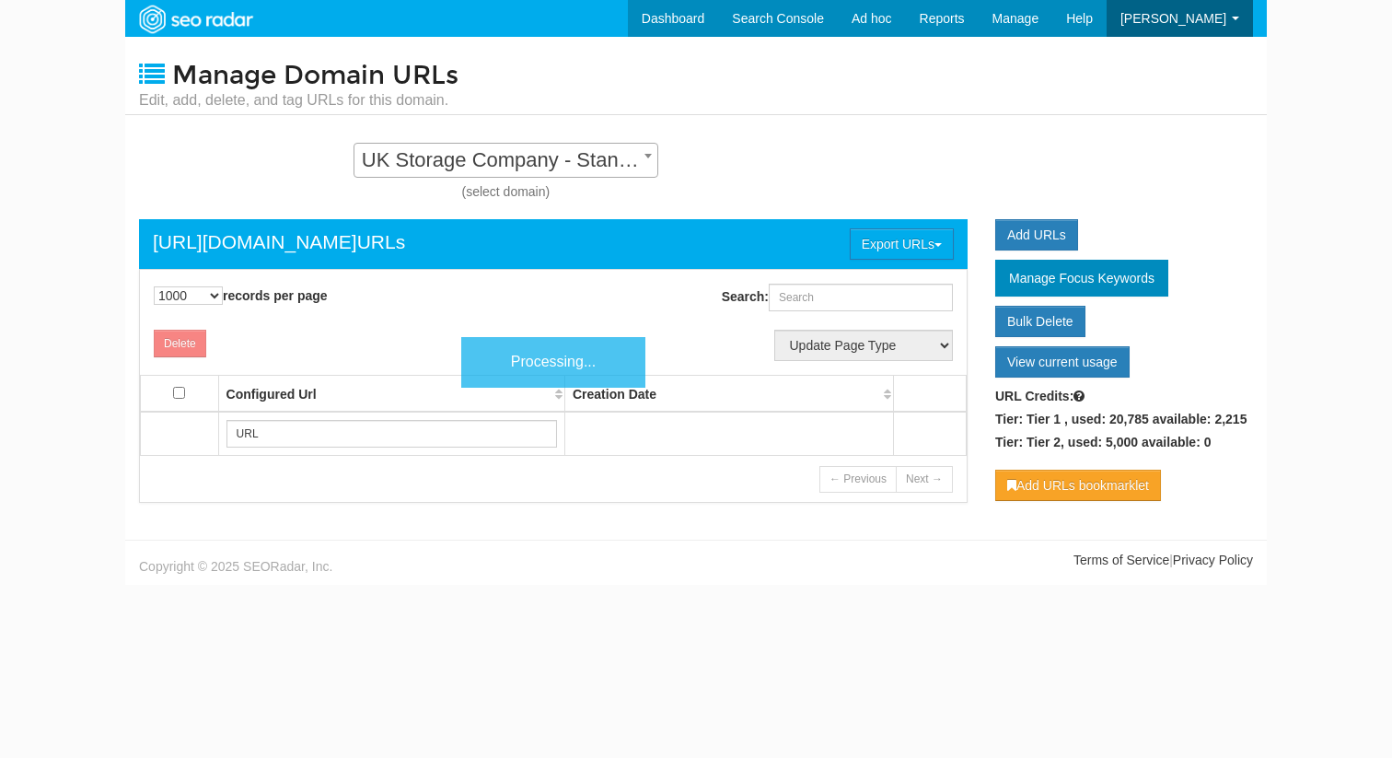
select select "1000"
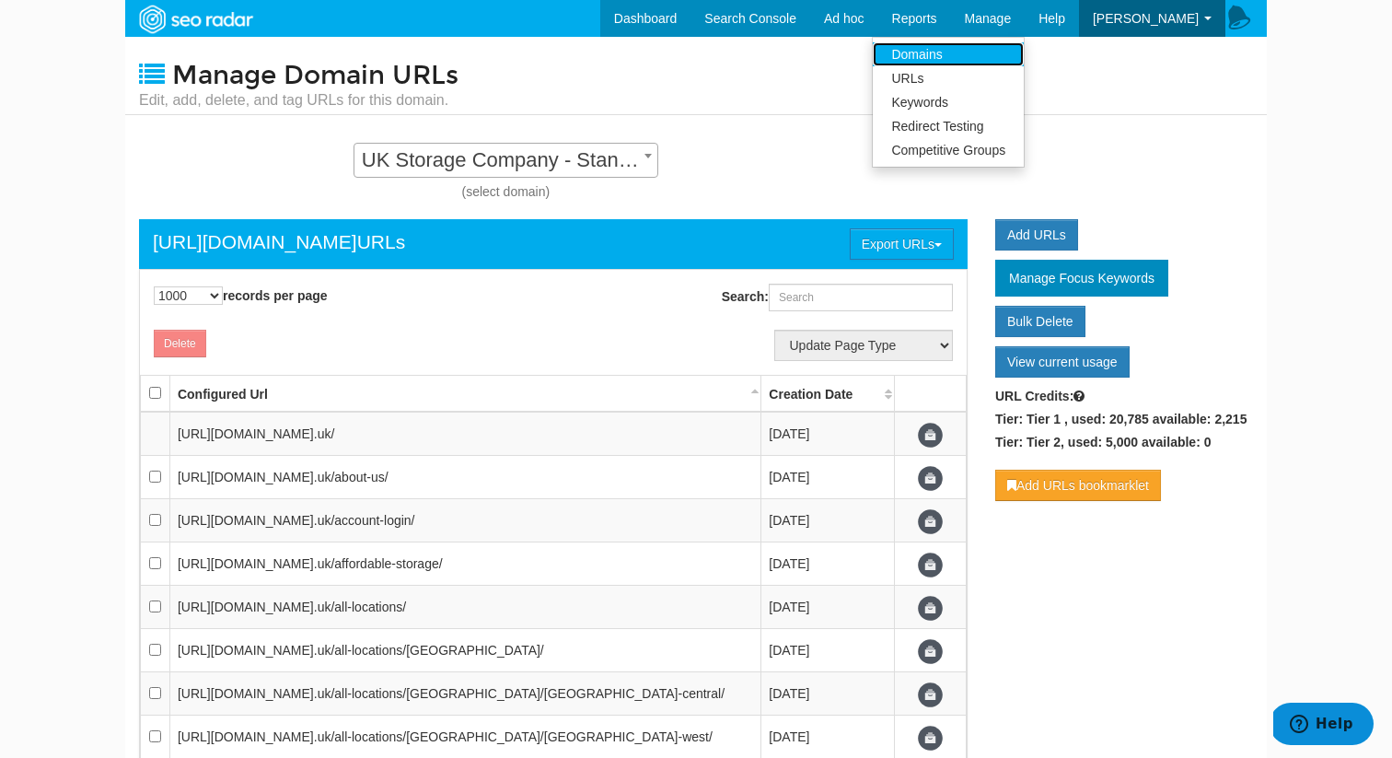
click at [1013, 54] on link "Domains" at bounding box center [948, 54] width 151 height 24
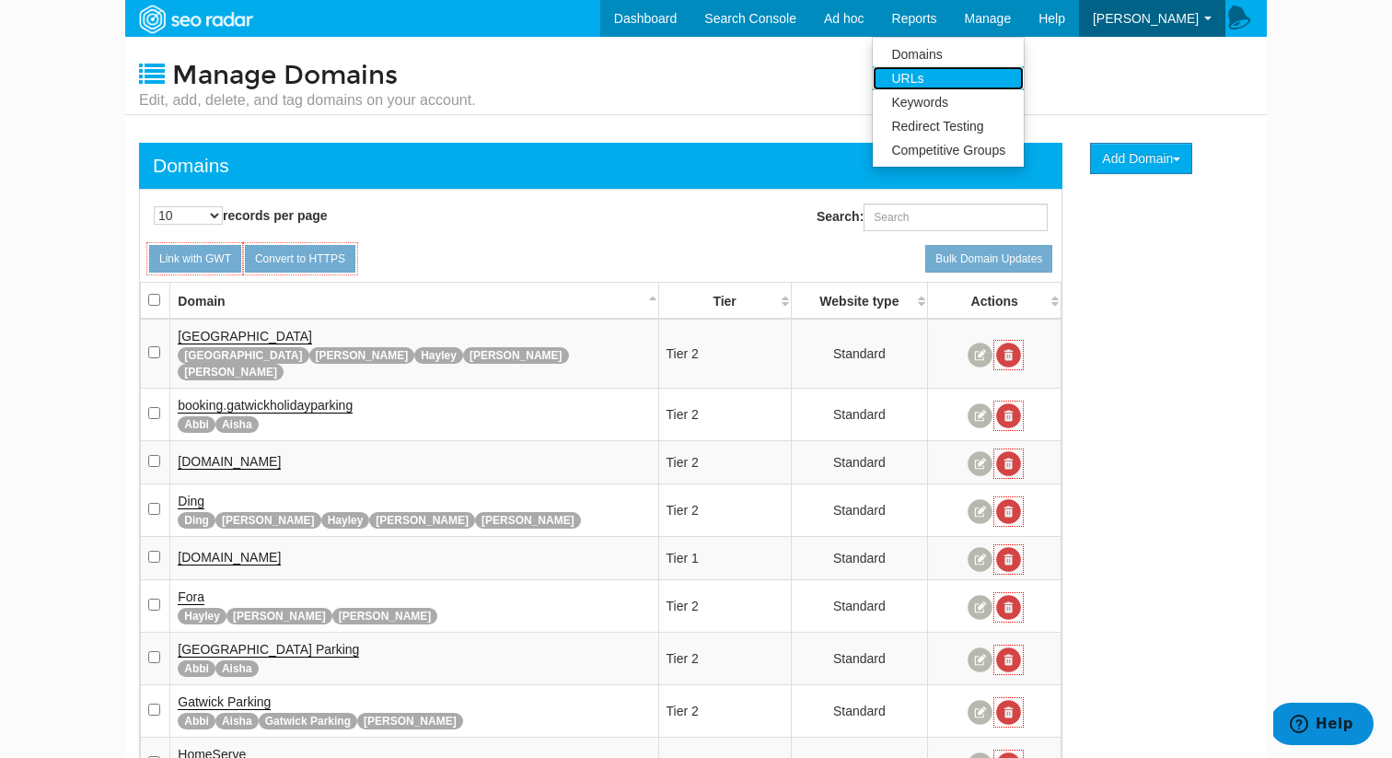
click at [1012, 75] on link "URLs" at bounding box center [948, 78] width 151 height 24
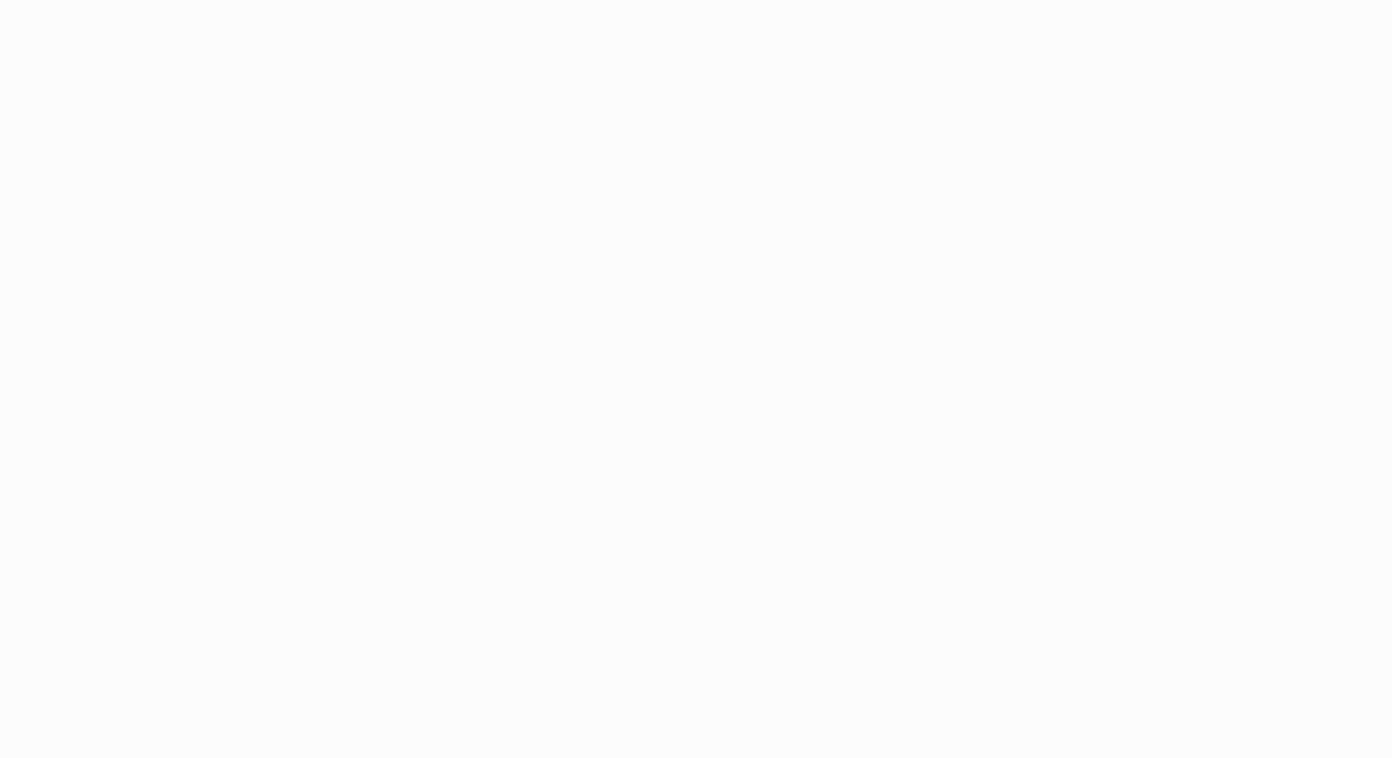
select select "1000"
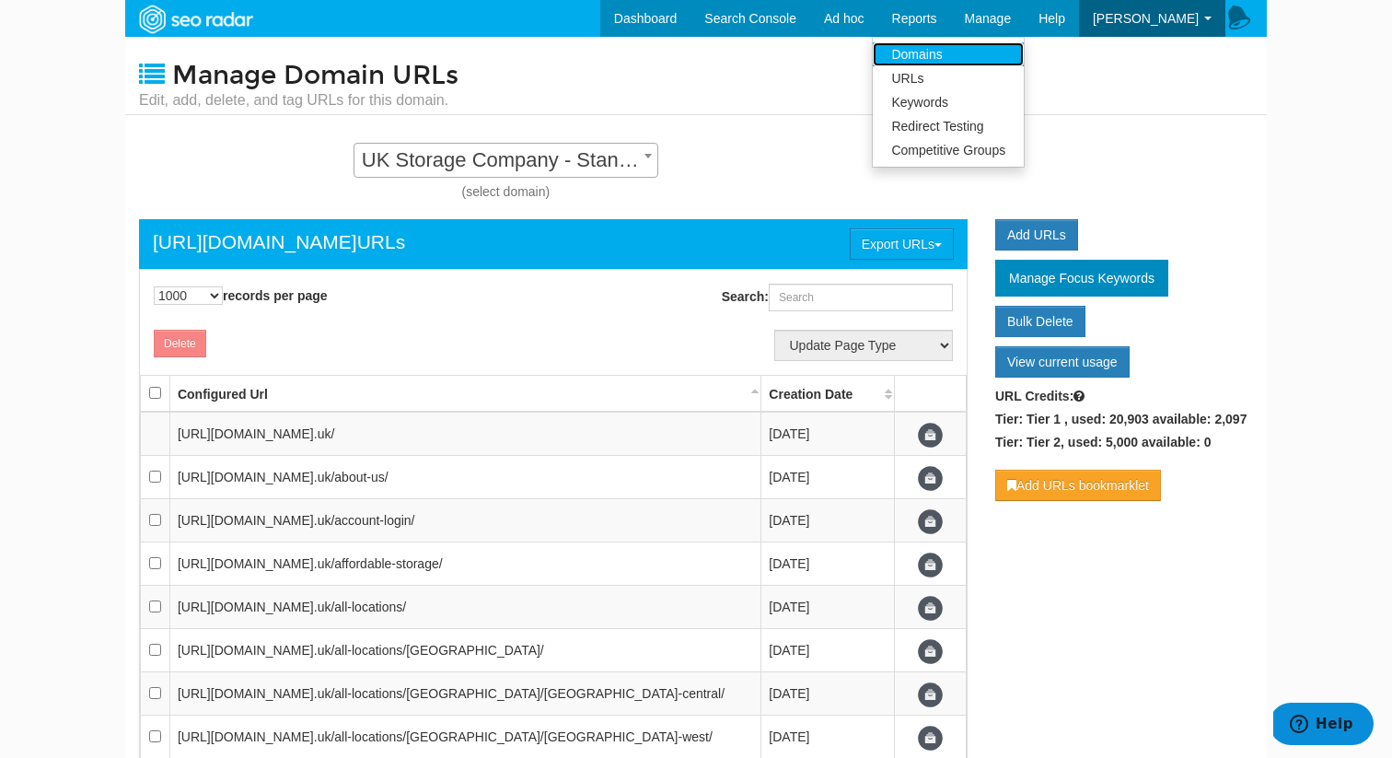
click at [972, 65] on link "Domains" at bounding box center [948, 54] width 151 height 24
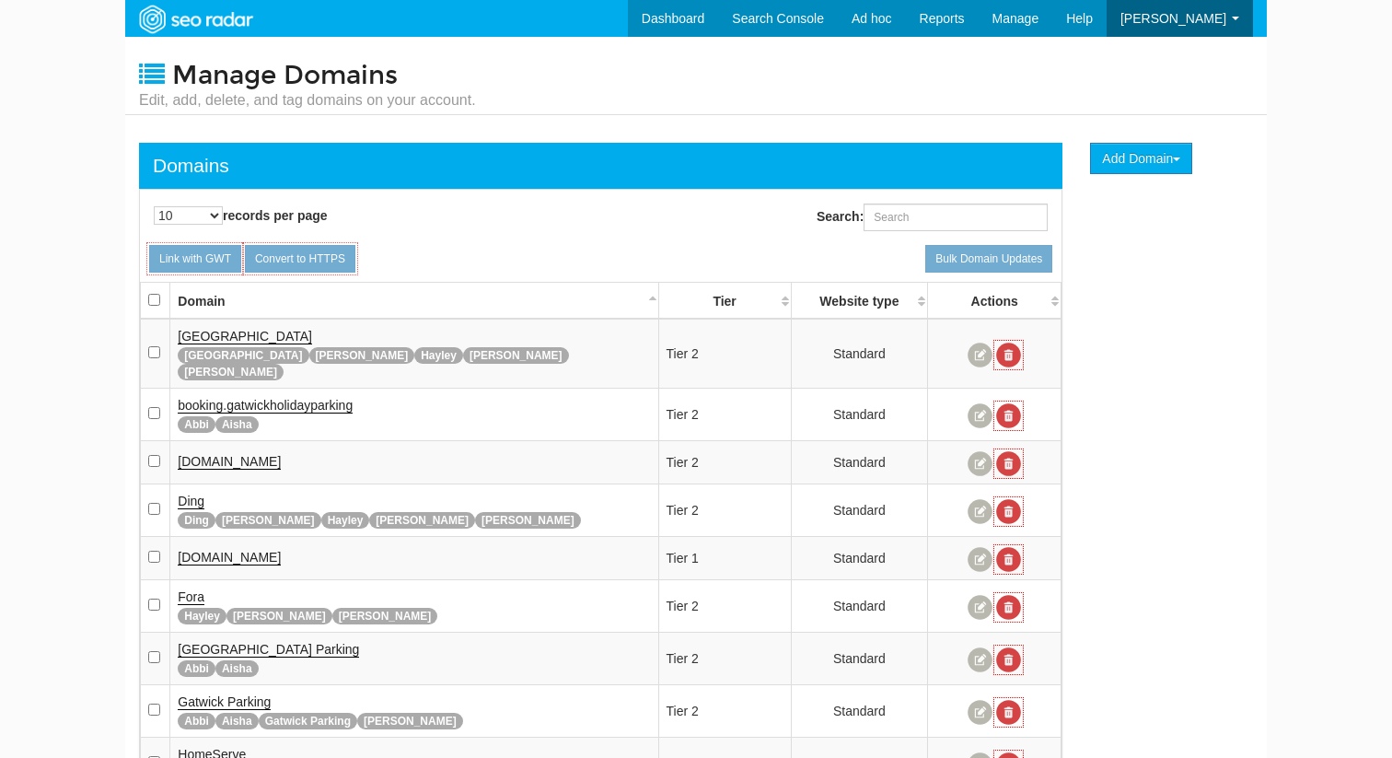
scroll to position [74, 0]
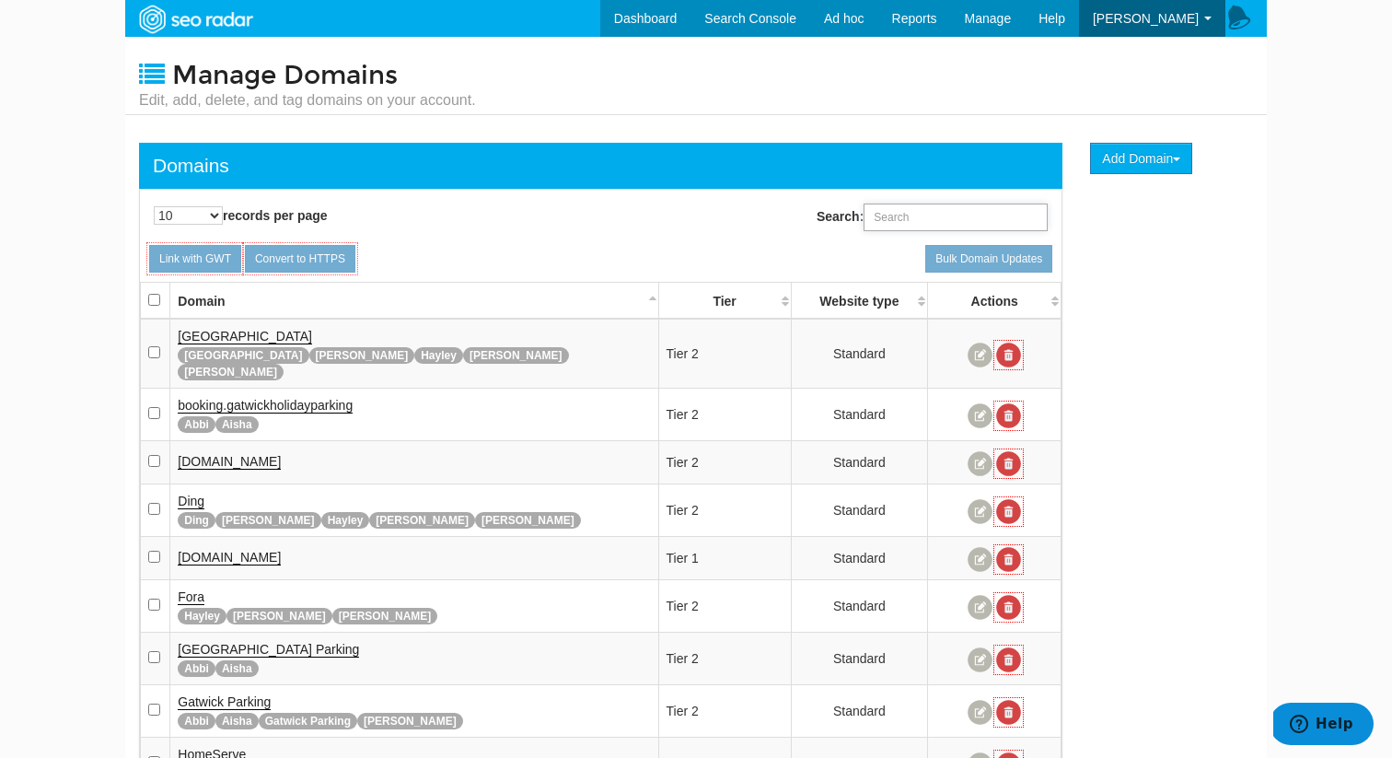
click at [931, 226] on input "Search:" at bounding box center [955, 217] width 184 height 28
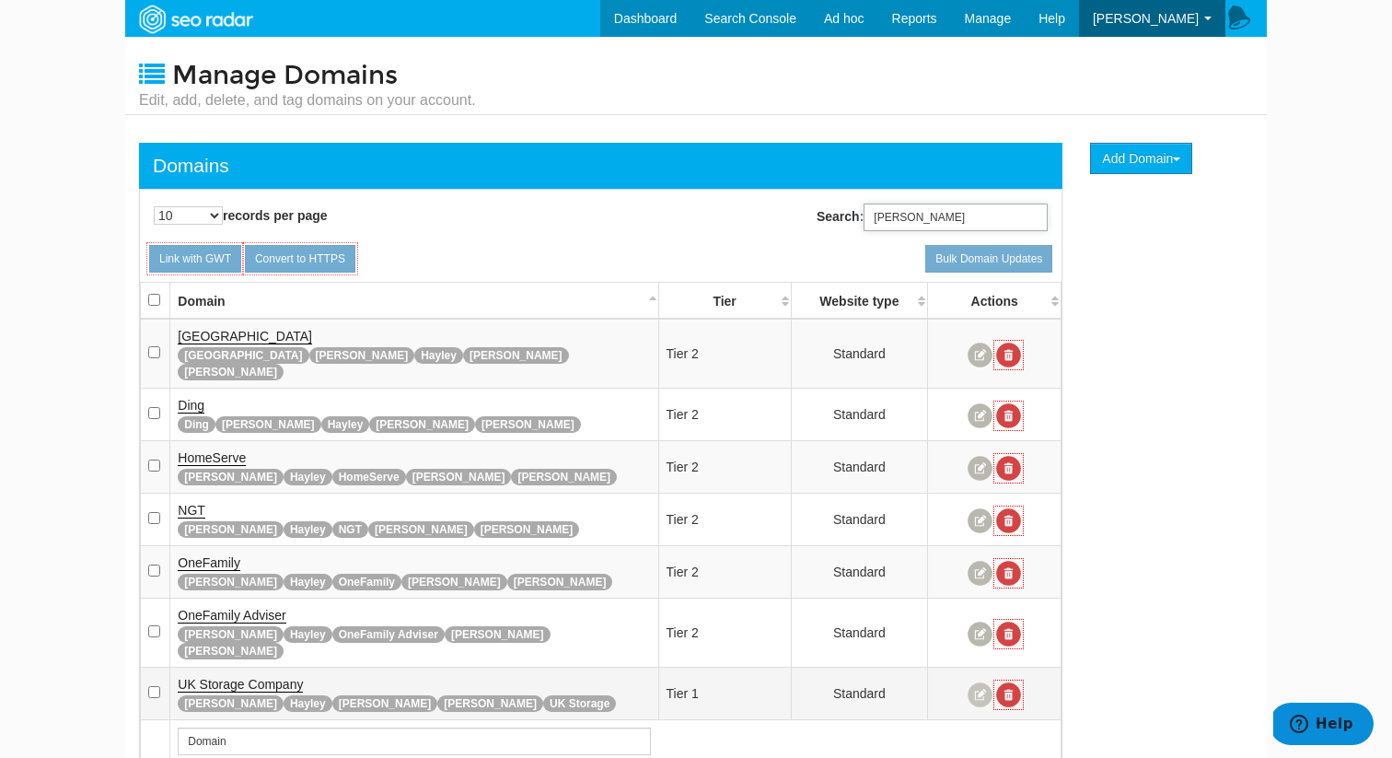
type input "[PERSON_NAME]"
click at [979, 682] on link at bounding box center [979, 694] width 25 height 25
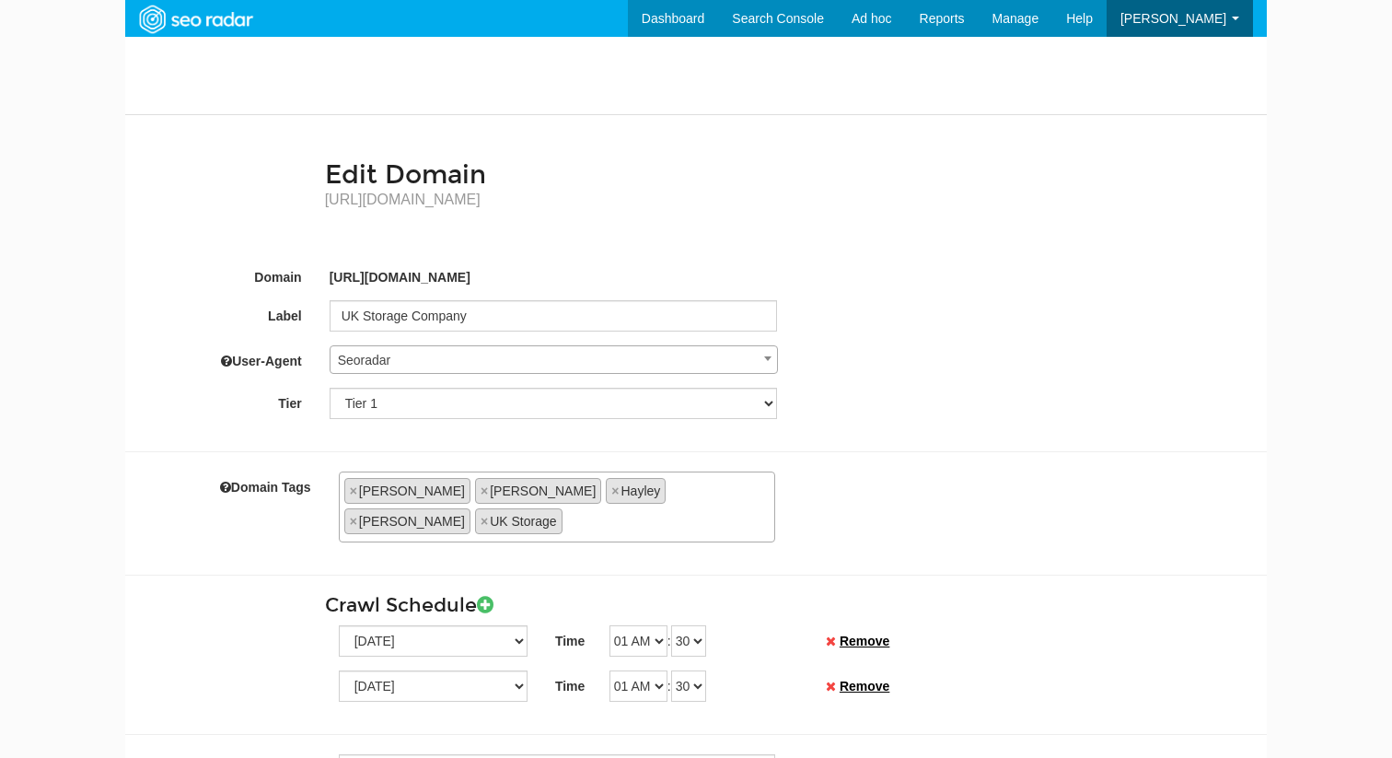
scroll to position [74, 0]
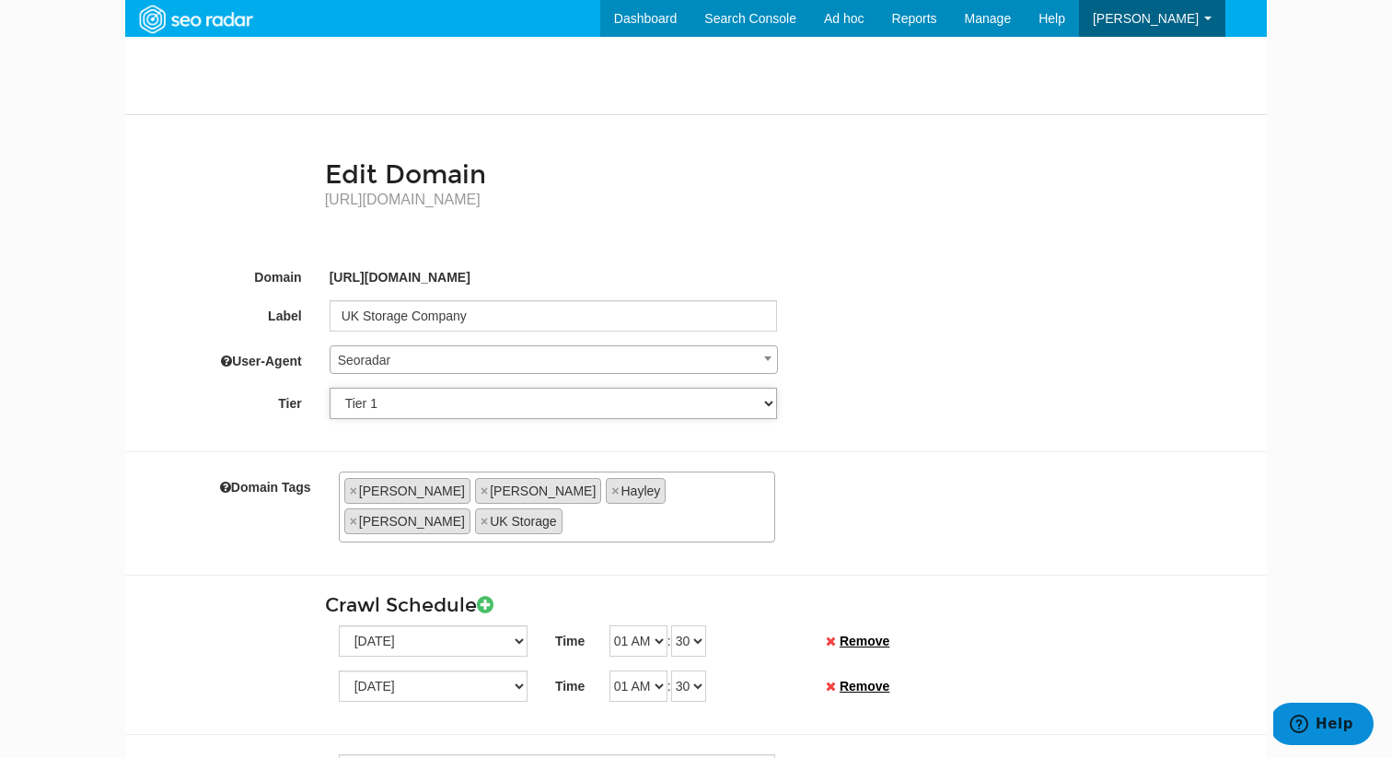
click at [510, 403] on select "Tier 1 Tier 2" at bounding box center [554, 402] width 448 height 31
select select "6"
click at [330, 387] on select "Tier 1 Tier 2" at bounding box center [554, 402] width 448 height 31
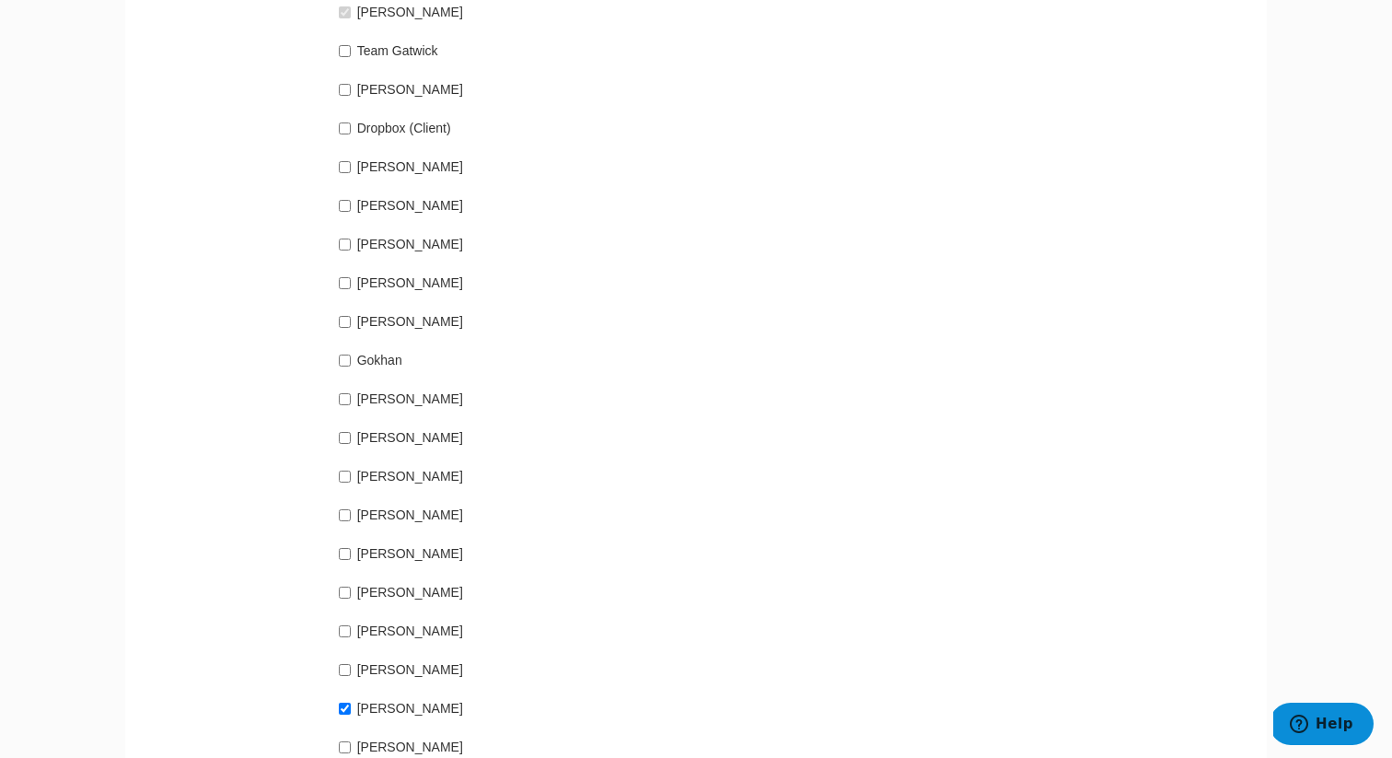
scroll to position [1428, 0]
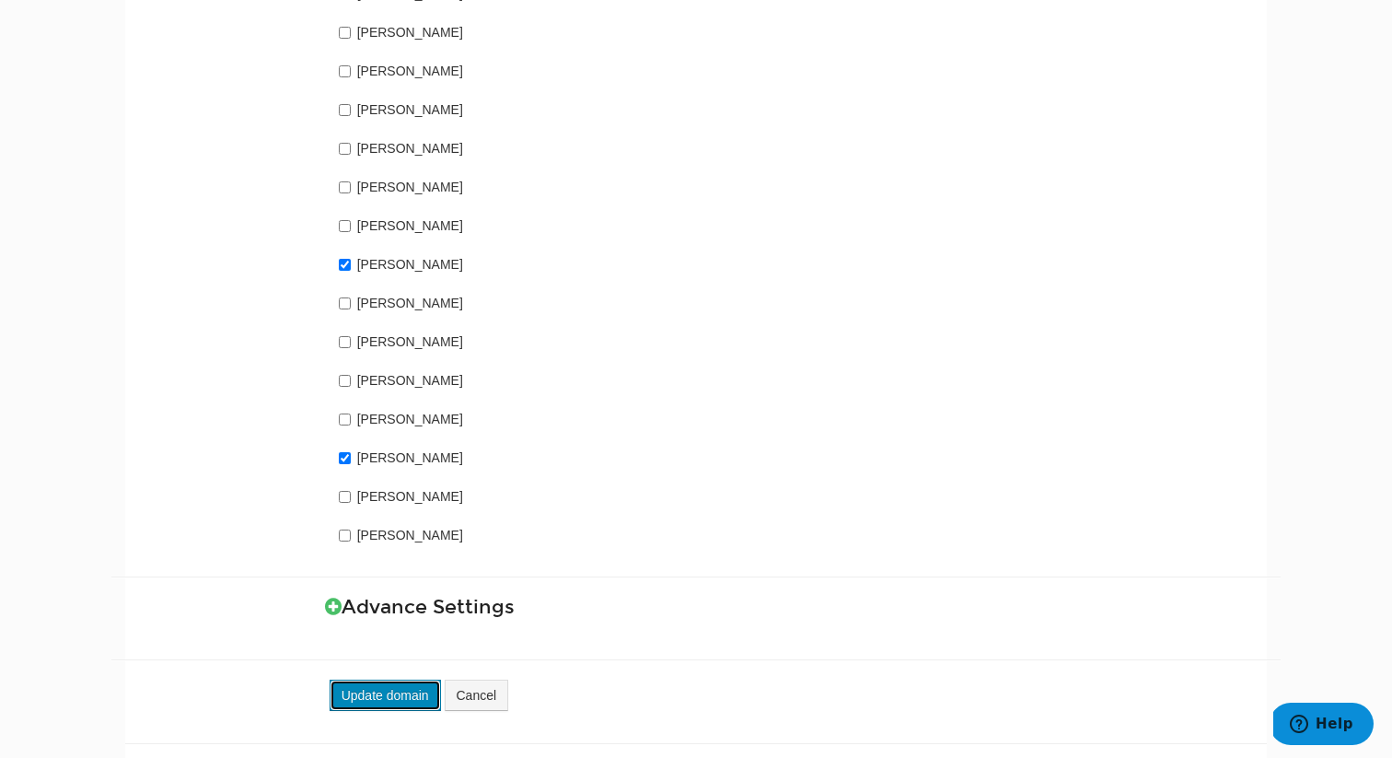
click at [418, 679] on button "Update domain" at bounding box center [385, 694] width 111 height 31
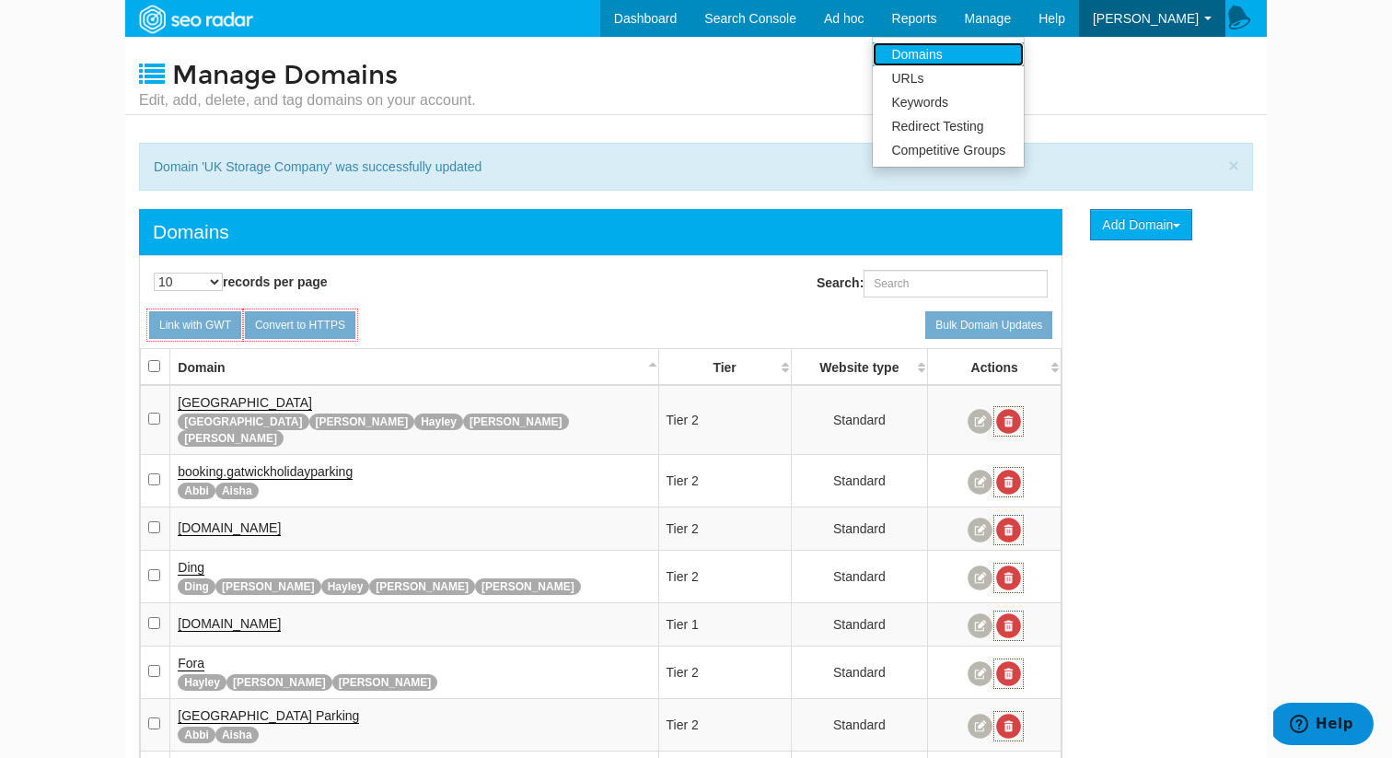
click at [981, 52] on link "Domains" at bounding box center [948, 54] width 151 height 24
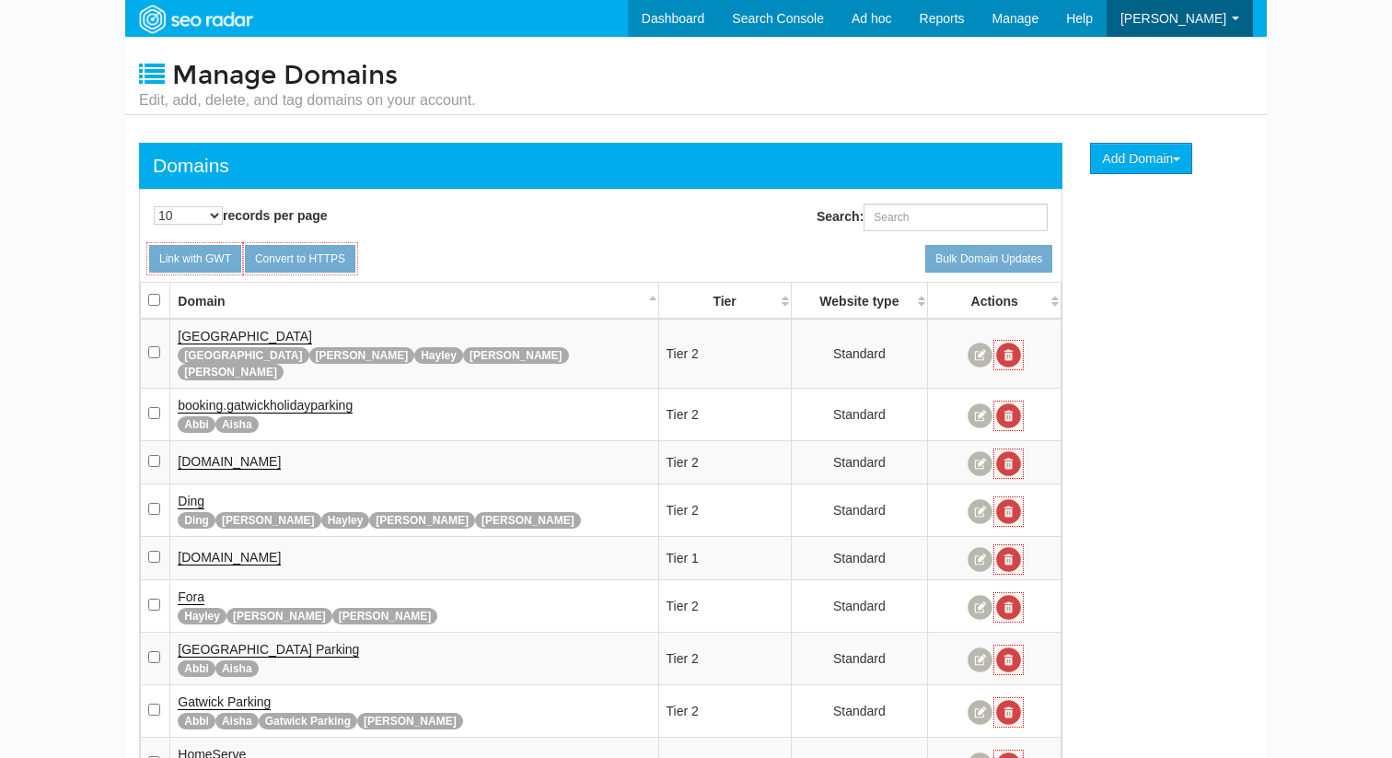
scroll to position [74, 0]
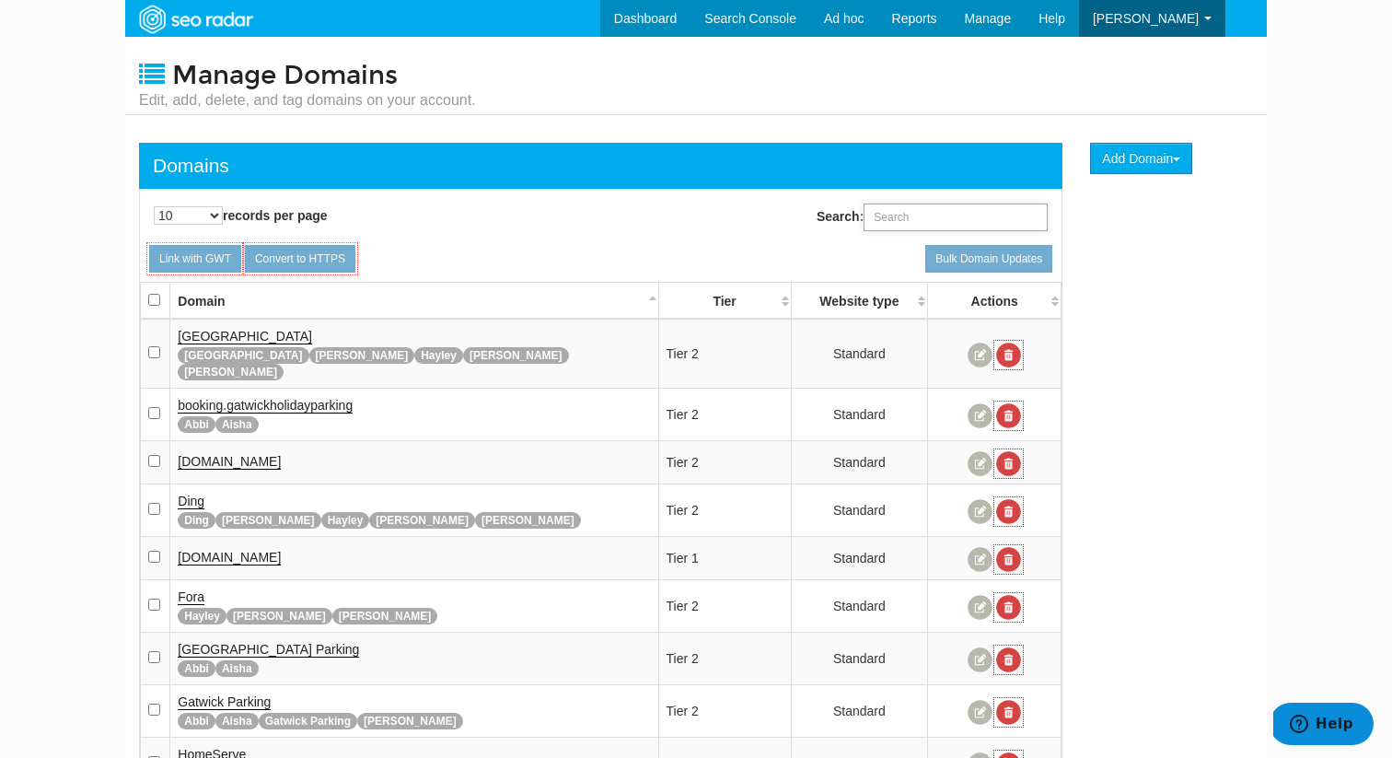
click at [906, 216] on input "Search:" at bounding box center [955, 217] width 184 height 28
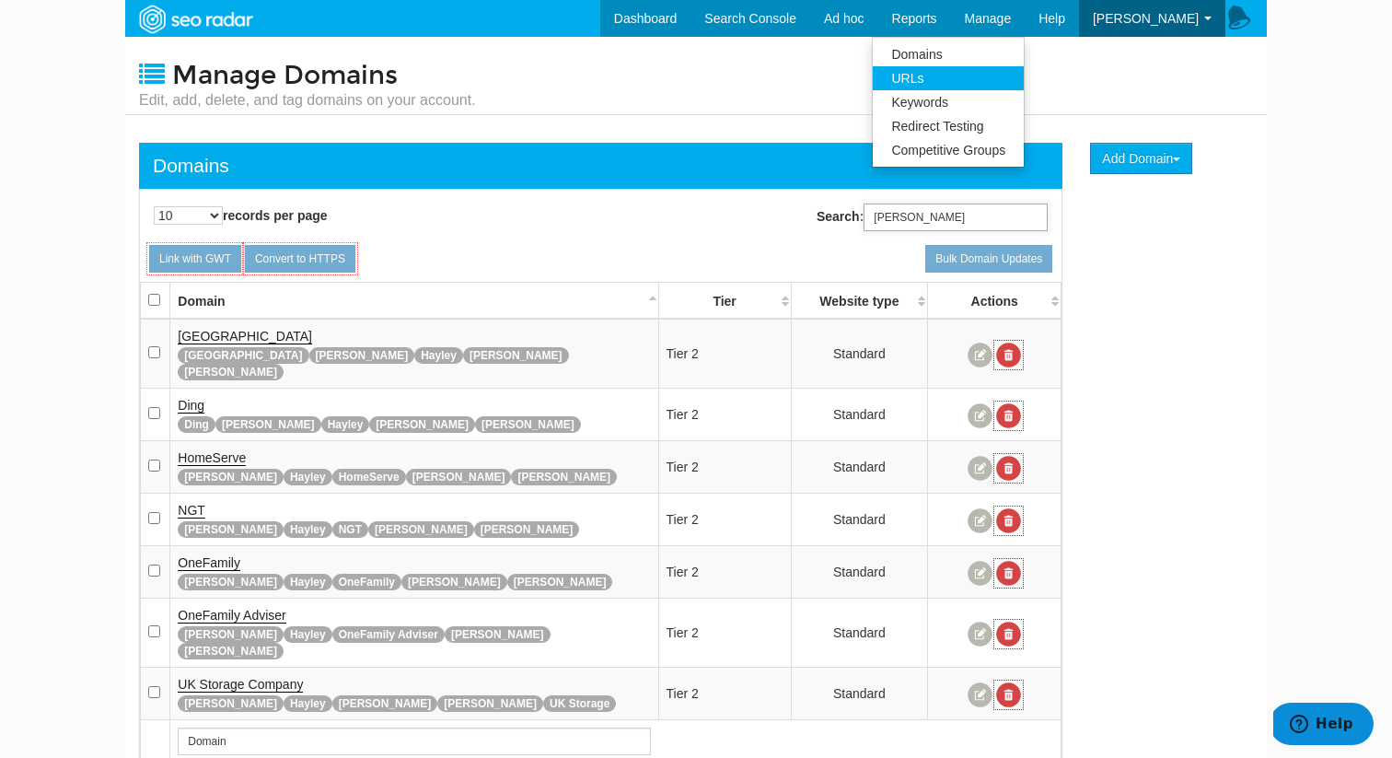
type input "[PERSON_NAME]"
click at [991, 75] on link "URLs" at bounding box center [948, 78] width 151 height 24
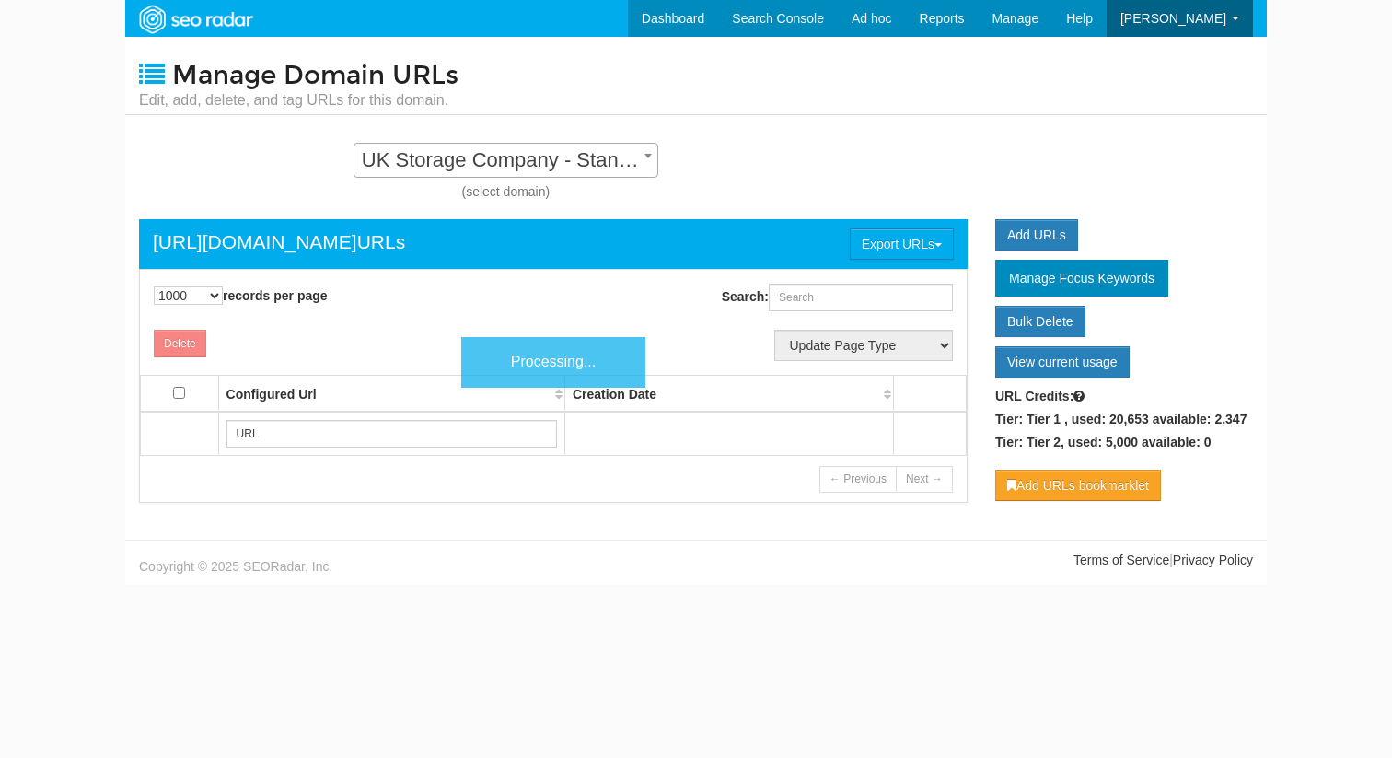
select select "1000"
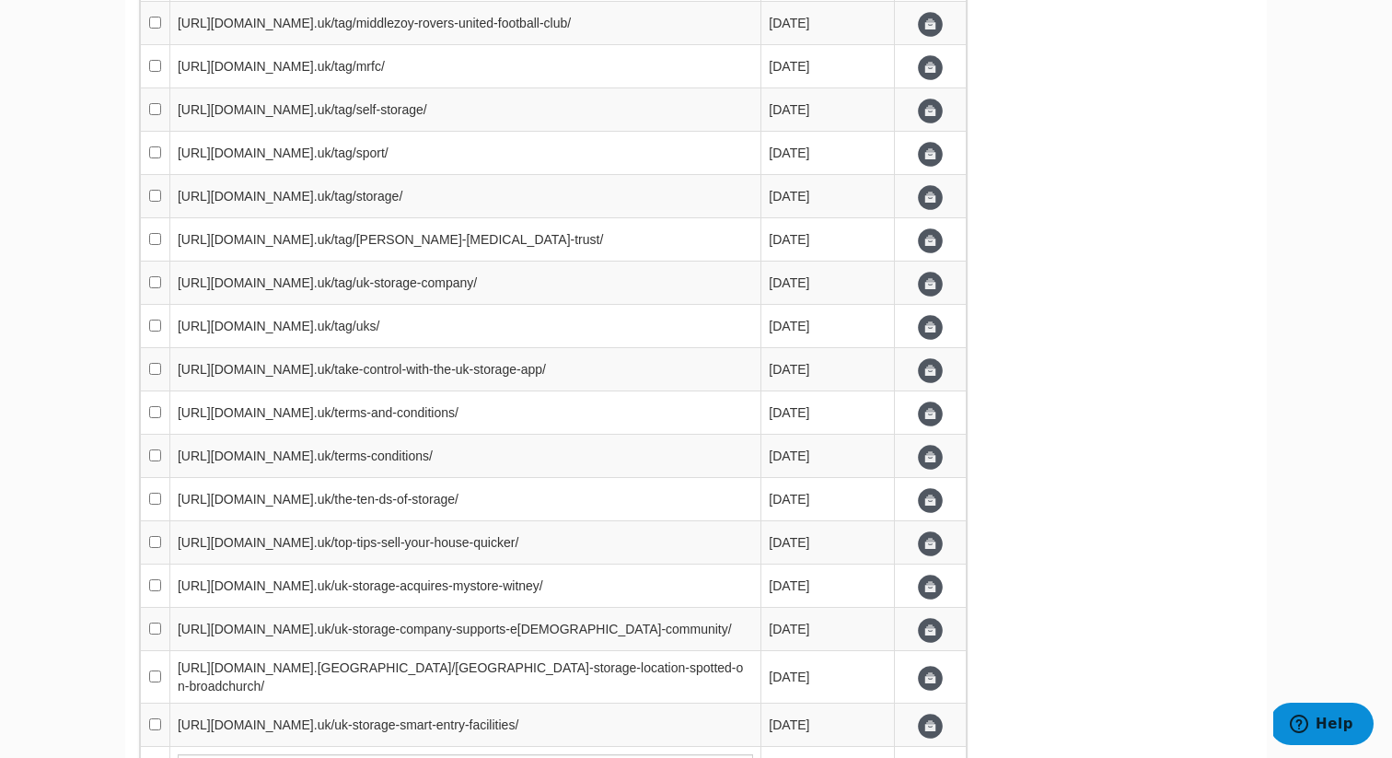
scroll to position [5234, 0]
